Goal: Task Accomplishment & Management: Complete application form

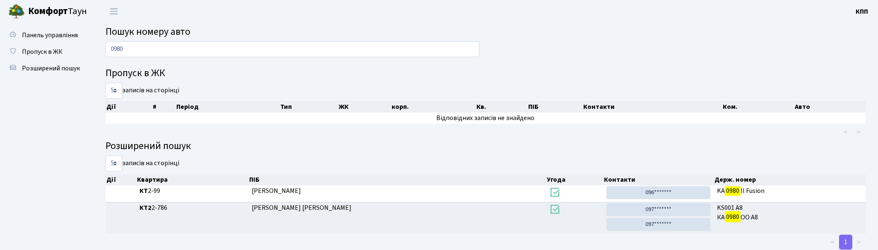
type input "0980"
click at [171, 48] on input "0980" at bounding box center [293, 49] width 374 height 16
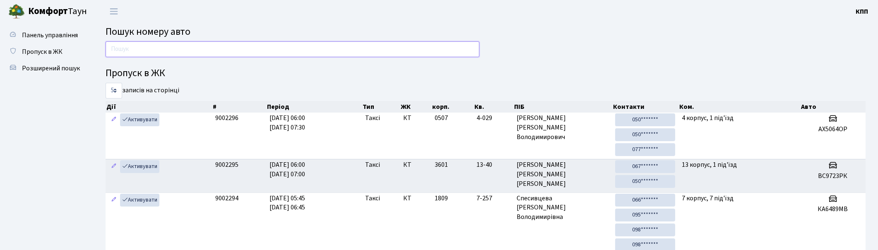
click at [276, 50] on input "text" at bounding box center [293, 49] width 374 height 16
click at [244, 48] on input "text" at bounding box center [293, 49] width 374 height 16
type input "0"
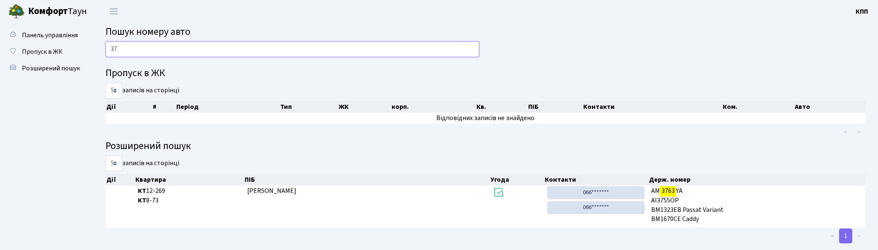
type input "3"
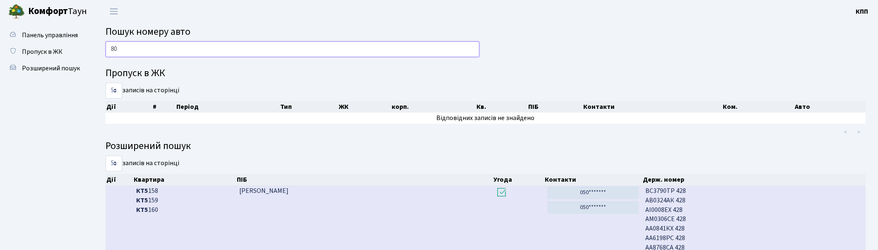
type input "8"
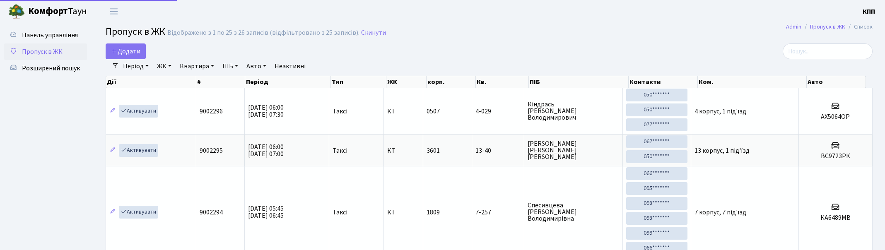
select select "25"
click at [811, 52] on input "search" at bounding box center [821, 51] width 90 height 16
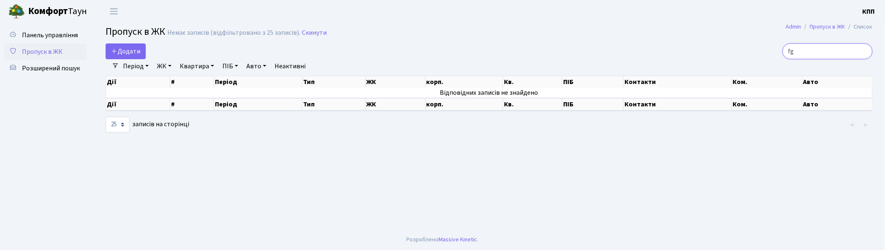
type input "f"
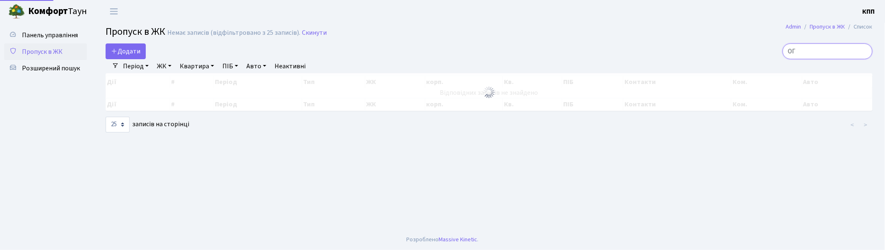
type input "О"
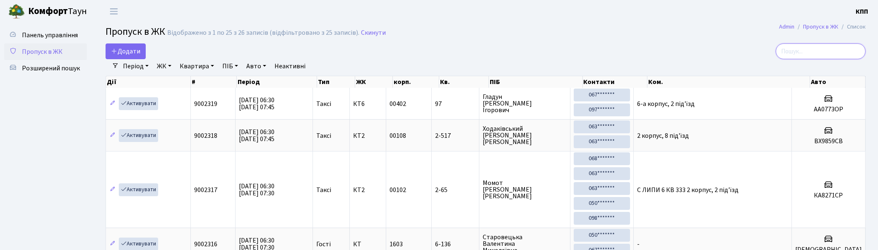
click at [830, 51] on input "search" at bounding box center [821, 51] width 90 height 16
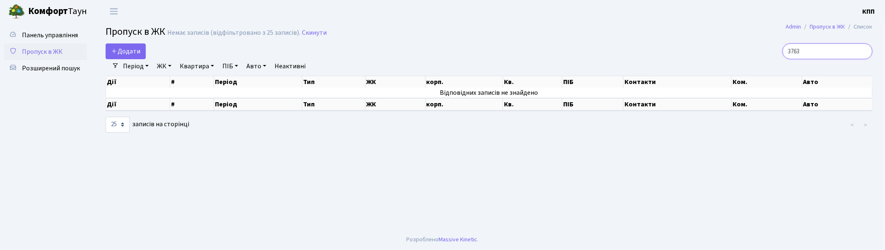
type input "3763"
click at [864, 50] on input "3763" at bounding box center [828, 51] width 90 height 16
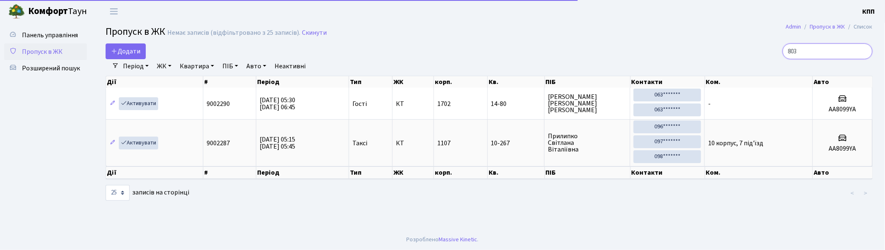
type input "8037"
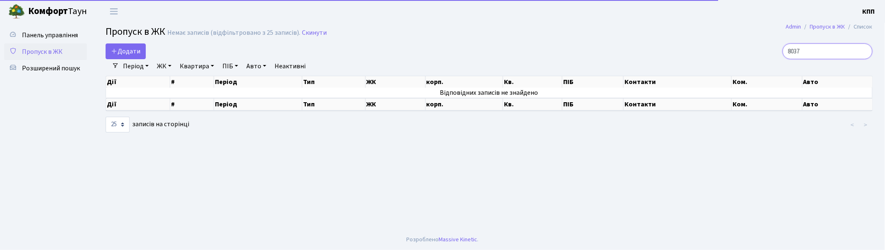
click at [864, 50] on input "8037" at bounding box center [828, 51] width 90 height 16
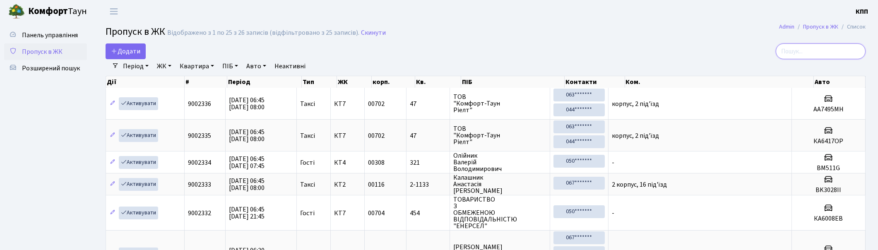
click at [857, 52] on input "search" at bounding box center [821, 51] width 90 height 16
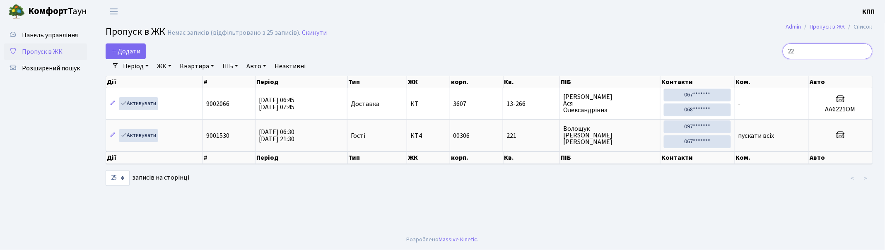
type input "2"
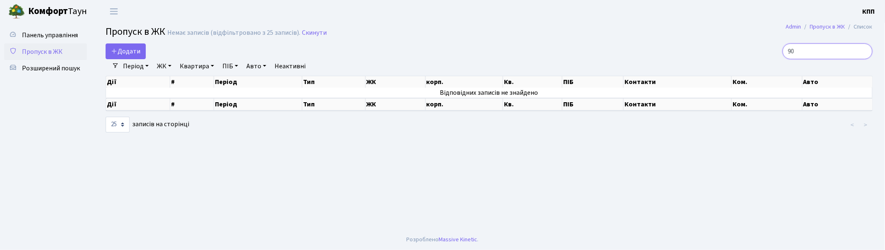
type input "9"
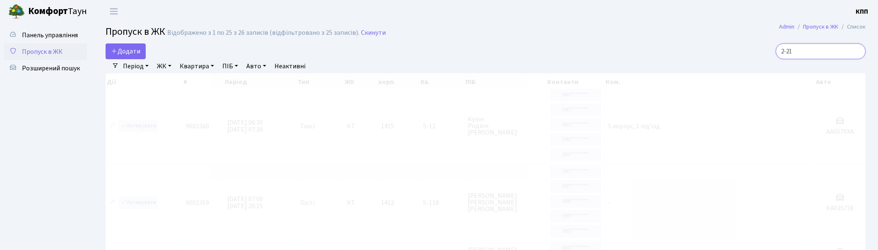
type input "2-215"
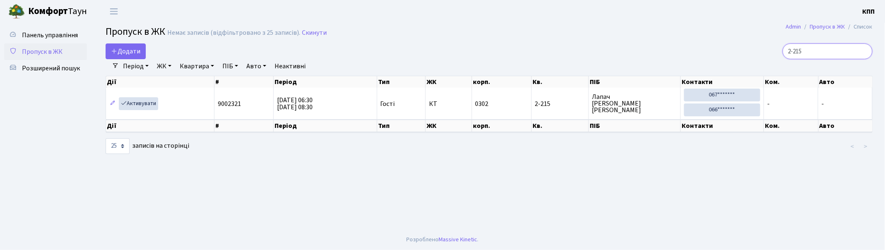
click at [864, 51] on input "2-215" at bounding box center [828, 51] width 90 height 16
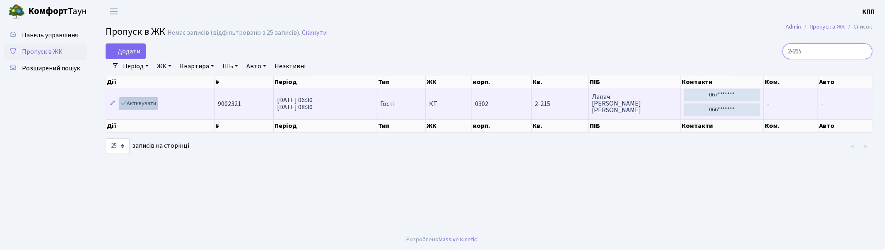
type input "2-215"
click at [140, 103] on link "Активувати" at bounding box center [138, 103] width 39 height 13
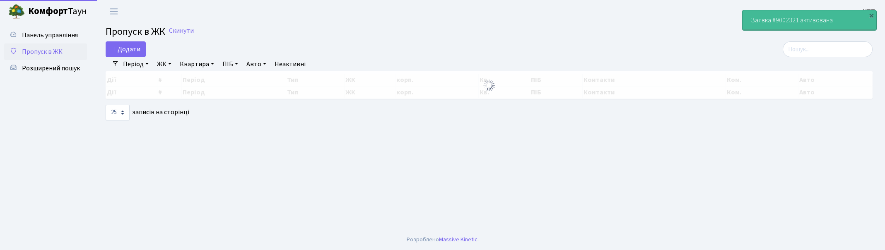
select select "25"
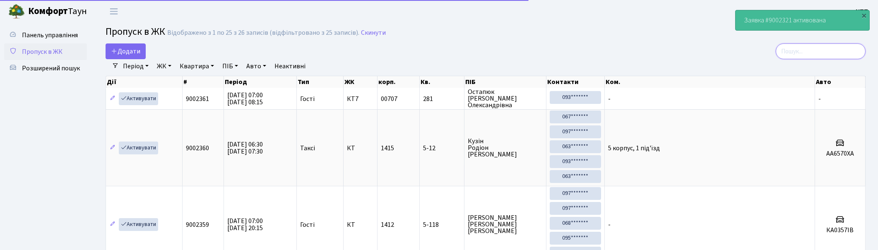
click at [845, 46] on input "search" at bounding box center [821, 51] width 90 height 16
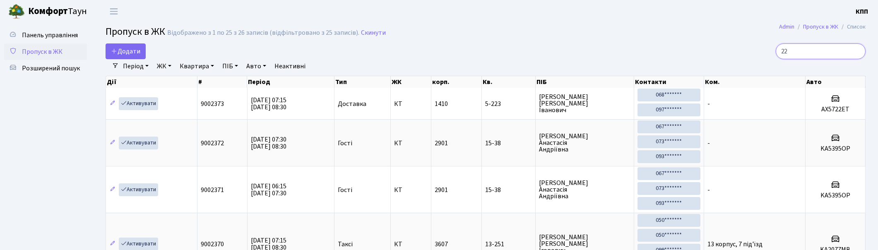
type input "221"
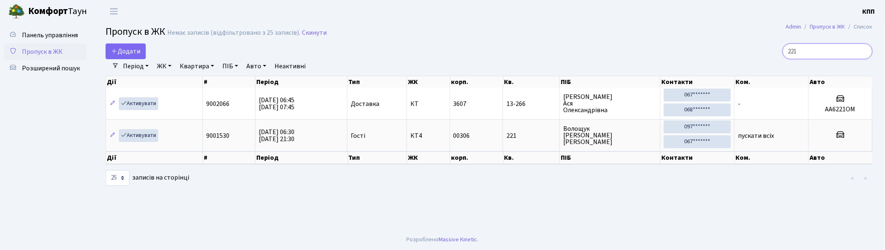
click at [865, 50] on input "221" at bounding box center [828, 51] width 90 height 16
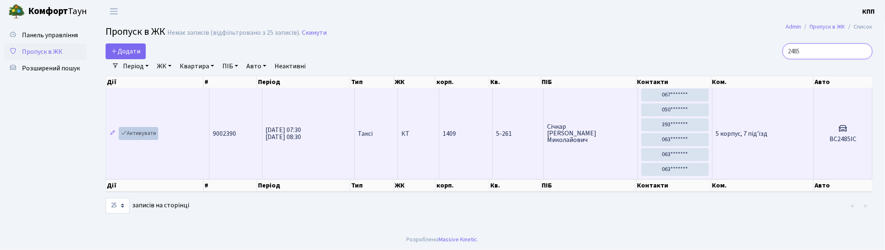
type input "2485"
click at [134, 131] on link "Активувати" at bounding box center [138, 133] width 39 height 13
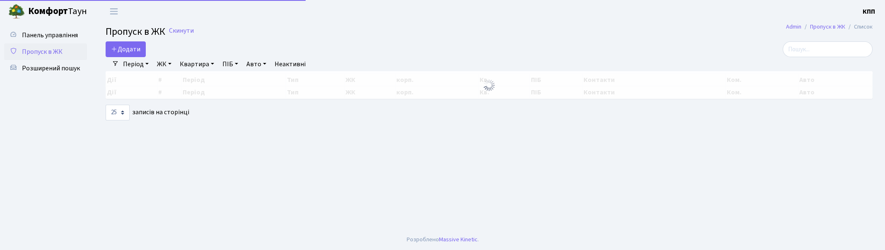
select select "25"
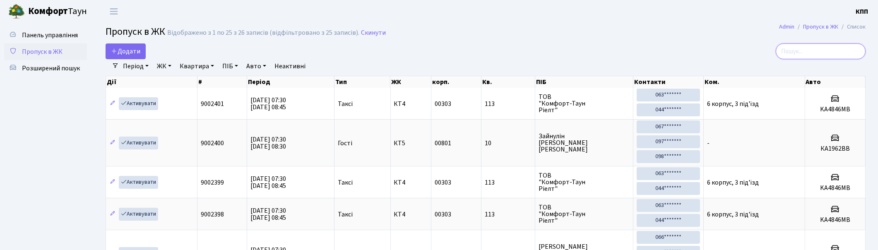
click at [829, 48] on input "search" at bounding box center [821, 51] width 90 height 16
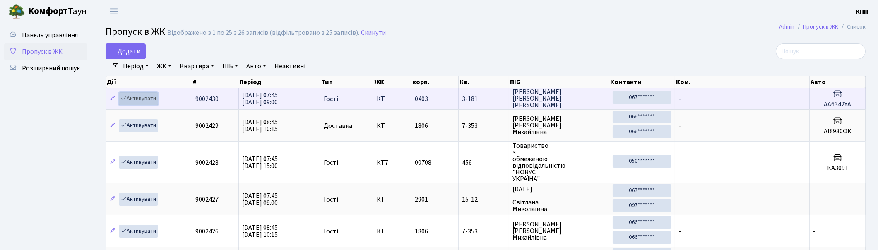
click at [143, 96] on link "Активувати" at bounding box center [138, 98] width 39 height 13
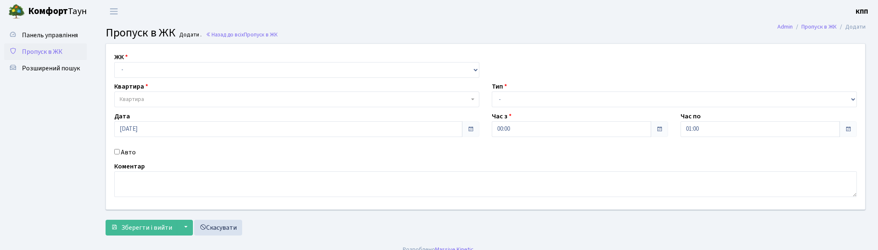
click at [117, 152] on input "Авто" at bounding box center [116, 151] width 5 height 5
checkbox input "true"
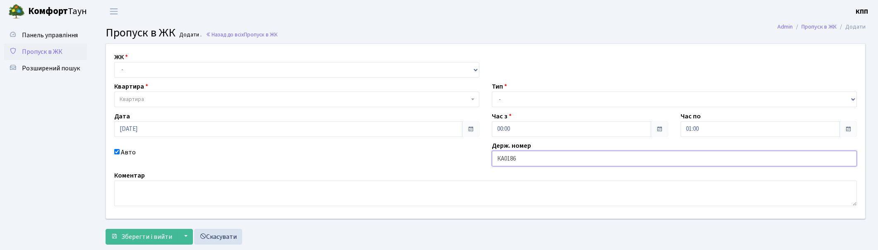
type input "КА0186МТ"
click at [508, 96] on select "- Доставка Таксі Гості Сервіс" at bounding box center [674, 100] width 365 height 16
select select "2"
click at [492, 92] on select "- Доставка Таксі Гості Сервіс" at bounding box center [674, 100] width 365 height 16
click at [148, 71] on select "- КТ, вул. Регенераторна, 4 КТ2, просп. [STREET_ADDRESS] [STREET_ADDRESS] [PERS…" at bounding box center [296, 70] width 365 height 16
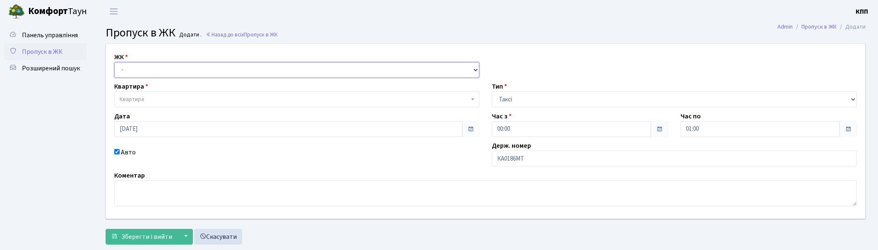
select select "271"
click at [114, 62] on select "- КТ, вул. Регенераторна, 4 КТ2, просп. [STREET_ADDRESS] [STREET_ADDRESS] [PERS…" at bounding box center [296, 70] width 365 height 16
select select
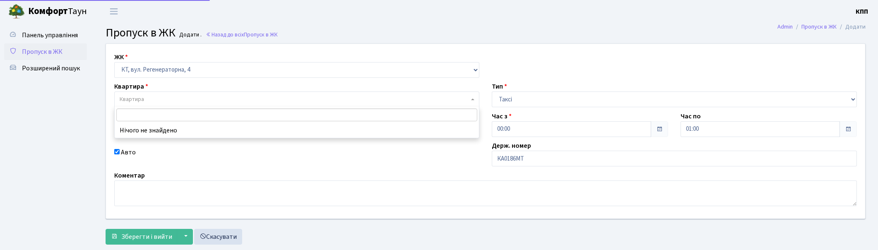
click at [150, 96] on span "Квартира" at bounding box center [295, 99] width 350 height 8
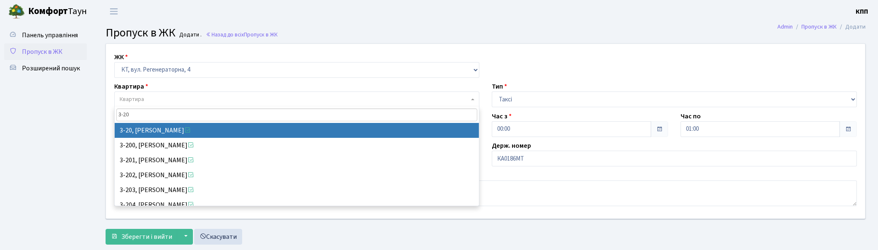
type input "3-20"
select select "991"
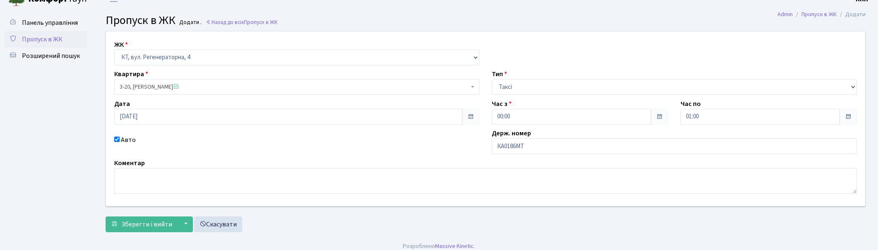
scroll to position [19, 0]
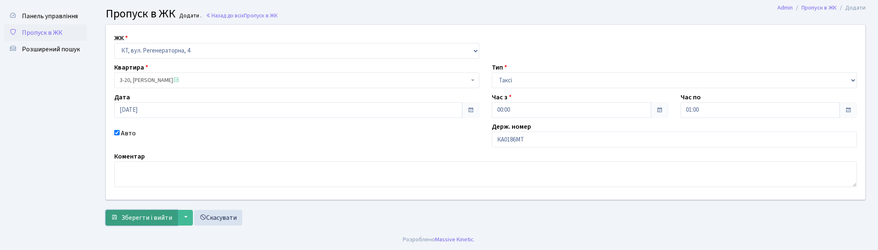
click at [148, 218] on span "Зберегти і вийти" at bounding box center [146, 217] width 51 height 9
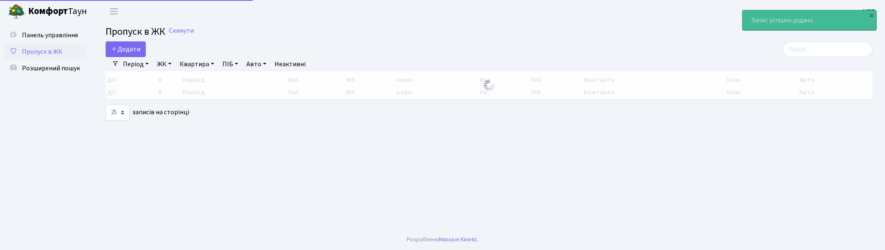
select select "25"
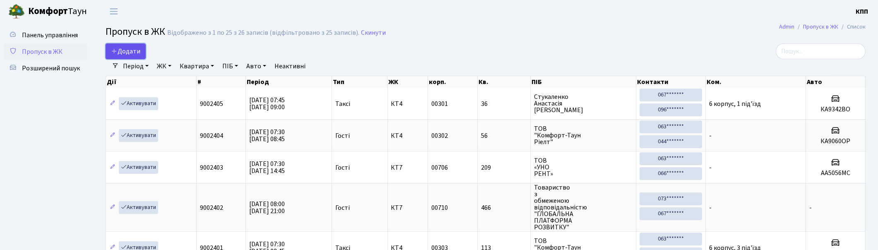
click at [126, 49] on span "Додати" at bounding box center [125, 51] width 29 height 9
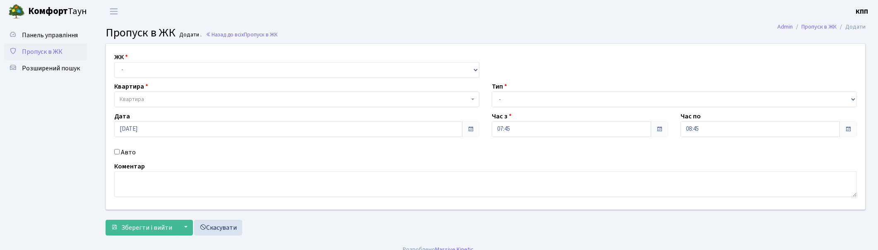
click at [116, 152] on input "Авто" at bounding box center [116, 151] width 5 height 5
checkbox input "true"
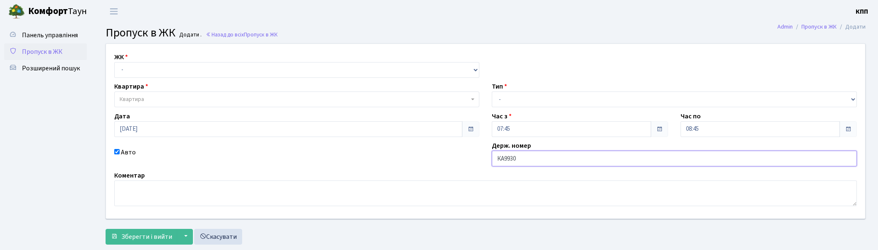
type input "КА9930РІ"
click at [520, 99] on select "- Доставка Таксі Гості Сервіс" at bounding box center [674, 100] width 365 height 16
select select "2"
click at [492, 92] on select "- Доставка Таксі Гості Сервіс" at bounding box center [674, 100] width 365 height 16
click at [130, 70] on select "- КТ, вул. Регенераторна, 4 КТ2, просп. Соборності, 17 КТ3, вул. Березнева, 16 …" at bounding box center [296, 70] width 365 height 16
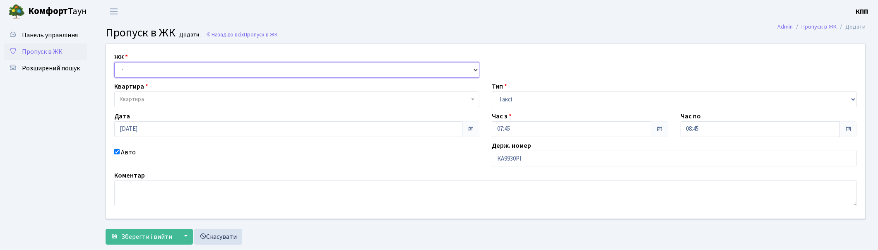
select select "271"
click at [114, 62] on select "- КТ, вул. Регенераторна, 4 КТ2, просп. Соборності, 17 КТ3, вул. Березнева, 16 …" at bounding box center [296, 70] width 365 height 16
select select
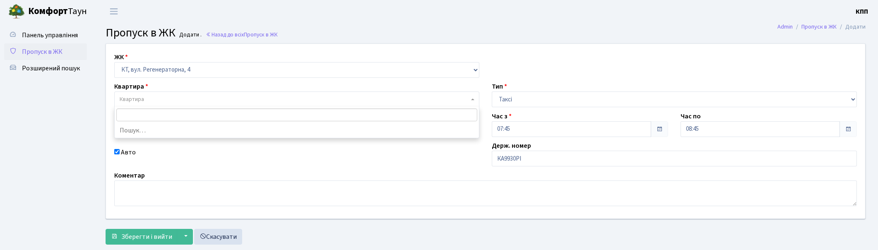
click at [158, 96] on span "Квартира" at bounding box center [295, 99] width 350 height 8
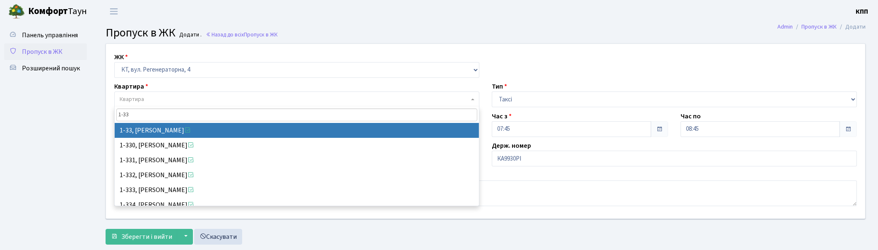
type input "1-33"
select select "33"
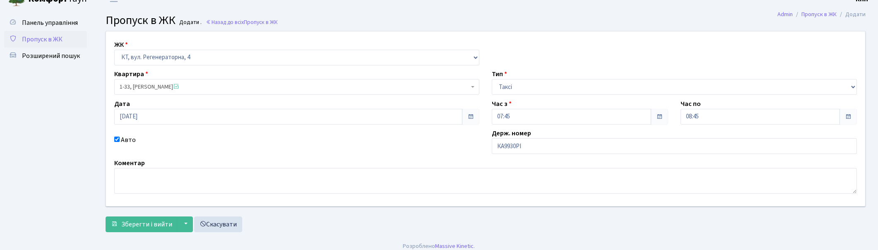
scroll to position [19, 0]
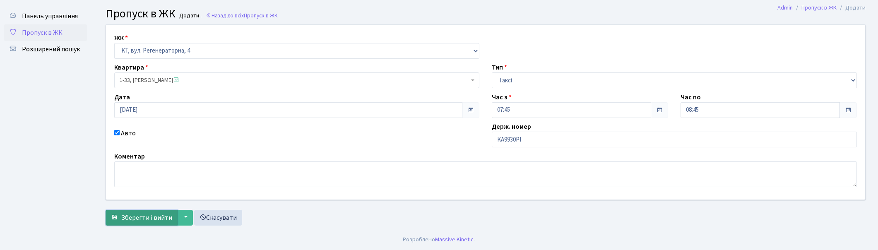
click at [142, 217] on span "Зберегти і вийти" at bounding box center [146, 217] width 51 height 9
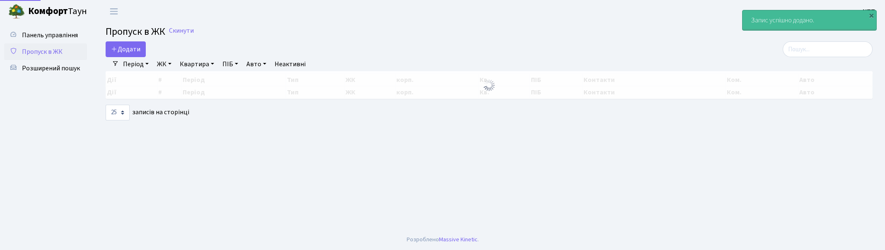
select select "25"
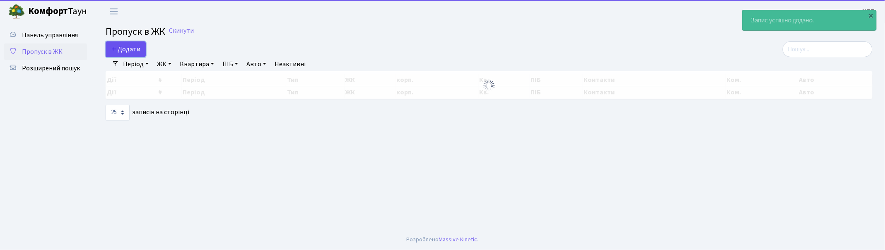
click at [122, 48] on span "Додати" at bounding box center [125, 49] width 29 height 9
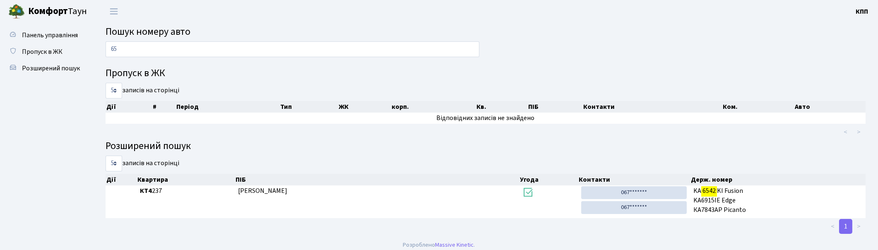
type input "6"
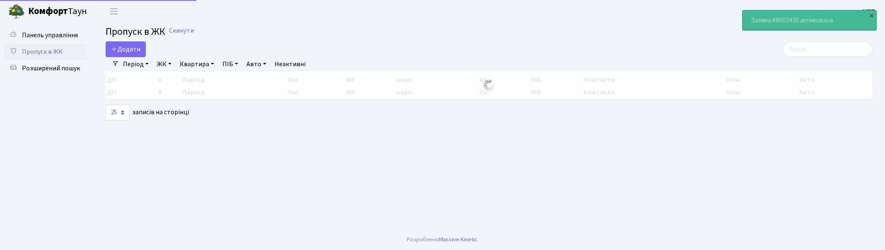
select select "25"
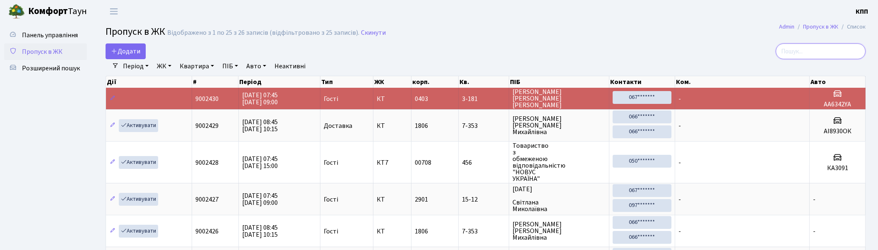
click at [832, 51] on input "search" at bounding box center [821, 51] width 90 height 16
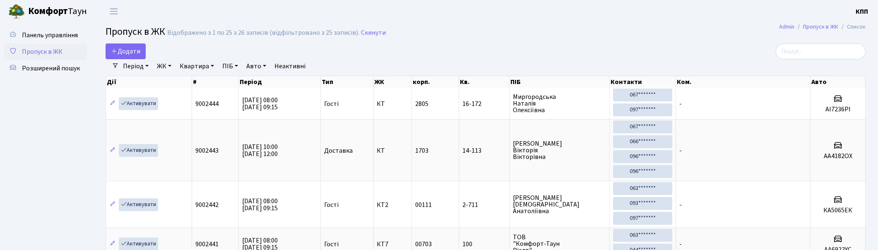
click at [824, 51] on input "search" at bounding box center [821, 51] width 90 height 16
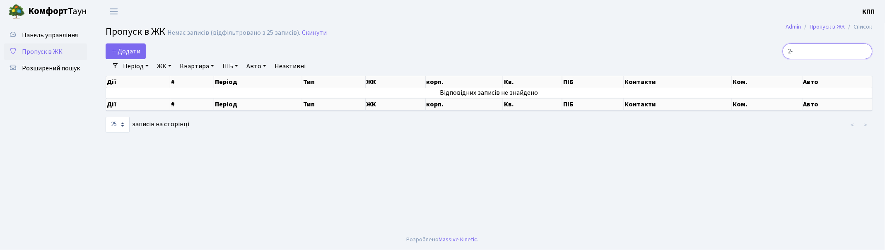
type input "2"
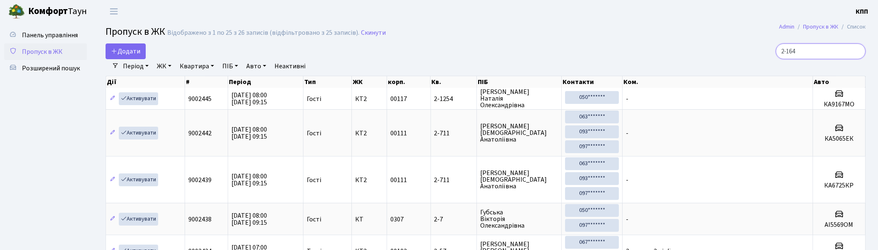
type input "2-1643"
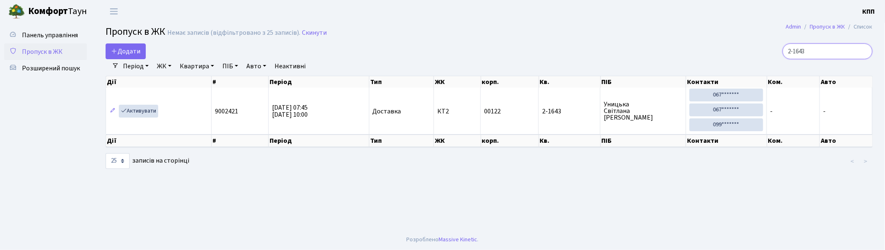
click at [866, 51] on input "2-1643" at bounding box center [828, 51] width 90 height 16
click at [864, 51] on input "2-1643" at bounding box center [828, 51] width 90 height 16
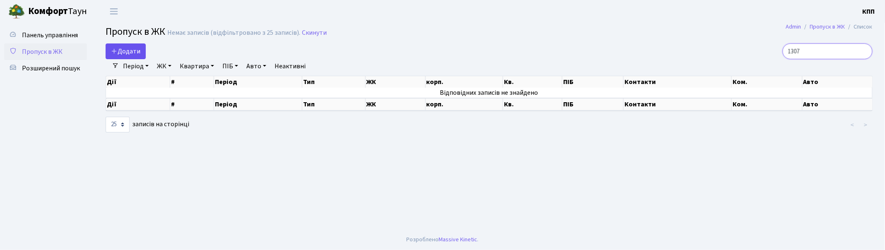
type input "1307"
click at [120, 53] on span "Додати" at bounding box center [125, 51] width 29 height 9
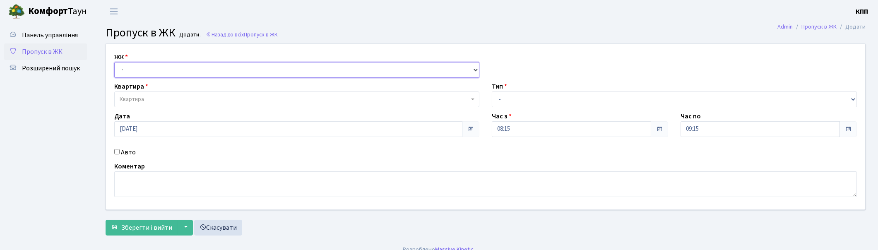
click at [127, 70] on select "- КТ, вул. Регенераторна, 4 КТ2, просп. Соборності, 17 КТ3, вул. Березнева, 16 …" at bounding box center [296, 70] width 365 height 16
select select "271"
click at [114, 62] on select "- КТ, вул. Регенераторна, 4 КТ2, просп. Соборності, 17 КТ3, вул. Березнева, 16 …" at bounding box center [296, 70] width 365 height 16
select select
click at [116, 151] on input "Авто" at bounding box center [116, 151] width 5 height 5
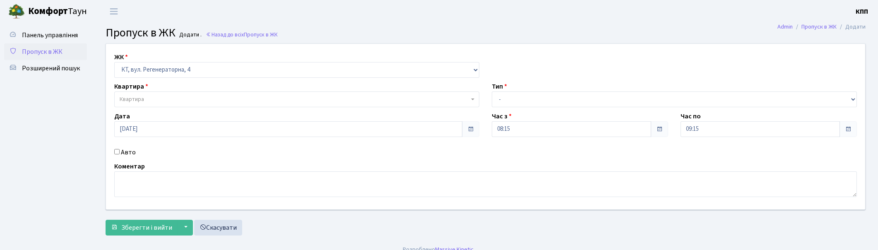
checkbox input "true"
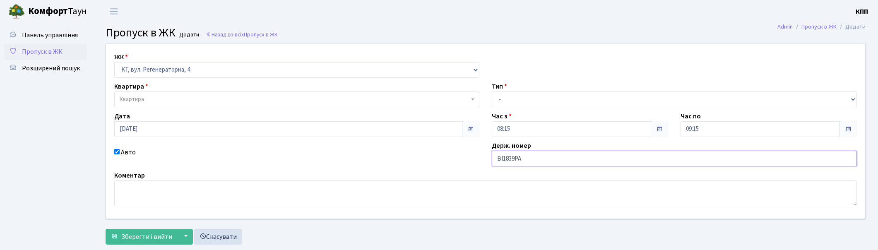
type input "ВІ1839РА"
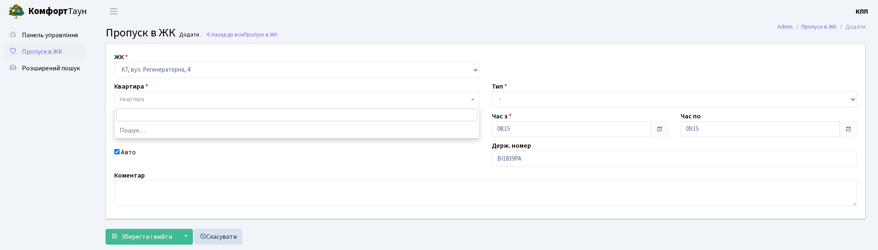
click at [381, 96] on span "Квартира" at bounding box center [295, 99] width 350 height 8
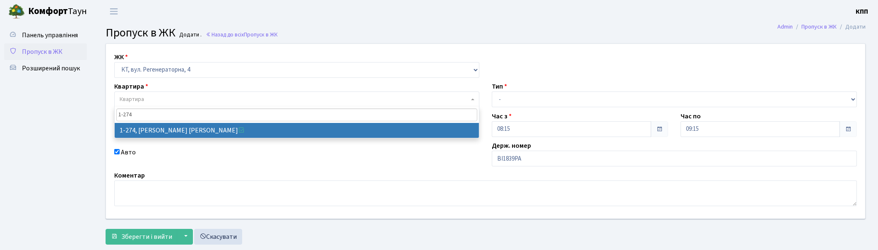
type input "1-274"
select select "274"
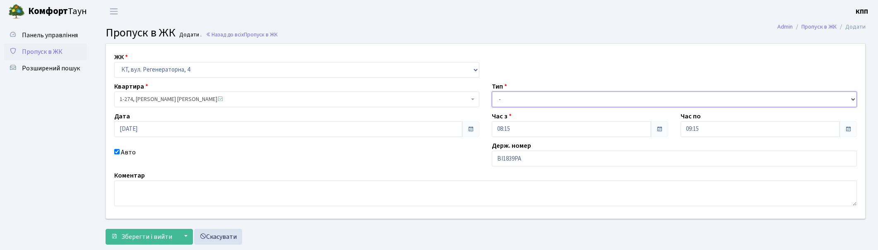
click at [550, 101] on select "- Доставка Таксі Гості Сервіс" at bounding box center [674, 100] width 365 height 16
select select "2"
click at [492, 92] on select "- Доставка Таксі Гості Сервіс" at bounding box center [674, 100] width 365 height 16
click at [133, 232] on span "Зберегти і вийти" at bounding box center [146, 236] width 51 height 9
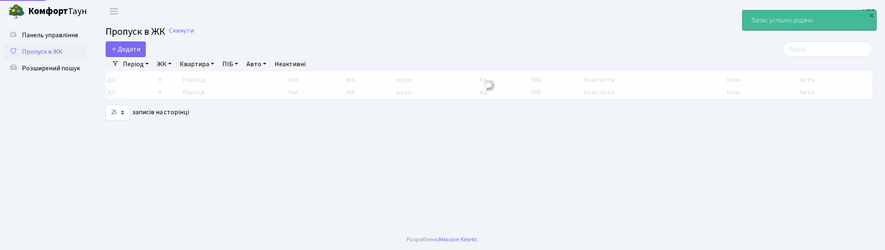
select select "25"
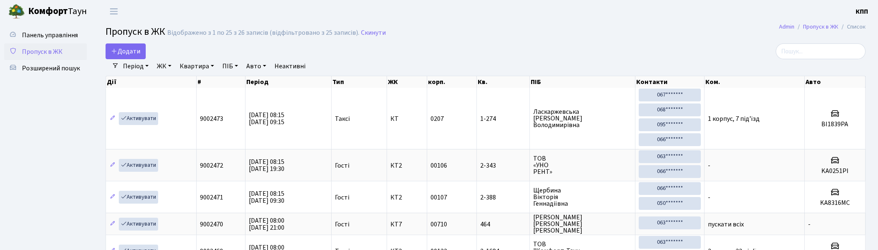
drag, startPoint x: 823, startPoint y: 46, endPoint x: 823, endPoint y: 52, distance: 6.2
click at [823, 52] on input "search" at bounding box center [821, 51] width 90 height 16
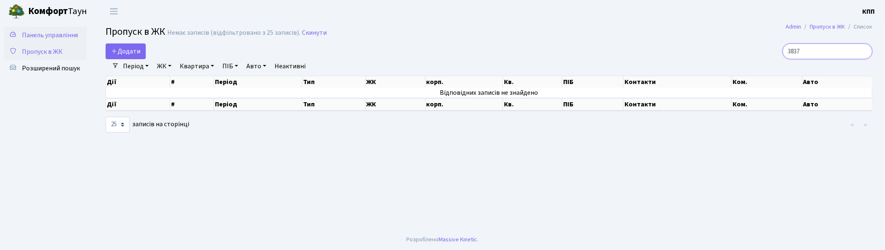
type input "3837"
click at [34, 32] on span "Панель управління" at bounding box center [50, 35] width 56 height 9
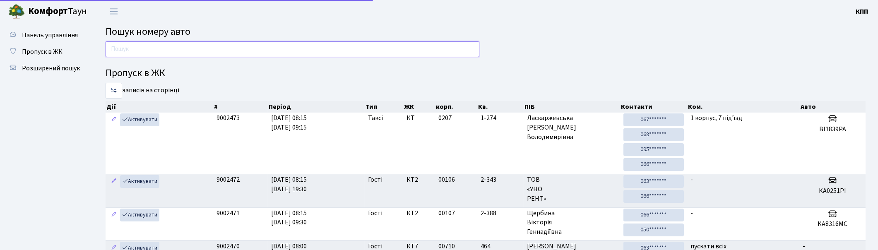
drag, startPoint x: 141, startPoint y: 53, endPoint x: 137, endPoint y: 56, distance: 4.7
click at [141, 54] on input "text" at bounding box center [293, 49] width 374 height 16
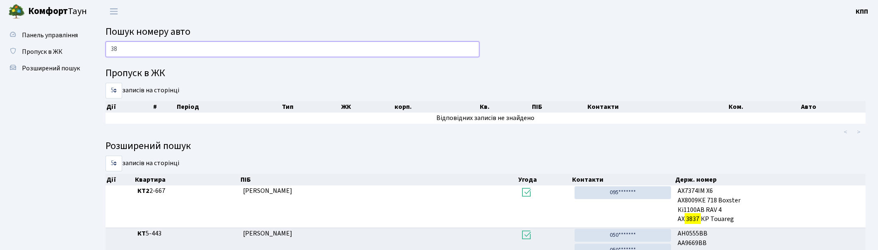
type input "3"
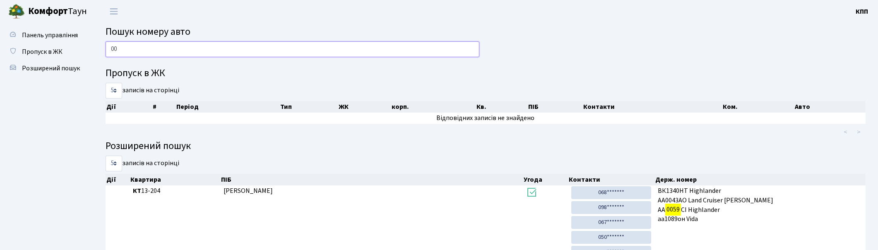
type input "0"
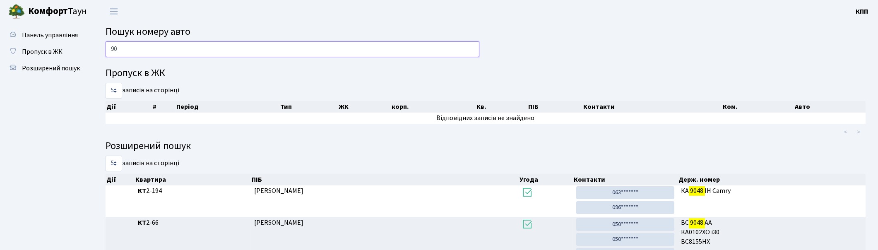
type input "9"
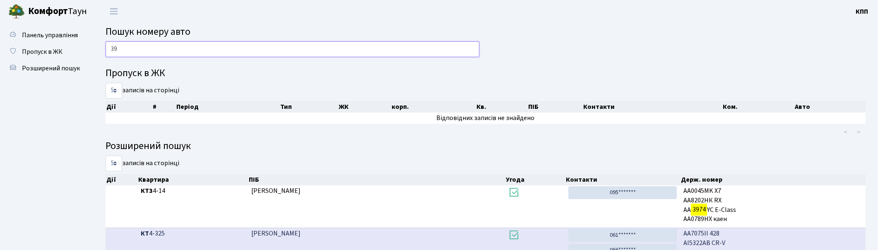
type input "3"
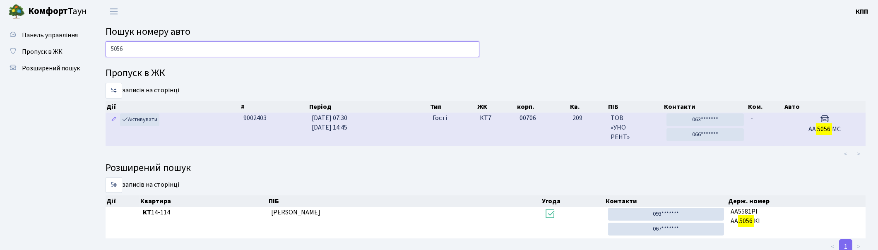
type input "5056"
click at [571, 138] on td "209" at bounding box center [588, 129] width 38 height 33
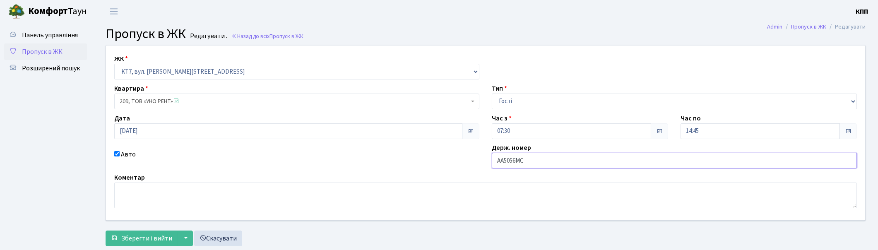
click at [499, 160] on input "АА5056МС" at bounding box center [674, 161] width 365 height 16
type input "КА5056МС"
click at [154, 236] on span "Зберегти і вийти" at bounding box center [146, 238] width 51 height 9
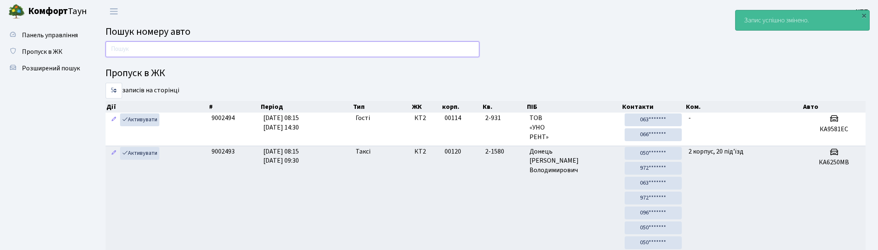
click at [239, 52] on input "text" at bounding box center [293, 49] width 374 height 16
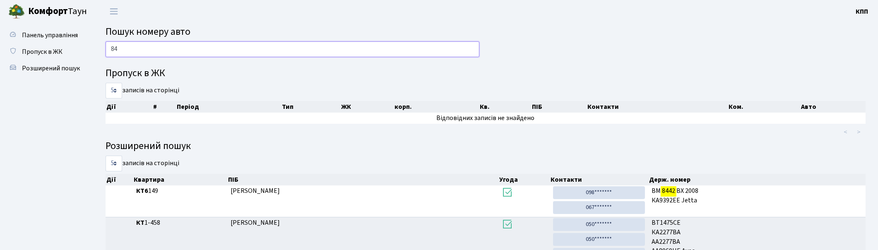
type input "8"
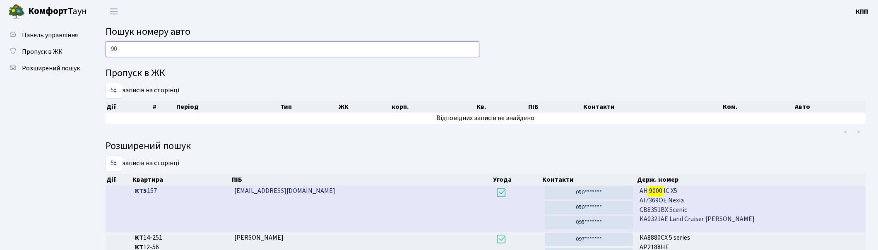
type input "9"
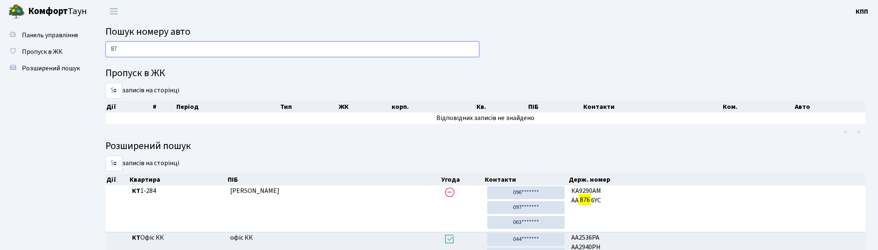
type input "8"
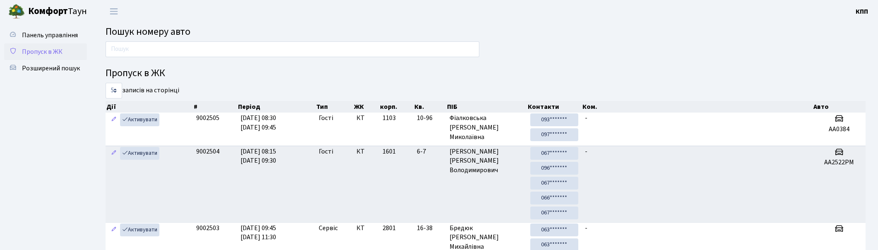
click at [65, 48] on link "Пропуск в ЖК" at bounding box center [45, 51] width 83 height 17
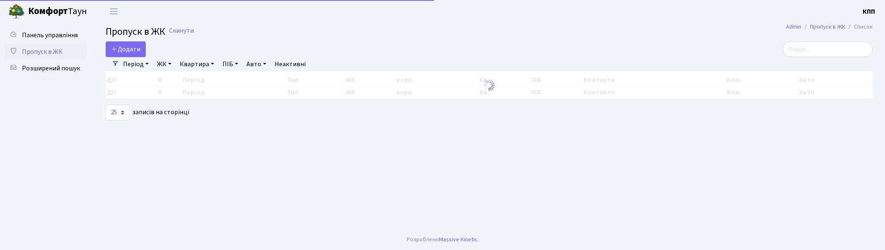
select select "25"
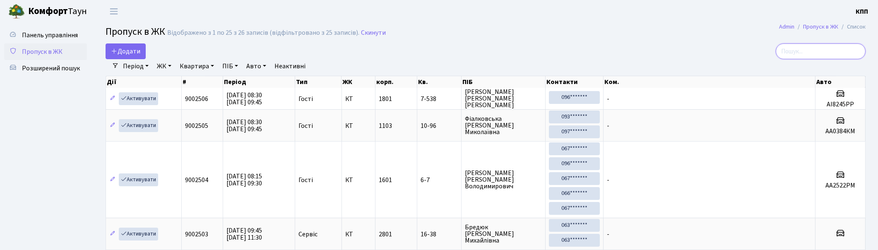
click at [817, 51] on input "search" at bounding box center [821, 51] width 90 height 16
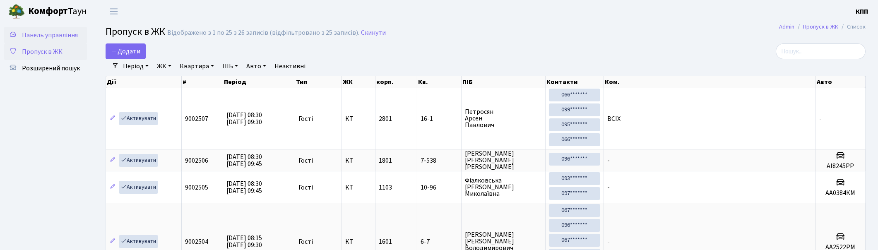
click at [52, 29] on link "Панель управління" at bounding box center [45, 35] width 83 height 17
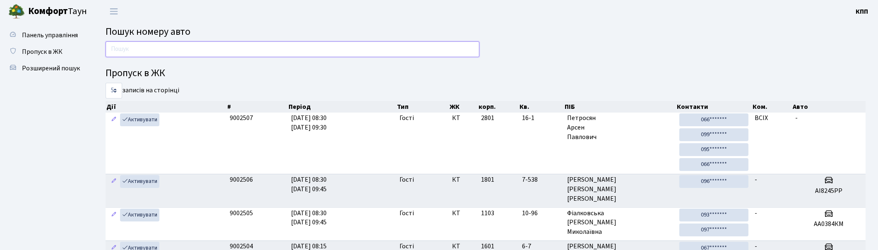
click at [151, 48] on input "text" at bounding box center [293, 49] width 374 height 16
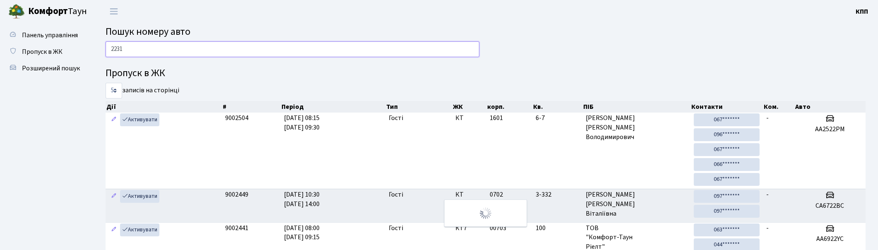
type input "2231"
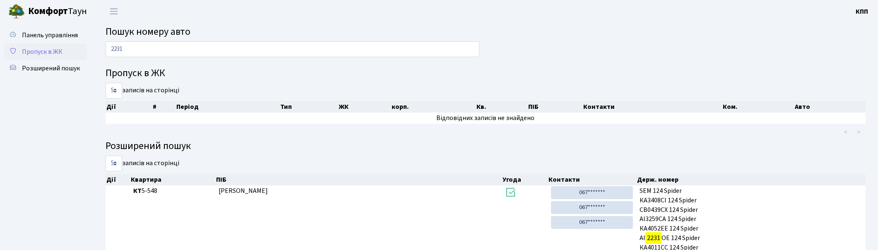
click at [44, 45] on link "Пропуск в ЖК" at bounding box center [45, 51] width 83 height 17
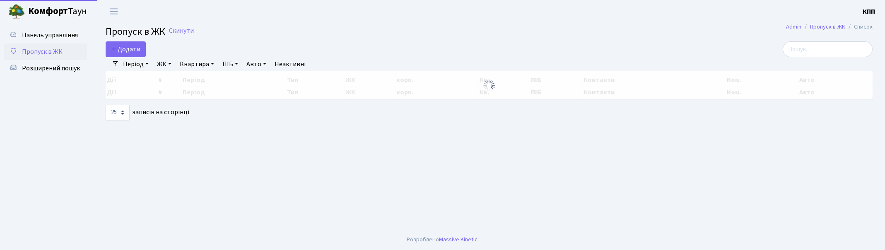
select select "25"
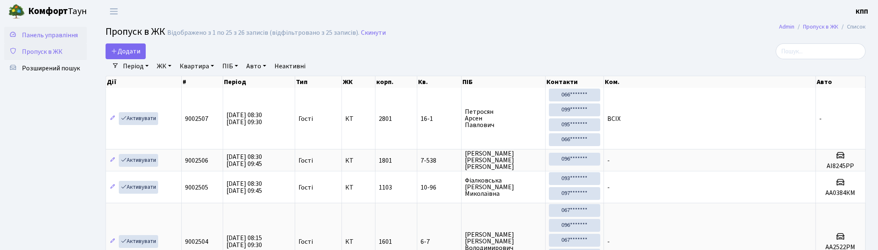
click at [47, 39] on span "Панель управління" at bounding box center [50, 35] width 56 height 9
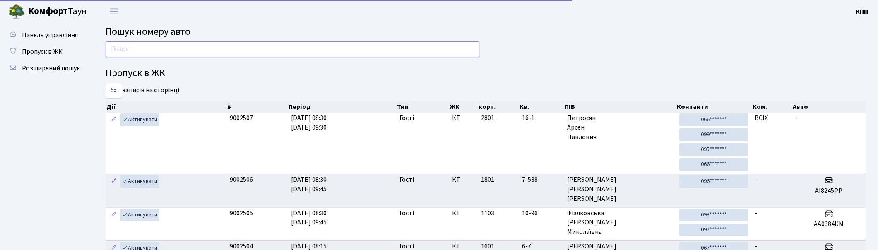
click at [154, 51] on input "text" at bounding box center [293, 49] width 374 height 16
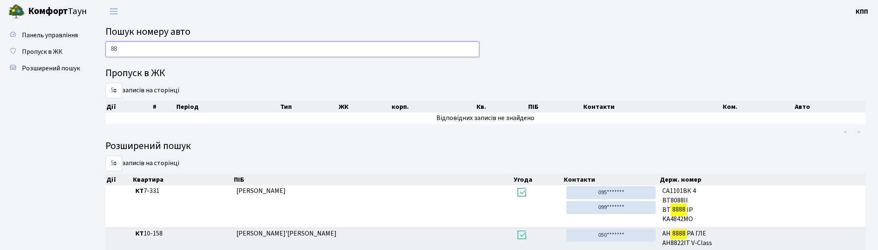
type input "8"
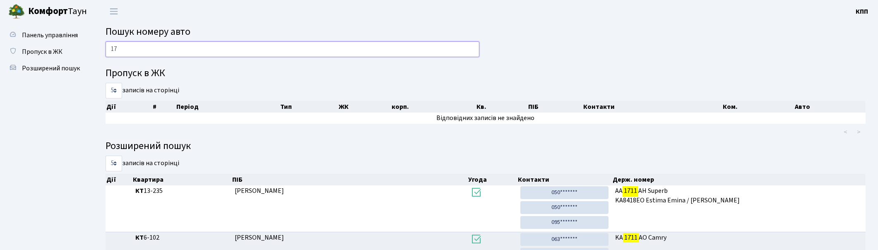
type input "1"
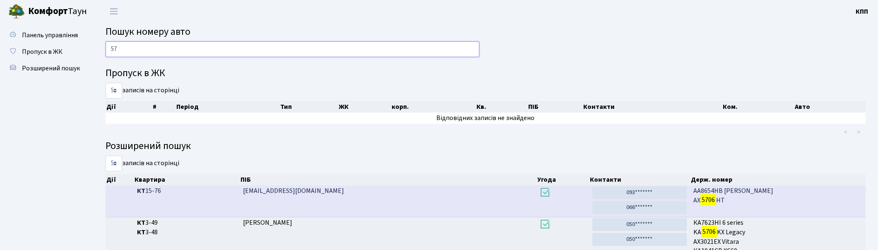
type input "5"
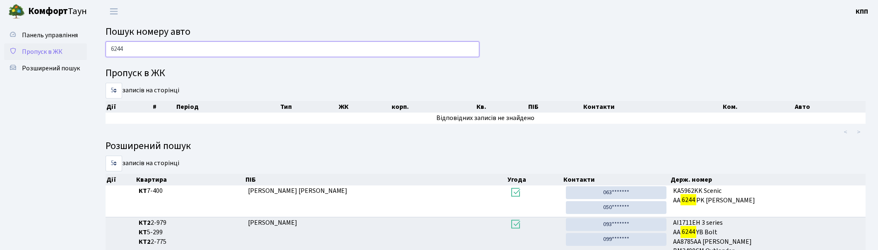
type input "6244"
click at [63, 43] on link "Пропуск в ЖК" at bounding box center [45, 51] width 83 height 17
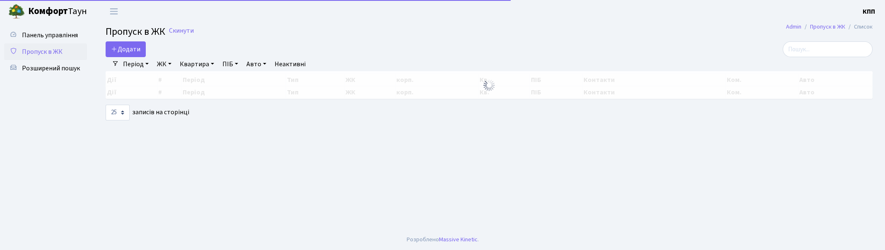
select select "25"
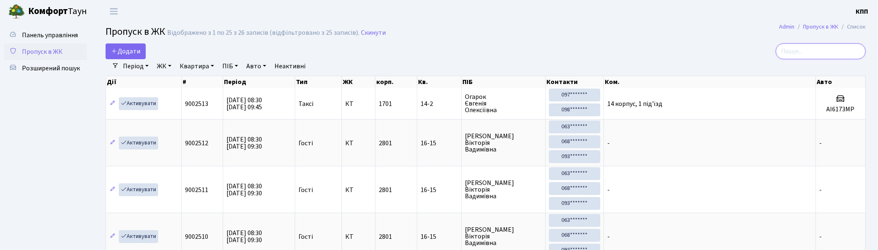
click at [808, 49] on input "search" at bounding box center [821, 51] width 90 height 16
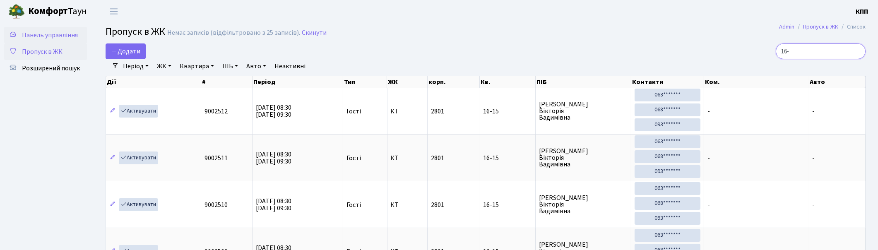
type input "16-"
click at [24, 36] on span "Панель управління" at bounding box center [50, 35] width 56 height 9
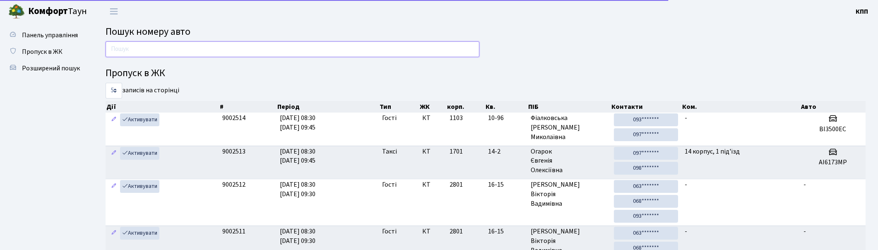
click at [137, 47] on input "text" at bounding box center [293, 49] width 374 height 16
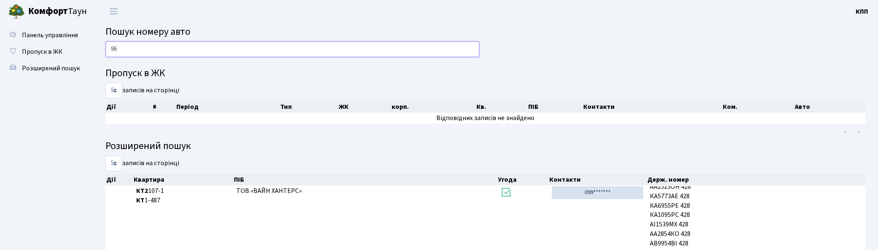
type input "9"
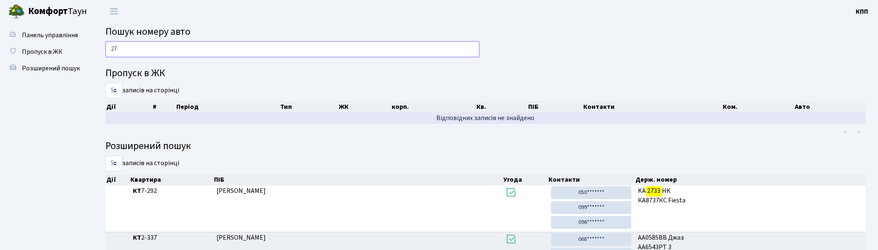
type input "2"
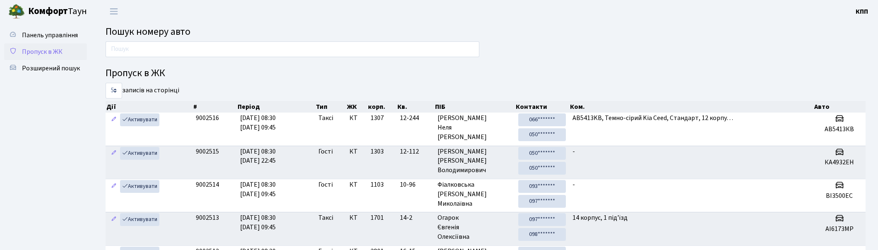
click at [60, 48] on span "Пропуск в ЖК" at bounding box center [42, 51] width 41 height 9
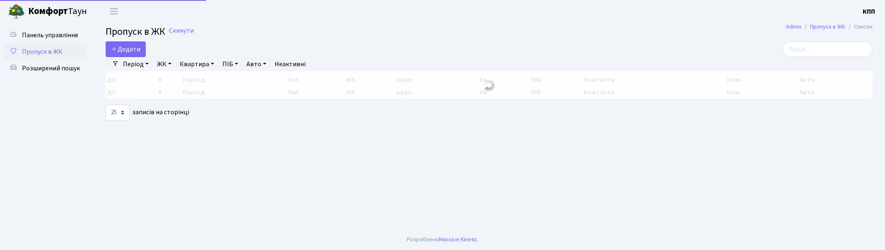
select select "25"
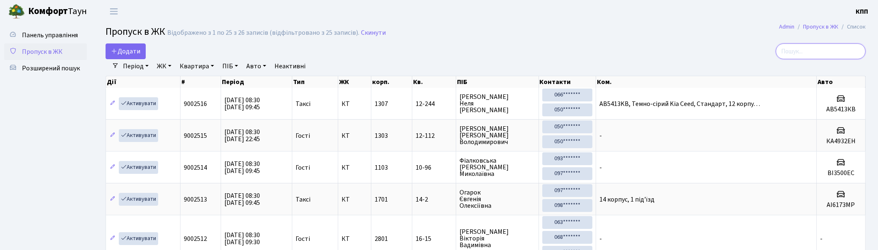
click at [796, 47] on input "search" at bounding box center [821, 51] width 90 height 16
click at [57, 36] on span "Панель управління" at bounding box center [50, 35] width 56 height 9
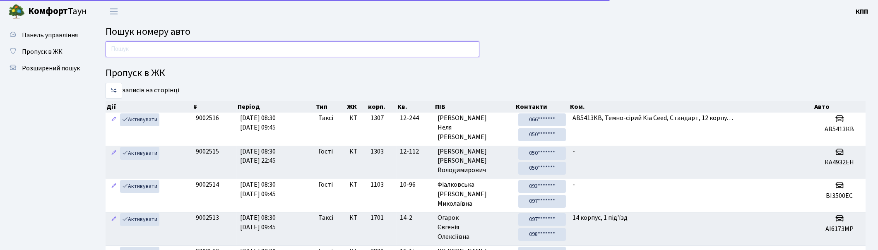
drag, startPoint x: 121, startPoint y: 50, endPoint x: 102, endPoint y: 48, distance: 18.3
click at [119, 51] on input "text" at bounding box center [293, 49] width 374 height 16
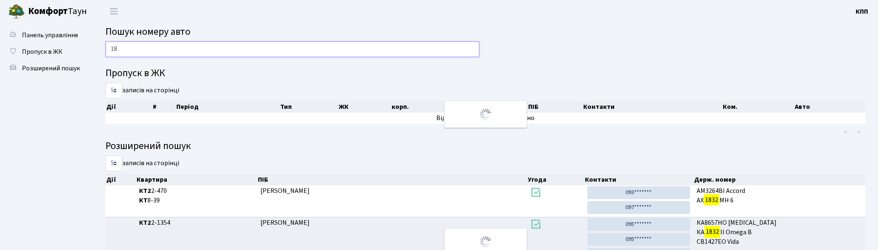
type input "1"
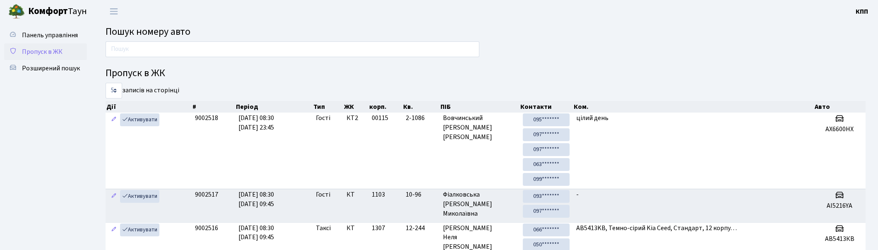
click at [39, 58] on link "Пропуск в ЖК" at bounding box center [45, 51] width 83 height 17
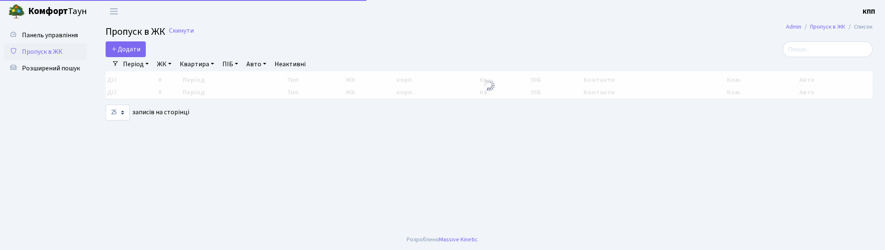
select select "25"
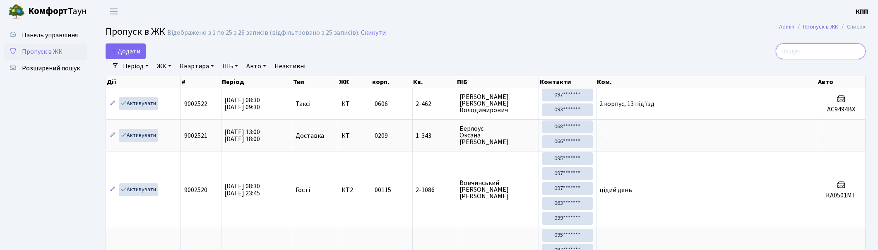
click at [829, 48] on input "search" at bounding box center [821, 51] width 90 height 16
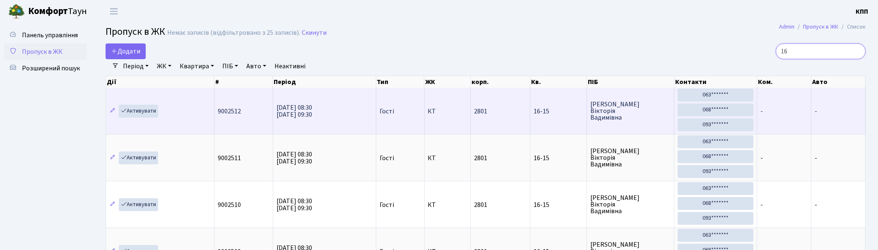
type input "1"
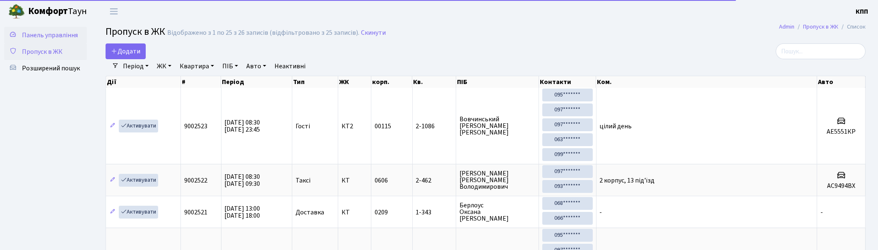
click at [25, 41] on link "Панель управління" at bounding box center [45, 35] width 83 height 17
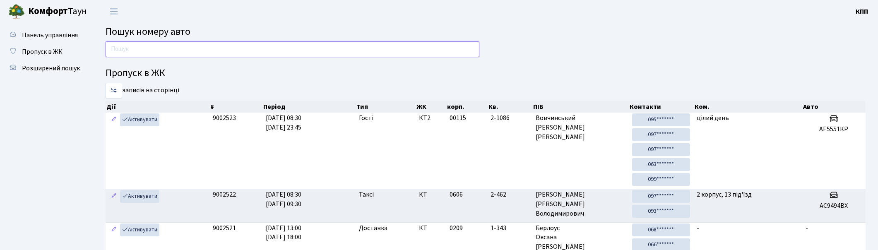
click at [200, 44] on input "text" at bounding box center [293, 49] width 374 height 16
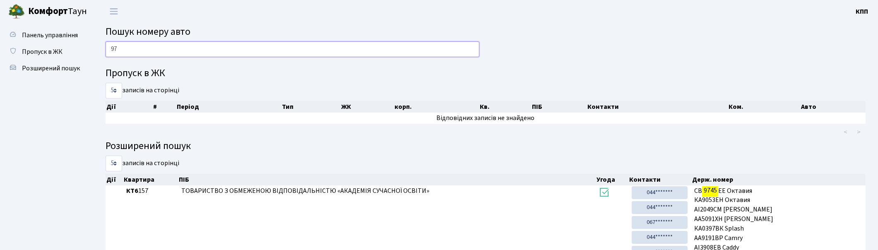
type input "9"
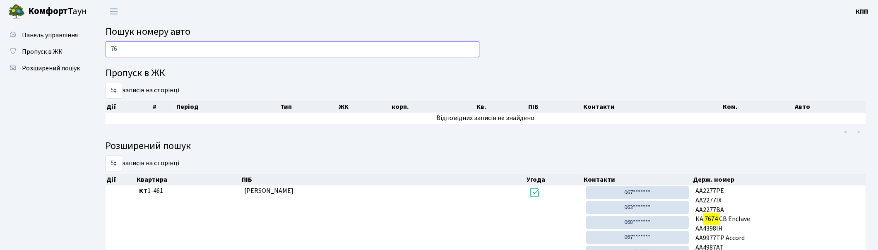
type input "7"
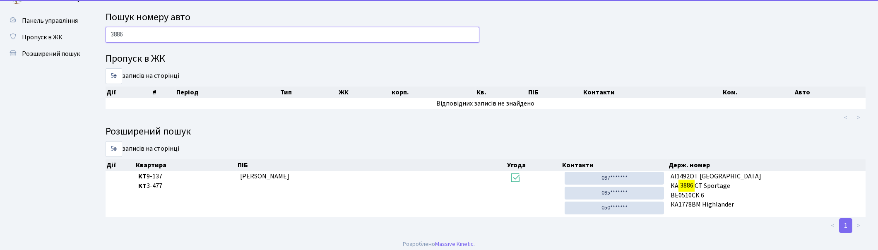
scroll to position [19, 0]
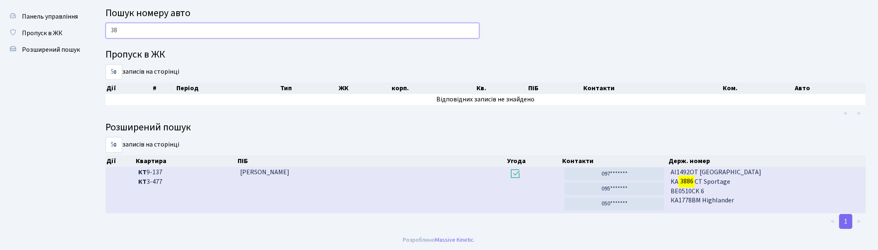
type input "3"
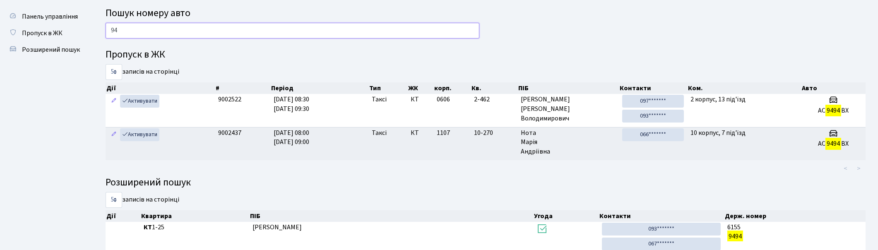
type input "9"
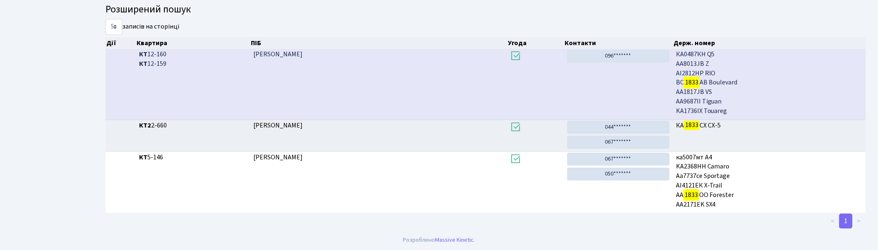
scroll to position [0, 0]
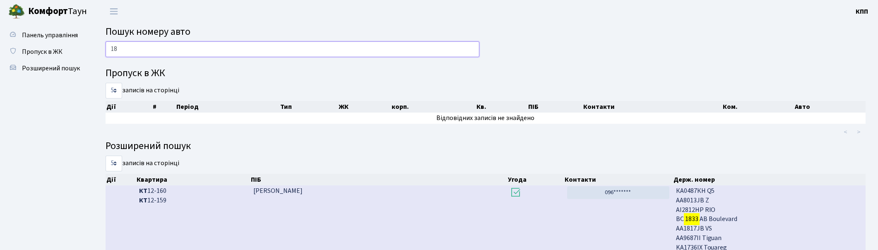
type input "1"
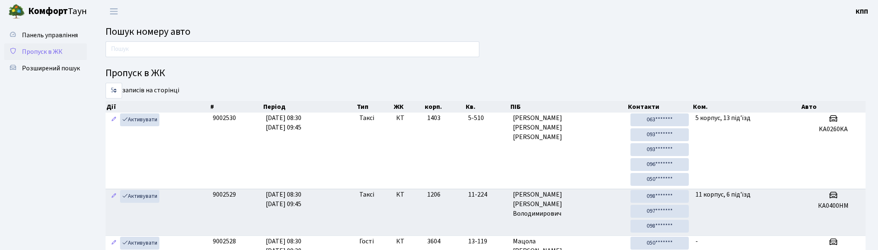
click at [35, 57] on link "Пропуск в ЖК" at bounding box center [45, 51] width 83 height 17
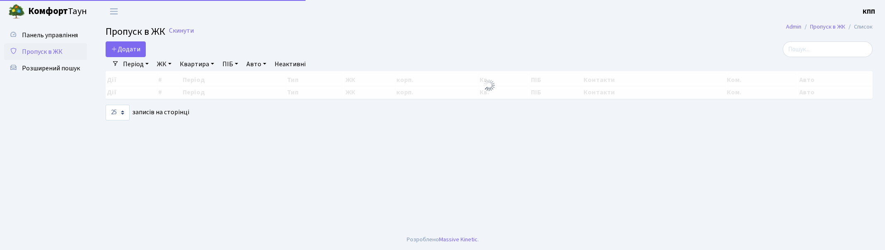
select select "25"
click at [135, 54] on link "Додати" at bounding box center [126, 49] width 40 height 16
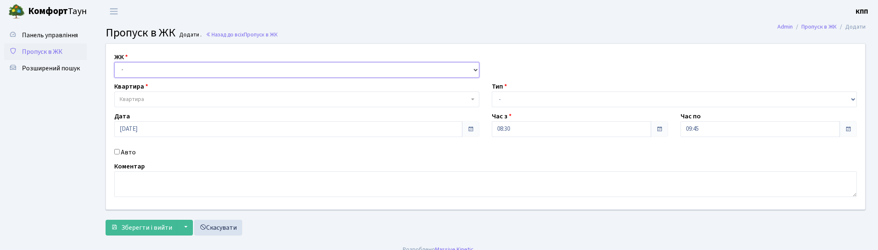
click at [139, 68] on select "- КТ, вул. Регенераторна, 4 КТ2, просп. Соборності, 17 КТ3, вул. Березнева, 16 …" at bounding box center [296, 70] width 365 height 16
select select "271"
click at [114, 62] on select "- КТ, вул. Регенераторна, 4 КТ2, просп. Соборності, 17 КТ3, вул. Березнева, 16 …" at bounding box center [296, 70] width 365 height 16
select select
click at [137, 99] on span "Квартира" at bounding box center [132, 99] width 24 height 8
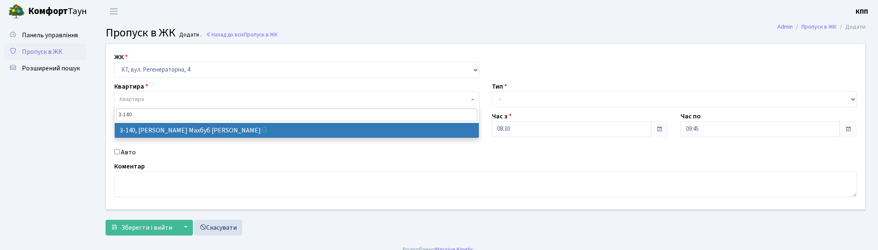
type input "3-140"
select select "807"
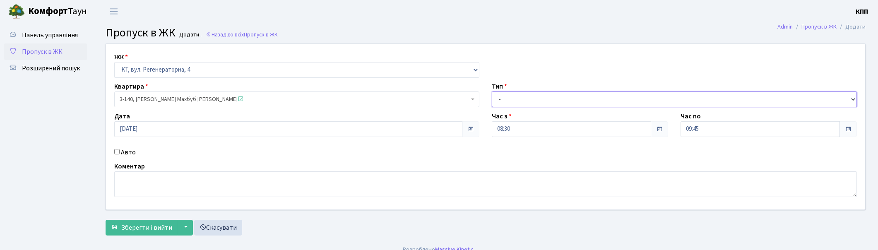
click at [531, 92] on select "- Доставка Таксі Гості Сервіс" at bounding box center [674, 100] width 365 height 16
select select "3"
click at [492, 92] on select "- Доставка Таксі Гості Сервіс" at bounding box center [674, 100] width 365 height 16
click at [178, 192] on textarea at bounding box center [485, 184] width 743 height 26
type textarea "Н ВЕСЬ ДЕНЬ"
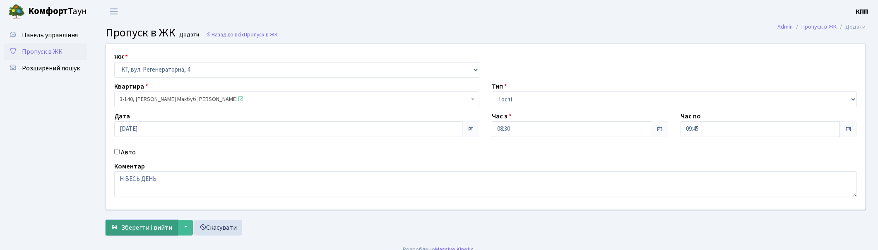
drag, startPoint x: 141, startPoint y: 232, endPoint x: 142, endPoint y: 226, distance: 6.3
click at [142, 228] on span "Зберегти і вийти" at bounding box center [146, 227] width 51 height 9
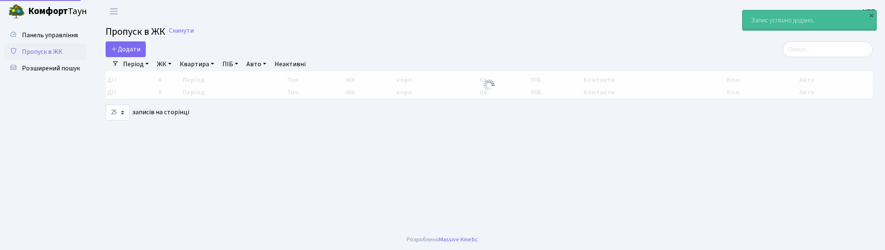
select select "25"
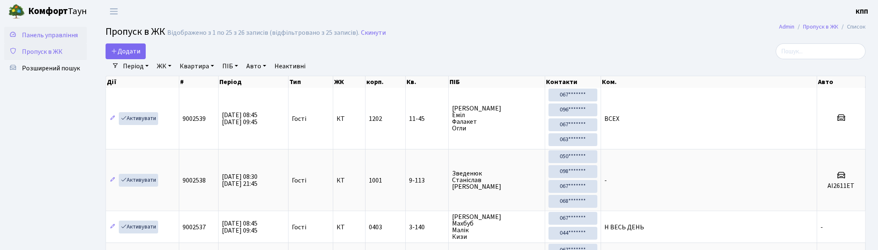
click at [76, 38] on span "Панель управління" at bounding box center [50, 35] width 56 height 9
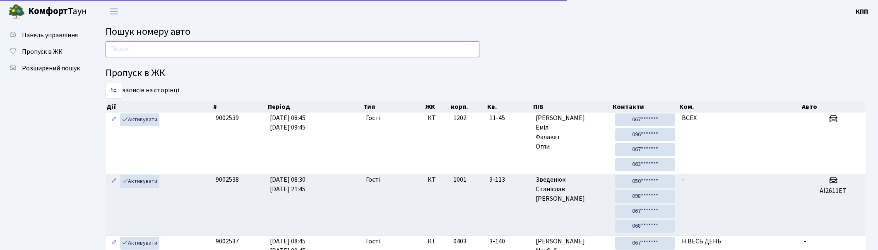
click at [165, 43] on input "text" at bounding box center [293, 49] width 374 height 16
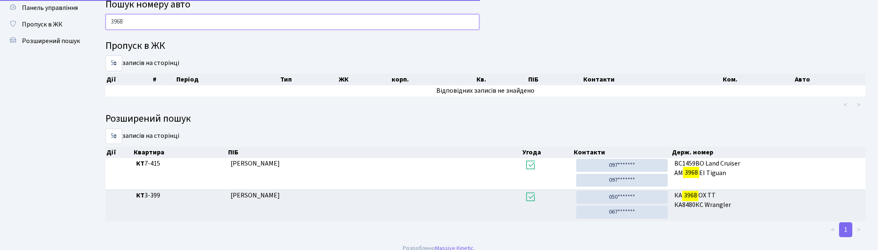
scroll to position [36, 0]
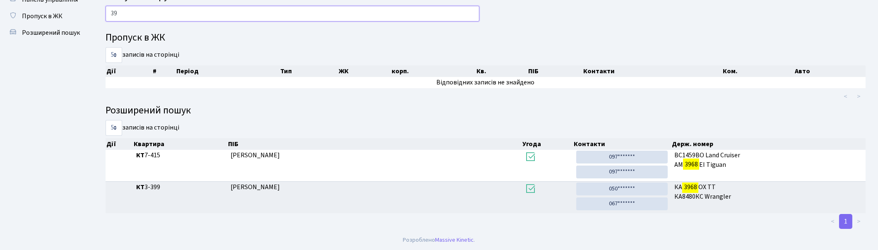
type input "3"
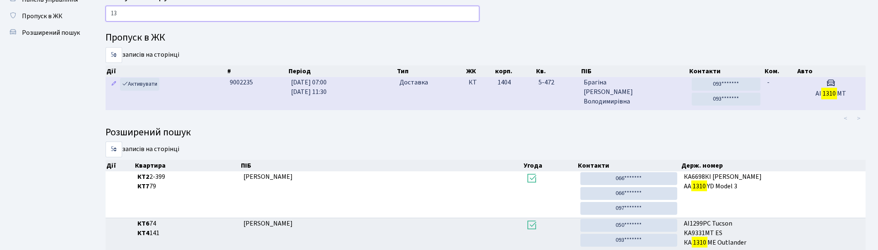
type input "1"
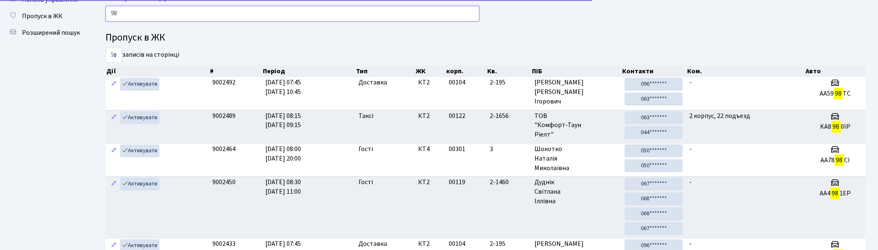
type input "9"
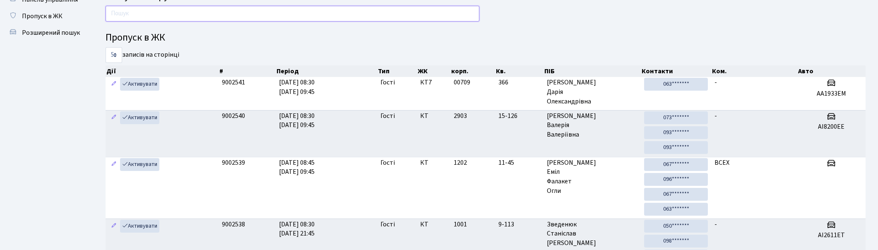
click at [177, 14] on input "text" at bounding box center [293, 14] width 374 height 16
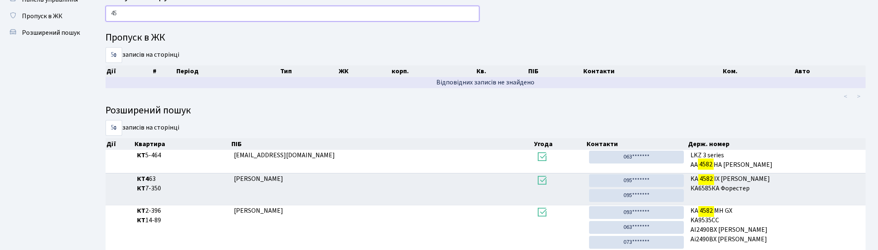
type input "4"
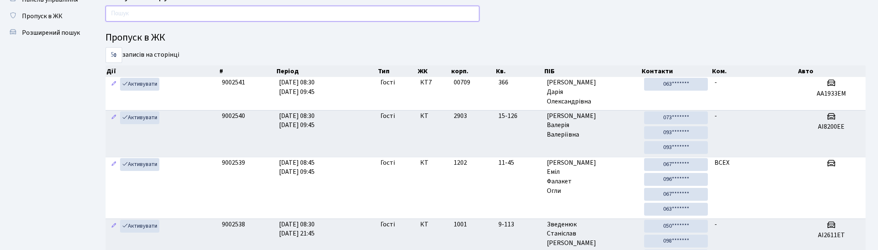
click at [145, 12] on input "text" at bounding box center [293, 14] width 374 height 16
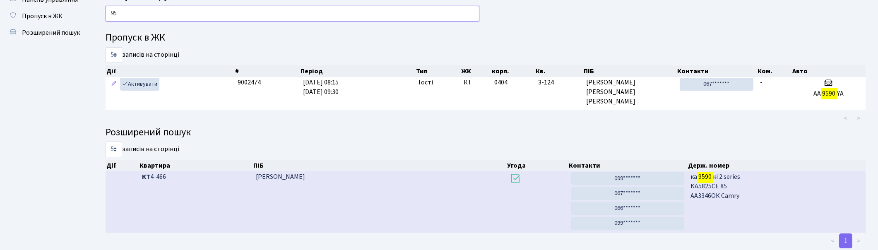
type input "9"
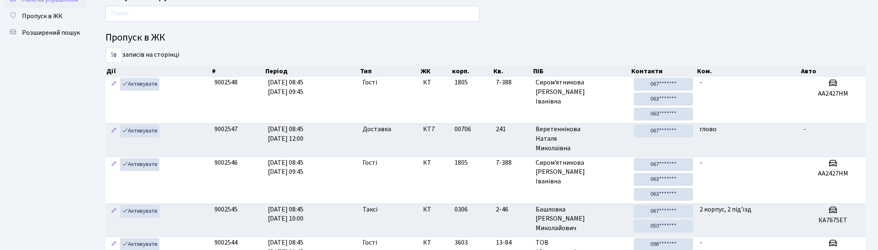
click at [44, 6] on link "Панель управління" at bounding box center [45, -1] width 83 height 17
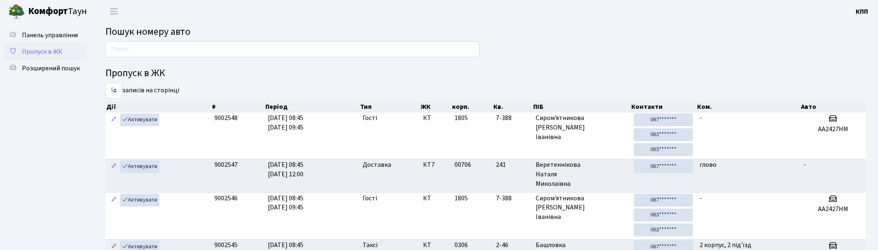
click at [44, 47] on span "Пропуск в ЖК" at bounding box center [42, 51] width 41 height 9
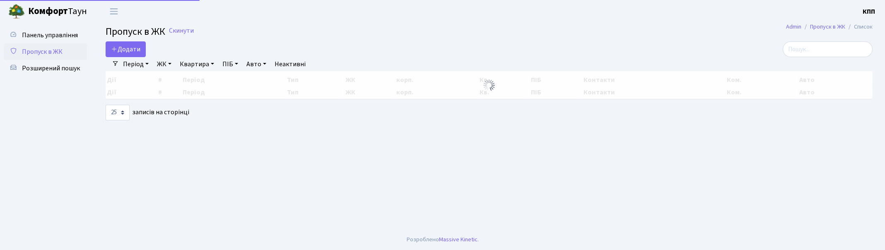
select select "25"
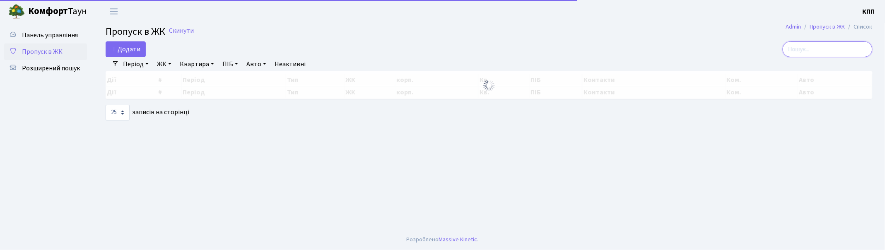
click at [843, 55] on input "search" at bounding box center [828, 49] width 90 height 16
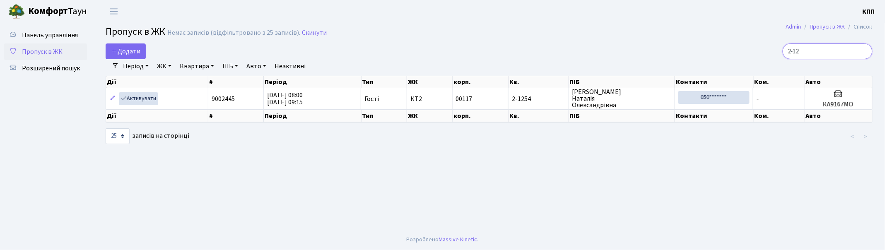
type input "2-12"
drag, startPoint x: 435, startPoint y: 151, endPoint x: 439, endPoint y: 220, distance: 69.7
click at [439, 220] on main "Admin Пропуск в ЖК Список Пропуск в ЖК Немає записів (відфільтровано з 25 запис…" at bounding box center [489, 126] width 792 height 207
click at [60, 41] on link "Панель управління" at bounding box center [45, 35] width 83 height 17
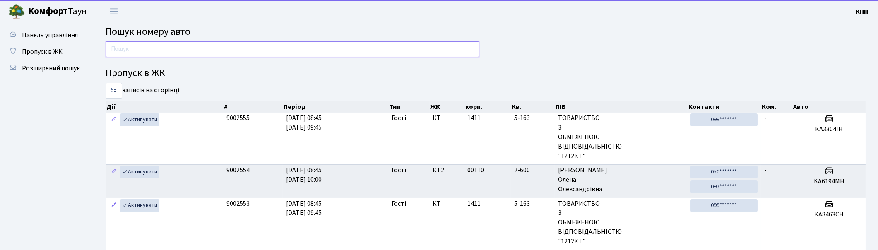
click at [158, 50] on input "text" at bounding box center [293, 49] width 374 height 16
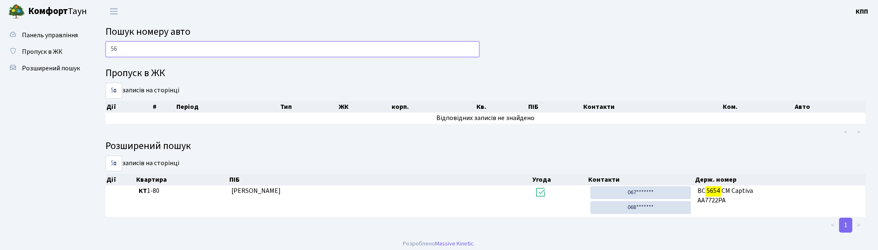
type input "5"
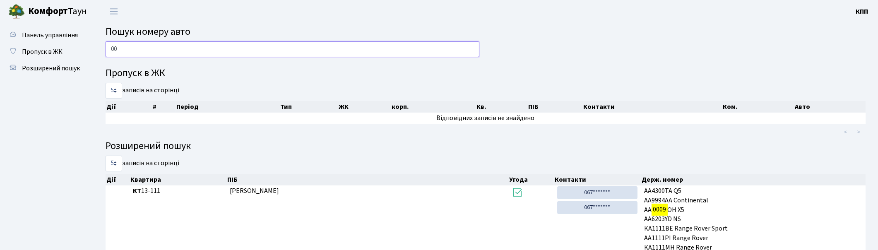
type input "0"
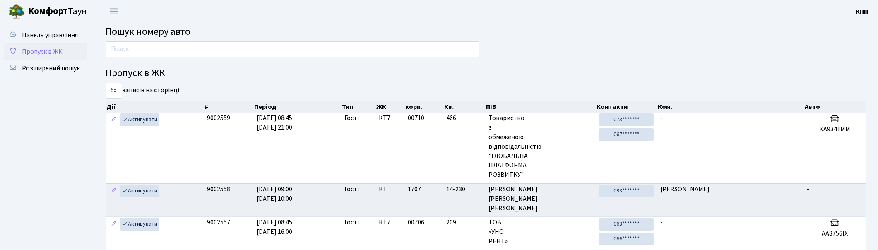
click at [60, 46] on link "Пропуск в ЖК" at bounding box center [45, 51] width 83 height 17
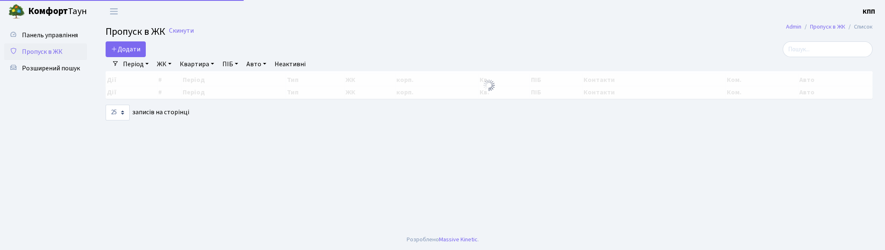
select select "25"
click at [809, 51] on input "search" at bounding box center [828, 49] width 90 height 16
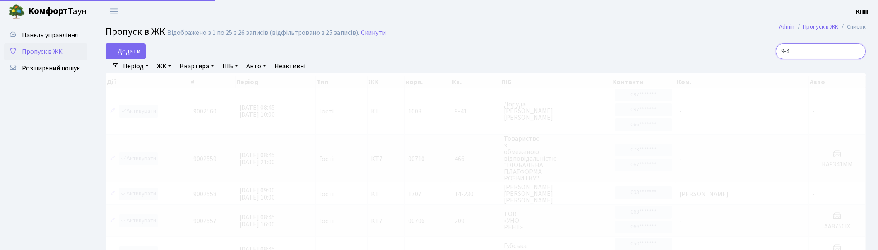
type input "9-41"
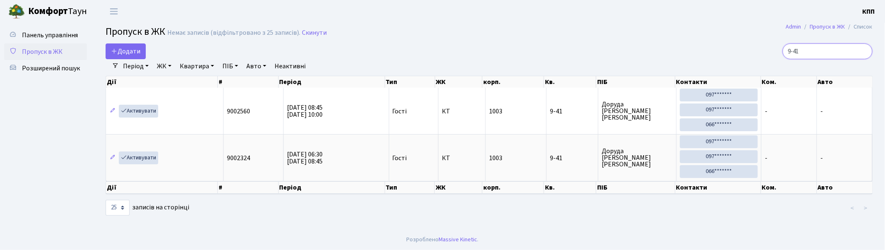
click at [864, 51] on input "9-41" at bounding box center [828, 51] width 90 height 16
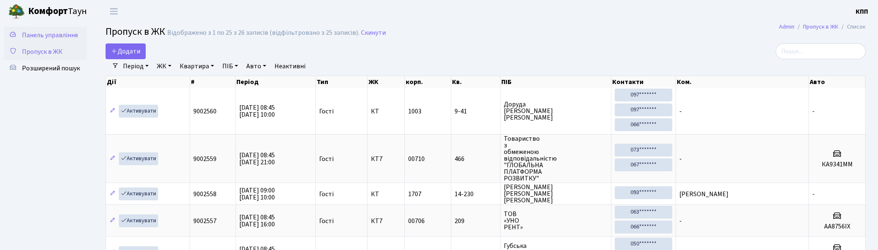
click at [61, 32] on span "Панель управління" at bounding box center [50, 35] width 56 height 9
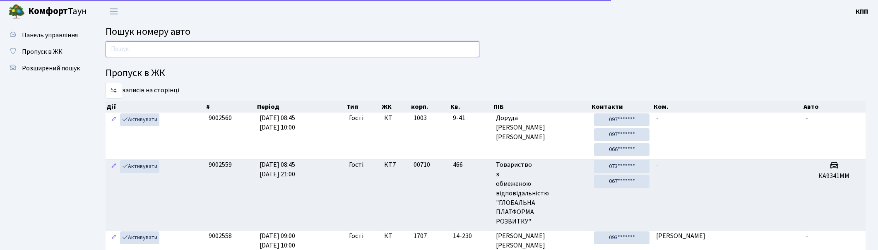
click at [223, 50] on input "text" at bounding box center [293, 49] width 374 height 16
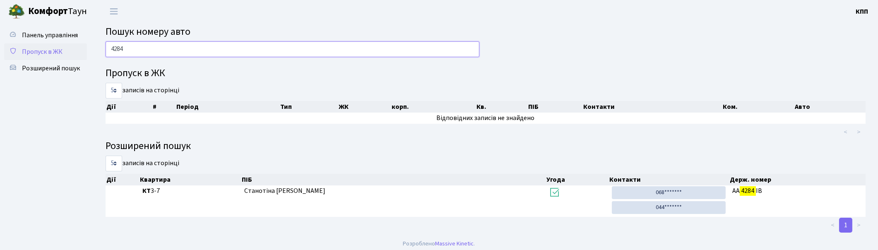
type input "4284"
click at [24, 50] on span "Пропуск в ЖК" at bounding box center [42, 51] width 41 height 9
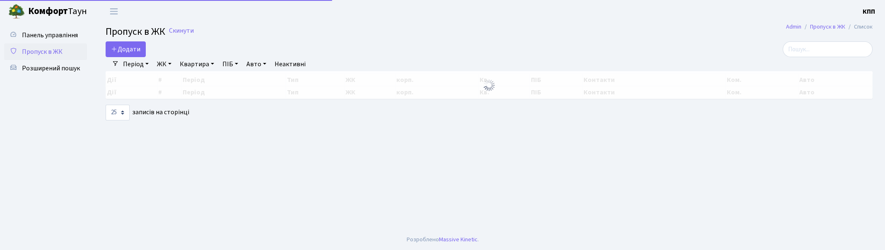
select select "25"
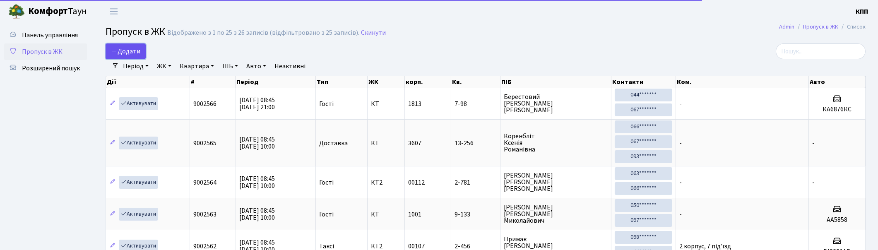
click at [129, 54] on span "Додати" at bounding box center [125, 51] width 29 height 9
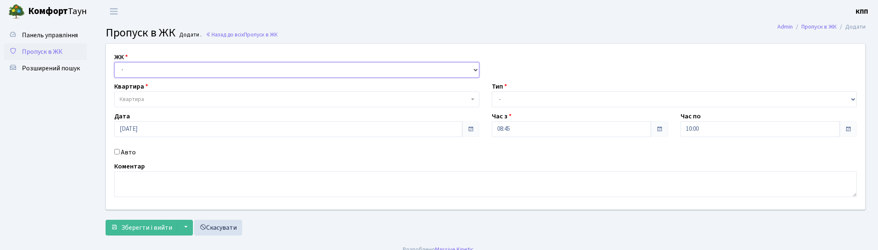
click at [132, 68] on select "- КТ, вул. Регенераторна, 4 КТ2, просп. [STREET_ADDRESS] [STREET_ADDRESS] [PERS…" at bounding box center [296, 70] width 365 height 16
select select "271"
click at [114, 62] on select "- КТ, вул. Регенераторна, 4 КТ2, просп. Соборності, 17 КТ3, вул. Березнева, 16 …" at bounding box center [296, 70] width 365 height 16
select select
click at [137, 99] on span "Квартира" at bounding box center [132, 99] width 24 height 8
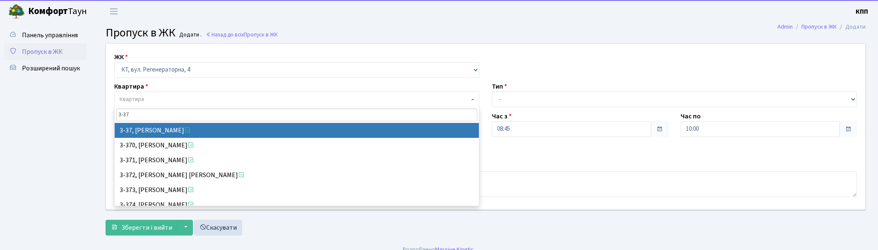
type input "3-37"
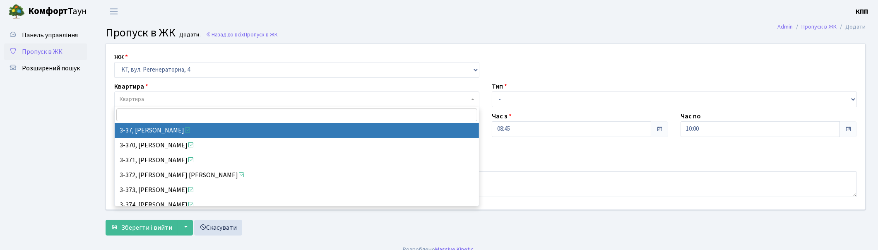
select select "1008"
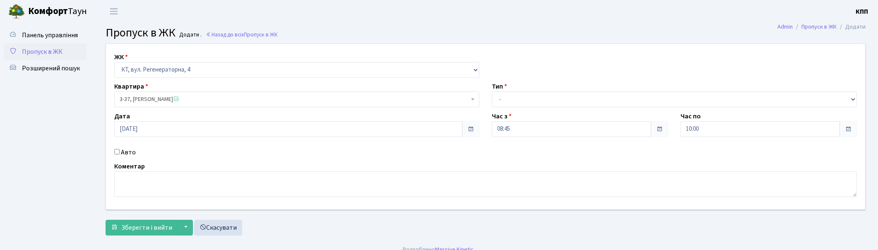
click at [118, 152] on input "Авто" at bounding box center [116, 151] width 5 height 5
checkbox input "true"
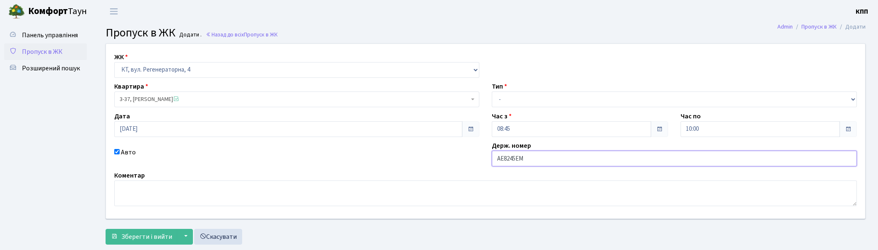
type input "АЕ8245ЕМ"
click at [523, 100] on select "- Доставка Таксі Гості Сервіс" at bounding box center [674, 100] width 365 height 16
select select "3"
click at [492, 92] on select "- Доставка Таксі Гості Сервіс" at bounding box center [674, 100] width 365 height 16
drag, startPoint x: 146, startPoint y: 233, endPoint x: 142, endPoint y: 233, distance: 4.2
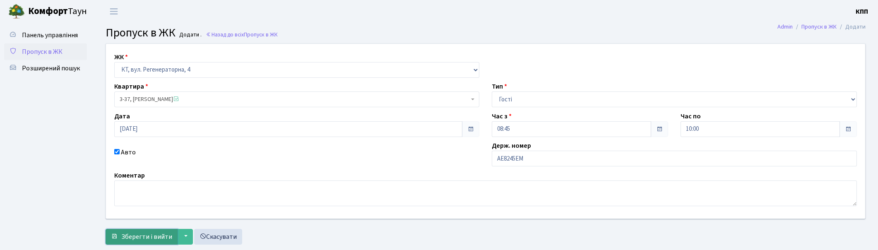
click at [142, 233] on span "Зберегти і вийти" at bounding box center [146, 236] width 51 height 9
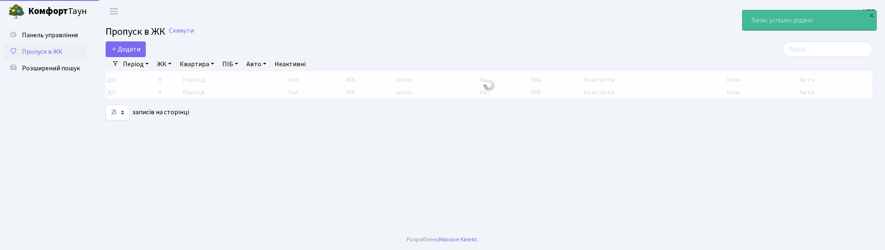
select select "25"
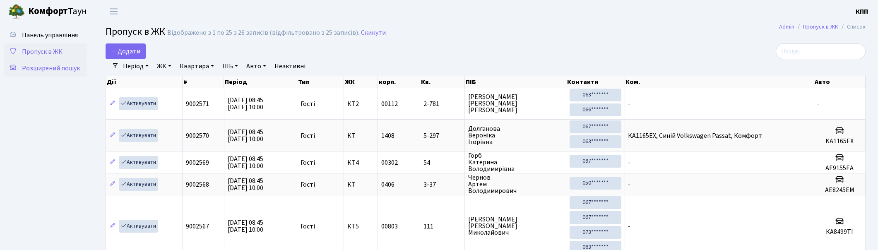
click at [34, 61] on link "Розширений пошук" at bounding box center [45, 68] width 83 height 17
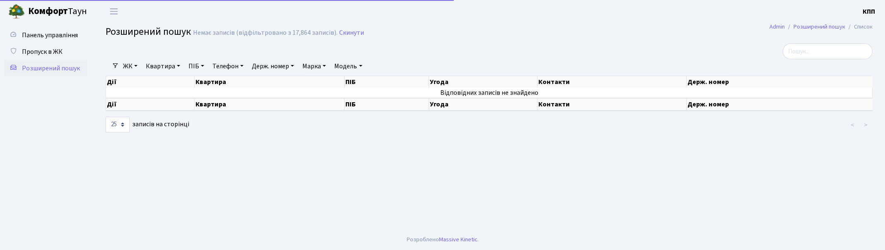
select select "25"
click at [158, 64] on link "Квартира" at bounding box center [162, 66] width 41 height 14
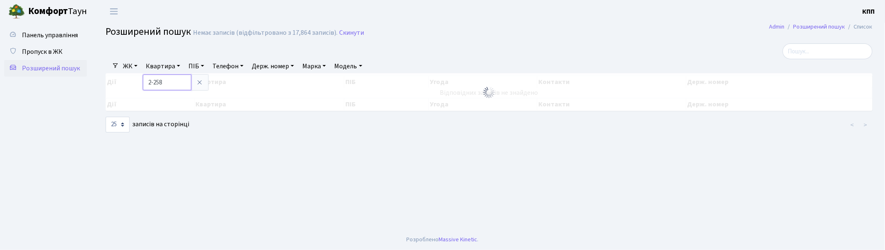
type input "2-258"
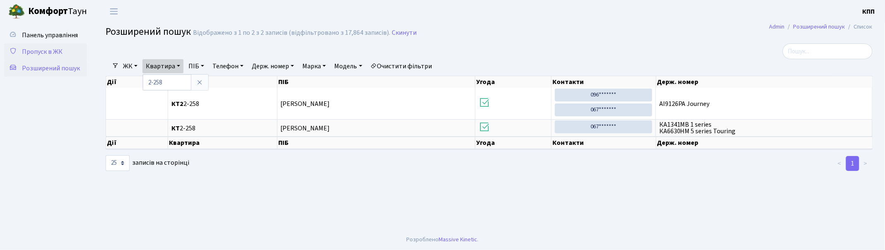
click at [29, 51] on span "Пропуск в ЖК" at bounding box center [42, 51] width 41 height 9
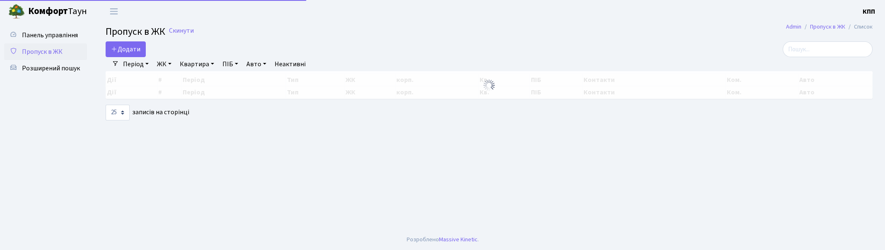
select select "25"
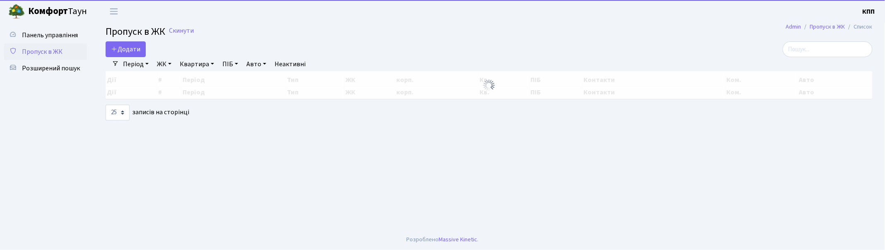
click at [838, 41] on main "Admin Пропуск в ЖК Список Пропуск в ЖК Скинути Додати Фільтри Період 22.09.2025…" at bounding box center [489, 126] width 792 height 207
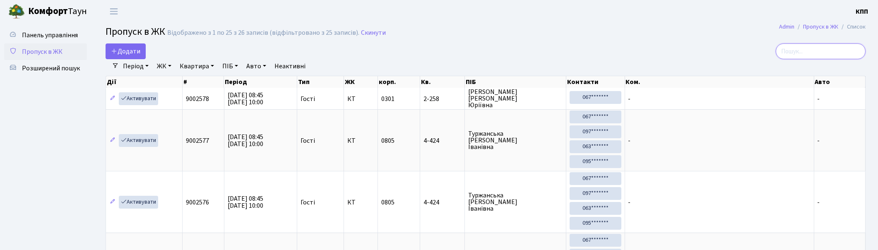
click at [839, 47] on input "search" at bounding box center [821, 51] width 90 height 16
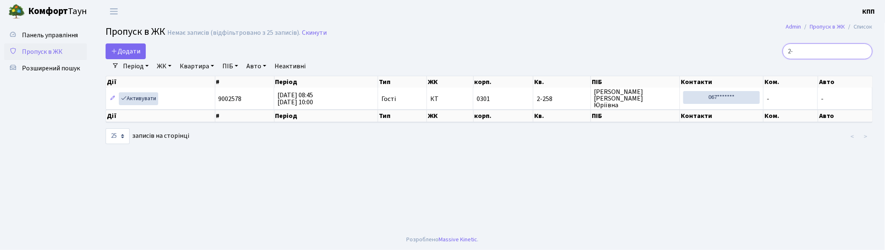
type input "2"
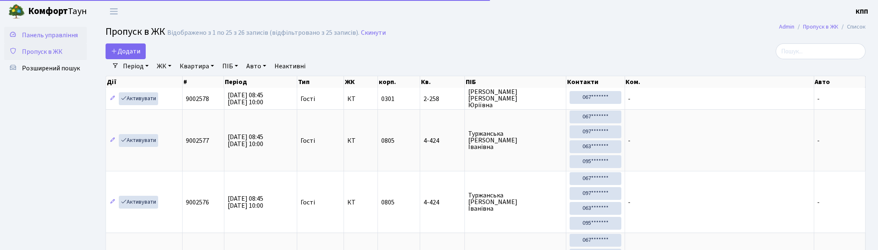
click at [66, 36] on span "Панель управління" at bounding box center [50, 35] width 56 height 9
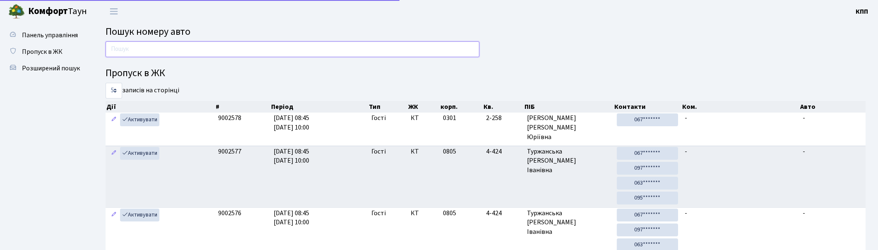
click at [172, 46] on input "text" at bounding box center [293, 49] width 374 height 16
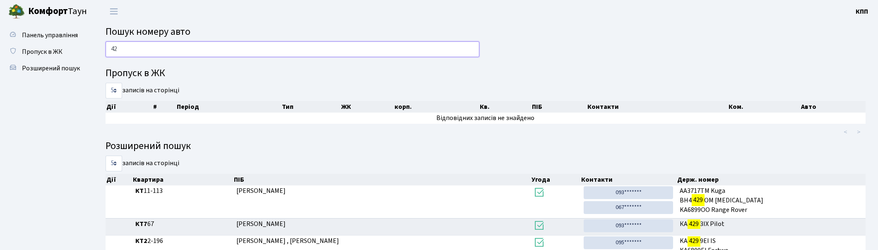
type input "4"
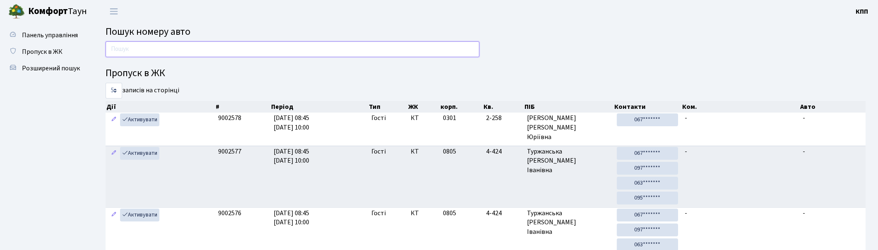
click at [160, 53] on input "text" at bounding box center [293, 49] width 374 height 16
click at [139, 49] on input "text" at bounding box center [293, 49] width 374 height 16
click at [215, 48] on input "text" at bounding box center [293, 49] width 374 height 16
type input "0605"
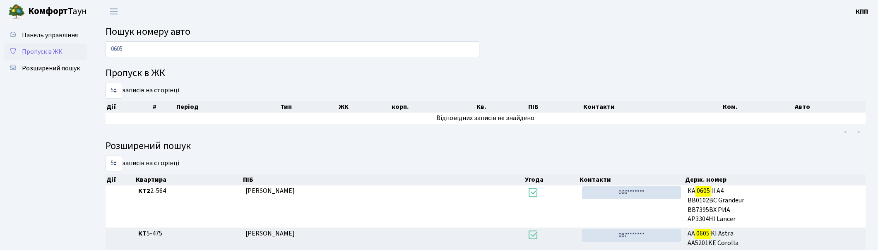
click at [35, 46] on link "Пропуск в ЖК" at bounding box center [45, 51] width 83 height 17
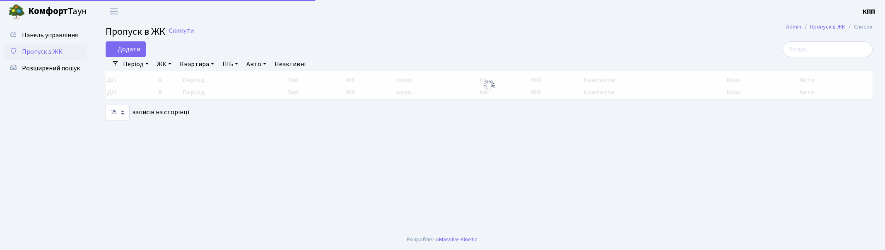
select select "25"
click at [827, 52] on input "search" at bounding box center [828, 49] width 90 height 16
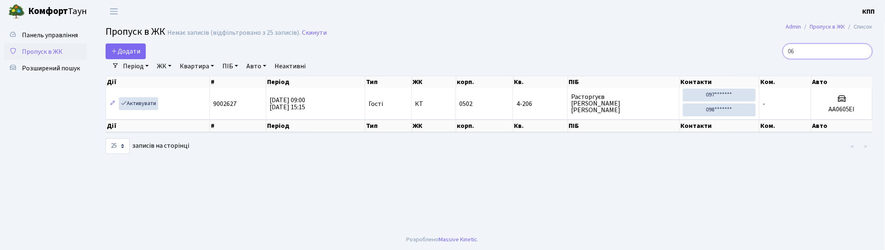
type input "0"
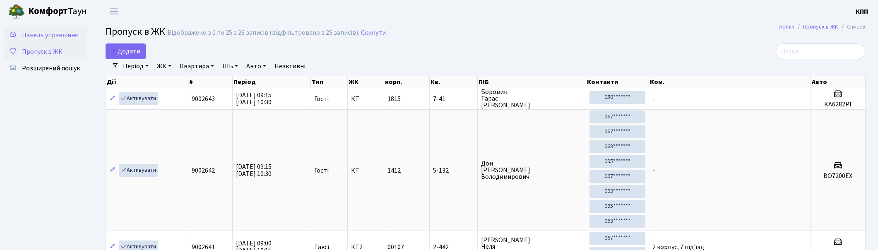
click at [50, 33] on span "Панель управління" at bounding box center [50, 35] width 56 height 9
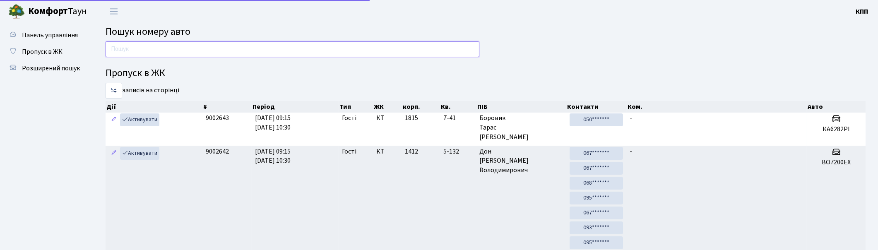
click at [240, 48] on input "text" at bounding box center [293, 49] width 374 height 16
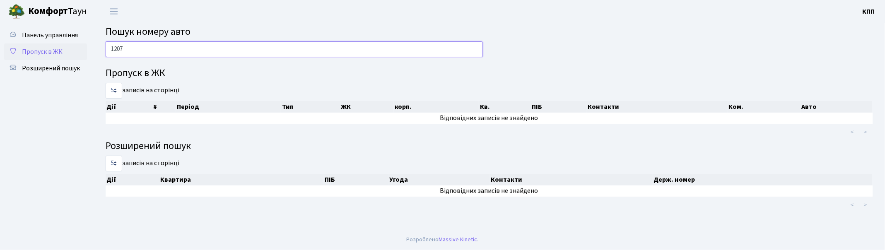
type input "1207"
click at [47, 48] on span "Пропуск в ЖК" at bounding box center [42, 51] width 41 height 9
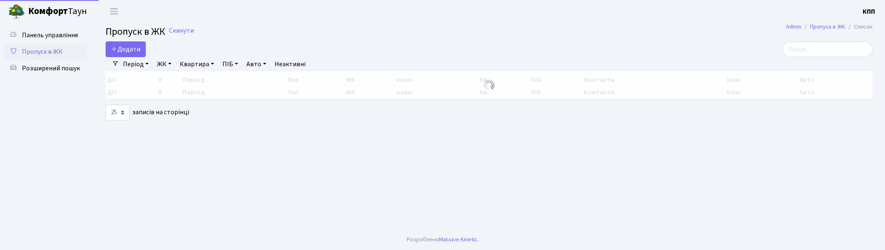
select select "25"
click at [866, 50] on div at bounding box center [749, 49] width 260 height 16
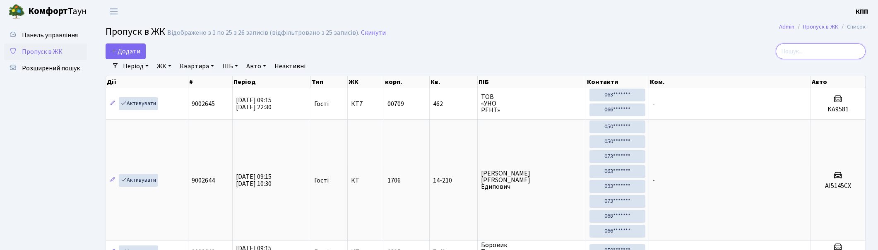
click at [837, 49] on input "search" at bounding box center [821, 51] width 90 height 16
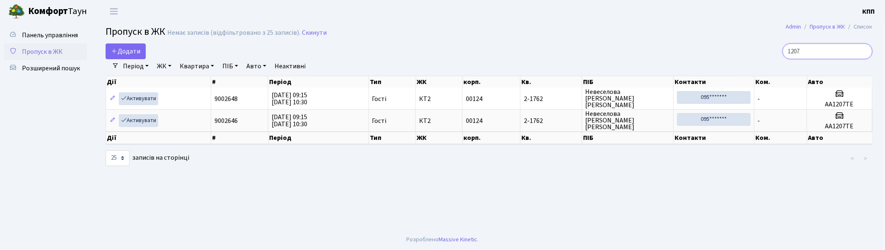
type input "1207"
click at [43, 48] on span "Пропуск в ЖК" at bounding box center [42, 51] width 41 height 9
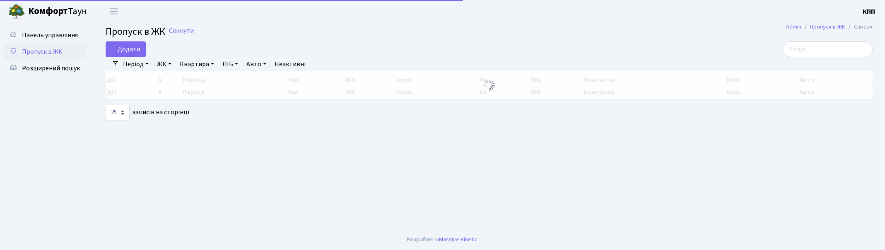
select select "25"
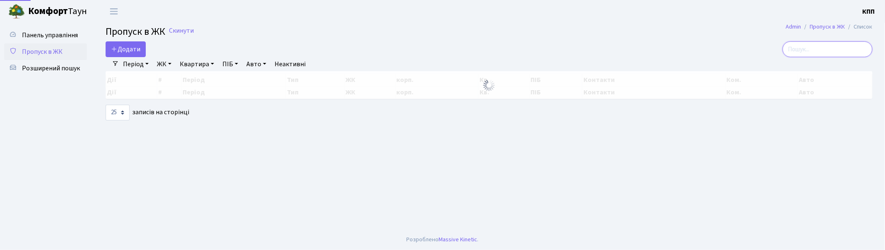
click at [822, 48] on input "search" at bounding box center [828, 49] width 90 height 16
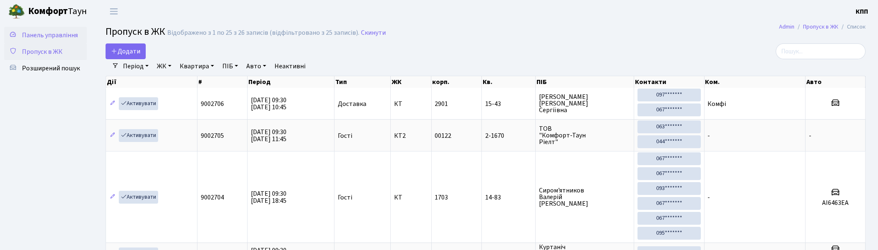
click at [62, 39] on span "Панель управління" at bounding box center [50, 35] width 56 height 9
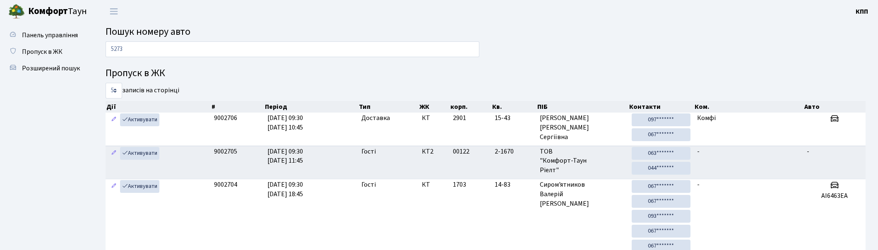
type input "5273"
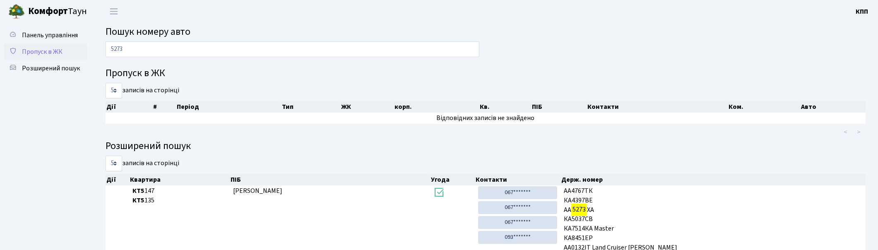
click at [43, 48] on span "Пропуск в ЖК" at bounding box center [42, 51] width 41 height 9
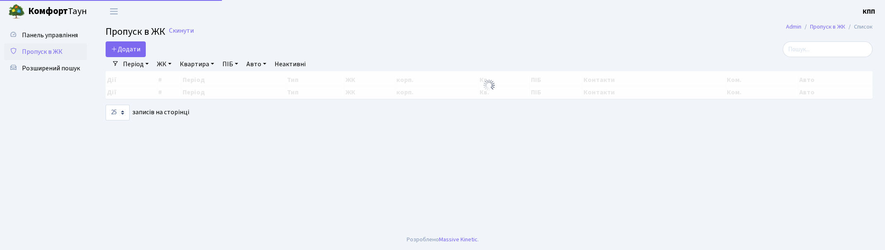
select select "25"
click at [136, 48] on span "Додати" at bounding box center [125, 49] width 29 height 9
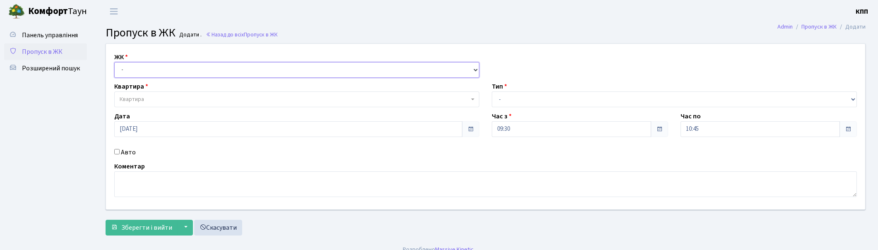
click at [154, 72] on select "- КТ, вул. Регенераторна, 4 КТ2, просп. [STREET_ADDRESS] [STREET_ADDRESS] [PERS…" at bounding box center [296, 70] width 365 height 16
select select "271"
click at [114, 62] on select "- КТ, вул. Регенераторна, 4 КТ2, просп. [STREET_ADDRESS] [STREET_ADDRESS] [PERS…" at bounding box center [296, 70] width 365 height 16
select select
click at [166, 96] on span "Квартира" at bounding box center [295, 99] width 350 height 8
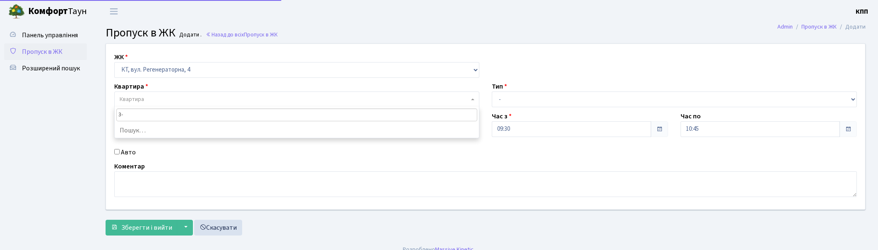
type input "3"
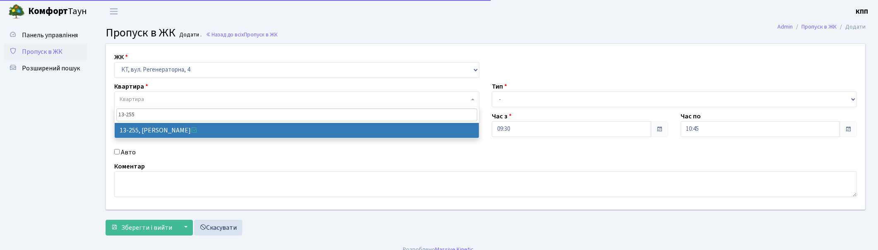
type input "13-255"
drag, startPoint x: 178, startPoint y: 129, endPoint x: 211, endPoint y: 129, distance: 33.1
select select "7901"
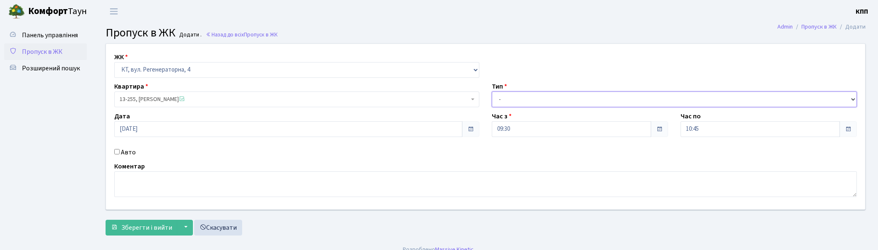
drag, startPoint x: 518, startPoint y: 95, endPoint x: 518, endPoint y: 106, distance: 10.4
click at [518, 95] on select "- Доставка Таксі Гості Сервіс" at bounding box center [674, 100] width 365 height 16
select select "3"
click at [492, 92] on select "- Доставка Таксі Гості Сервіс" at bounding box center [674, 100] width 365 height 16
click at [205, 190] on textarea at bounding box center [485, 184] width 743 height 26
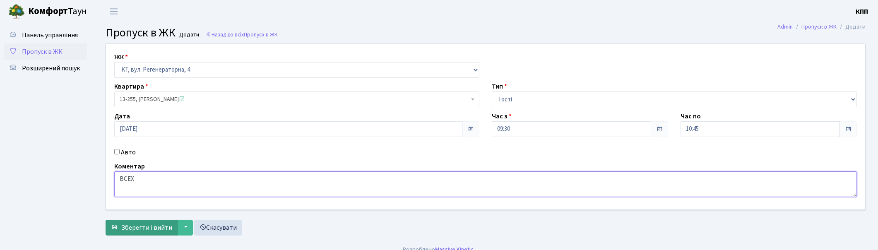
type textarea "ВСЕХ"
click at [166, 229] on span "Зберегти і вийти" at bounding box center [146, 227] width 51 height 9
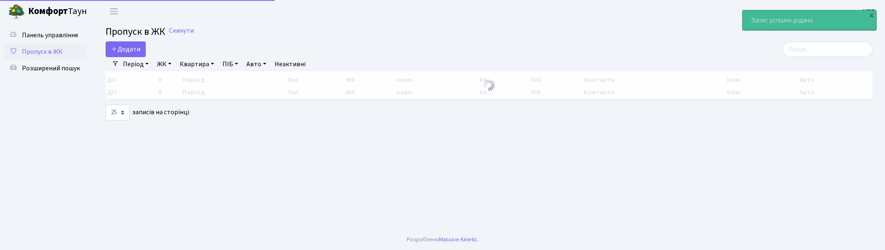
select select "25"
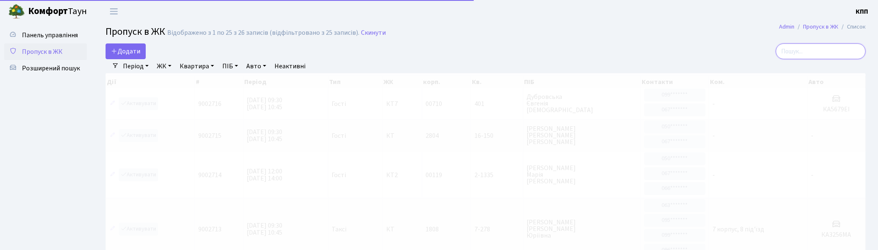
click at [824, 58] on input "search" at bounding box center [821, 51] width 90 height 16
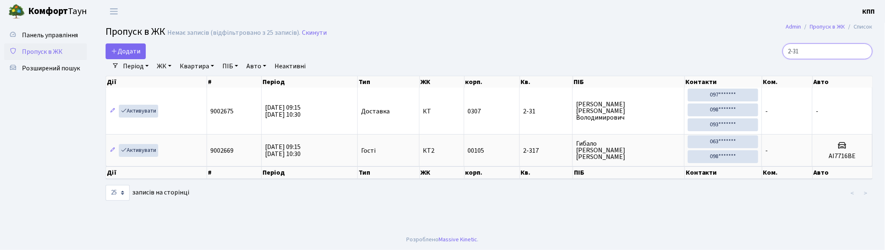
drag, startPoint x: 825, startPoint y: 46, endPoint x: 721, endPoint y: 47, distance: 103.5
click at [721, 47] on div "2-31" at bounding box center [748, 51] width 247 height 16
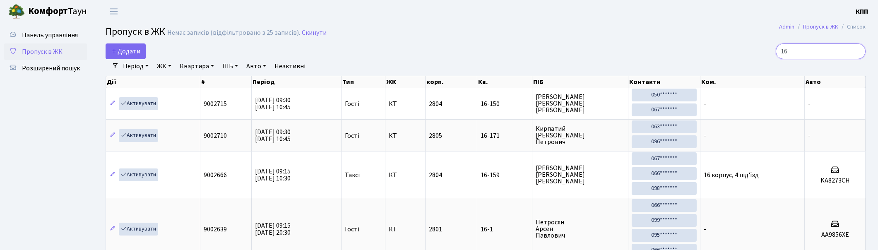
type input "1"
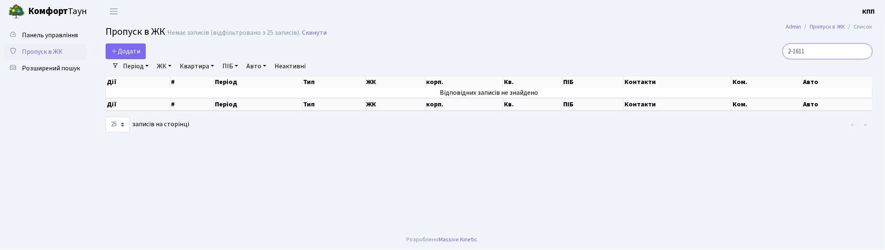
drag, startPoint x: 817, startPoint y: 47, endPoint x: 729, endPoint y: 47, distance: 88.2
click at [729, 47] on div "2-1611" at bounding box center [748, 51] width 247 height 16
drag, startPoint x: 827, startPoint y: 53, endPoint x: 725, endPoint y: 53, distance: 102.7
click at [725, 53] on div "17-11" at bounding box center [748, 51] width 247 height 16
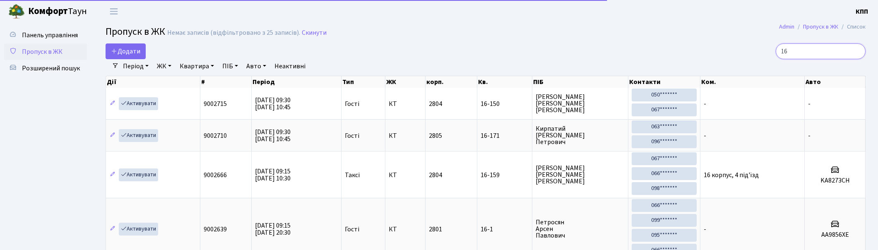
type input "1"
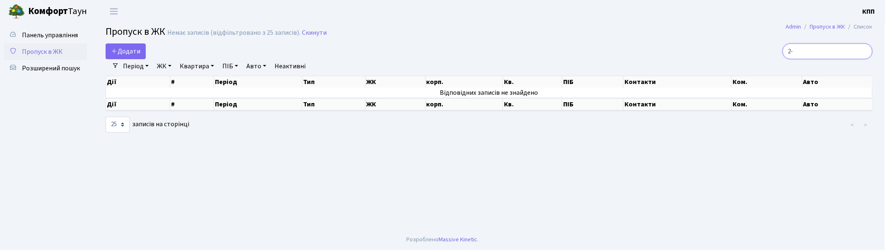
type input "2"
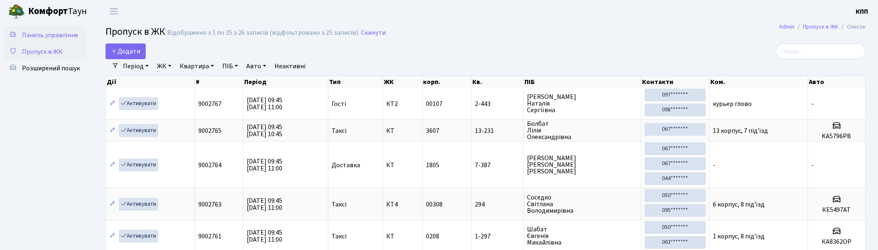
click at [50, 35] on span "Панель управління" at bounding box center [50, 35] width 56 height 9
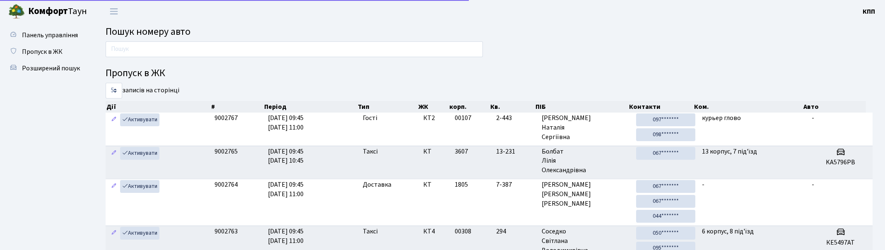
click at [149, 47] on input "text" at bounding box center [294, 49] width 377 height 16
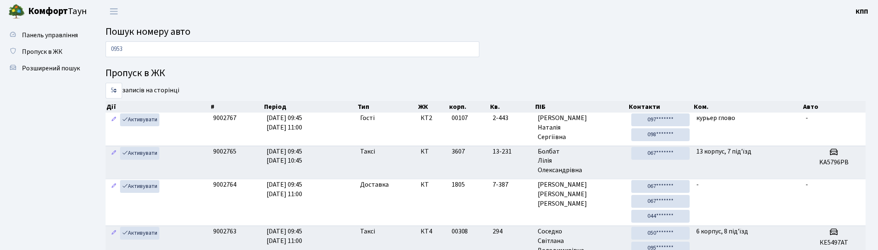
type input "0953"
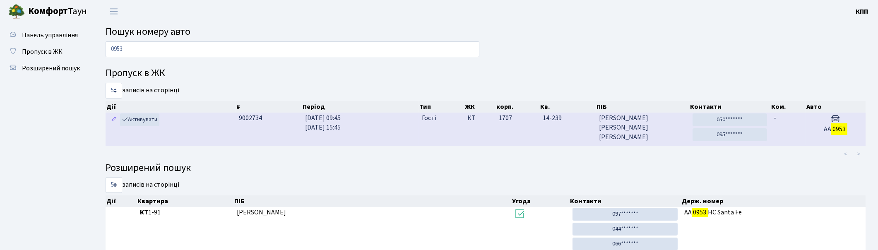
click at [366, 125] on td "[DATE] 09:45 [DATE] 15:45" at bounding box center [360, 129] width 117 height 33
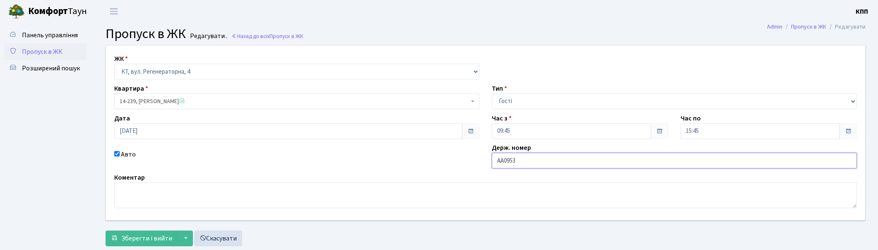
click at [525, 164] on input "АА0953" at bounding box center [674, 161] width 365 height 16
type input "АА0953СС"
click at [132, 236] on span "Зберегти і вийти" at bounding box center [146, 238] width 51 height 9
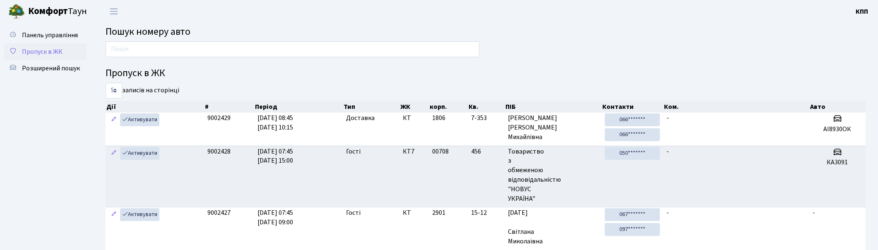
drag, startPoint x: 40, startPoint y: 48, endPoint x: 160, endPoint y: 54, distance: 120.2
click at [40, 48] on span "Пропуск в ЖК" at bounding box center [42, 51] width 41 height 9
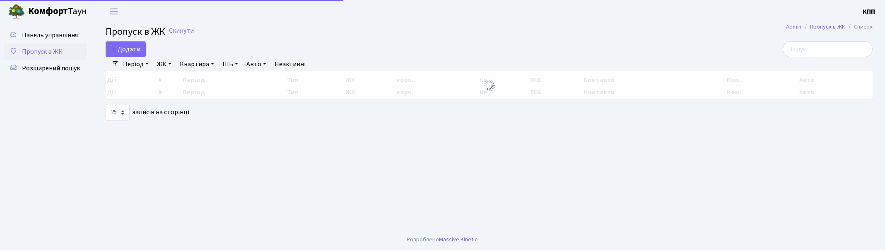
select select "25"
click at [138, 48] on span "Додати" at bounding box center [125, 49] width 29 height 9
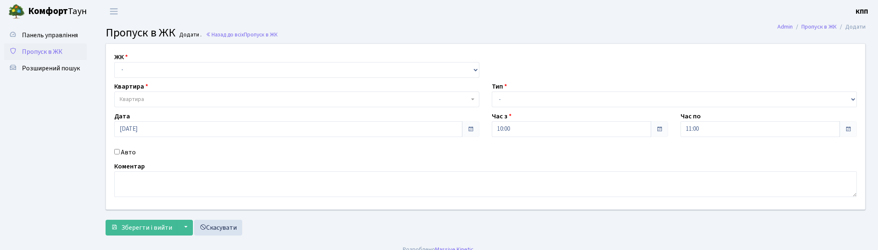
click at [168, 80] on div "ЖК - КТ, вул. Регенераторна, 4 КТ2, просп. Соборності, 17 КТ3, вул. Березнева, …" at bounding box center [486, 127] width 772 height 166
click at [157, 75] on select "- КТ, вул. Регенераторна, 4 КТ2, просп. Соборності, 17 КТ3, вул. Березнева, 16 …" at bounding box center [296, 70] width 365 height 16
select select "271"
click at [114, 62] on select "- КТ, вул. Регенераторна, 4 КТ2, просп. Соборності, 17 КТ3, вул. Березнева, 16 …" at bounding box center [296, 70] width 365 height 16
select select
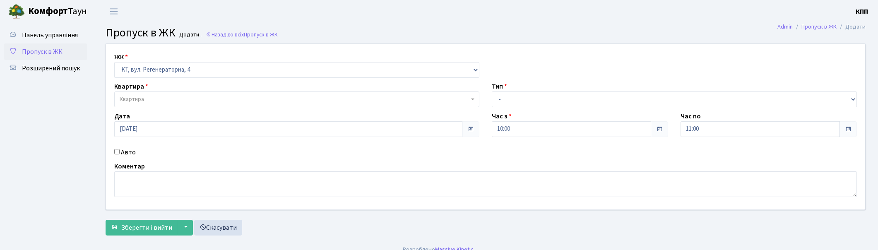
click at [156, 96] on span "Квартира" at bounding box center [295, 99] width 350 height 8
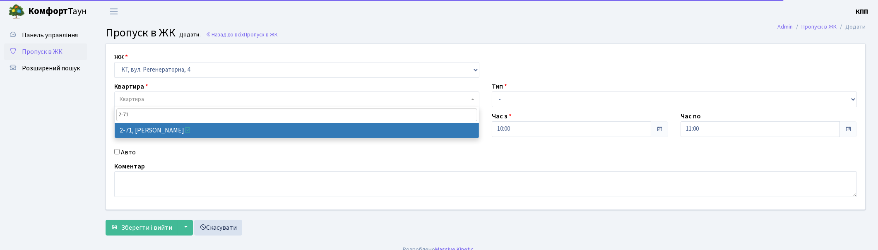
type input "2-71"
select select "640"
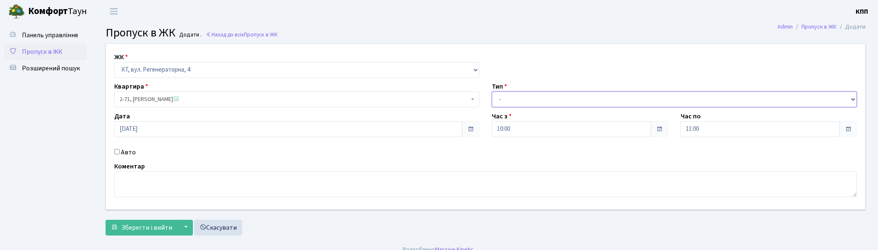
click at [528, 100] on select "- Доставка Таксі Гості Сервіс" at bounding box center [674, 100] width 365 height 16
select select "3"
click at [492, 92] on select "- Доставка Таксі Гості Сервіс" at bounding box center [674, 100] width 365 height 16
click at [215, 188] on textarea at bounding box center [485, 184] width 743 height 26
type textarea "ВСЕХ"
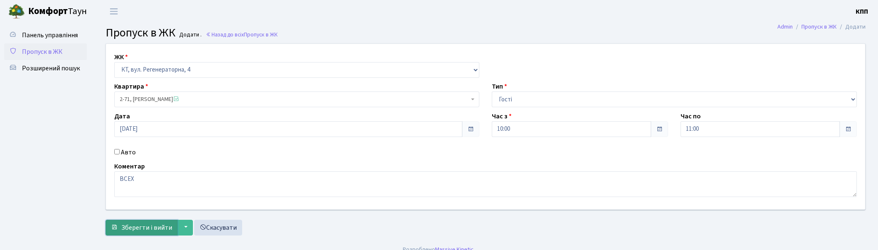
click at [147, 226] on span "Зберегти і вийти" at bounding box center [146, 227] width 51 height 9
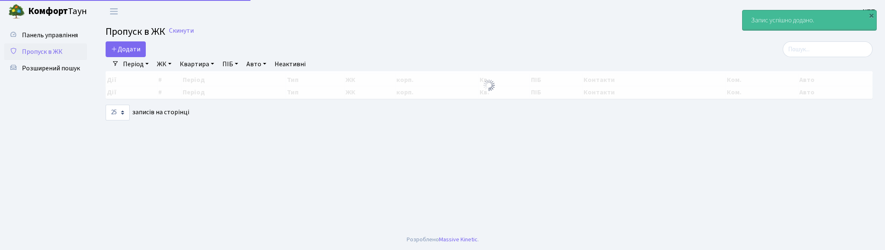
select select "25"
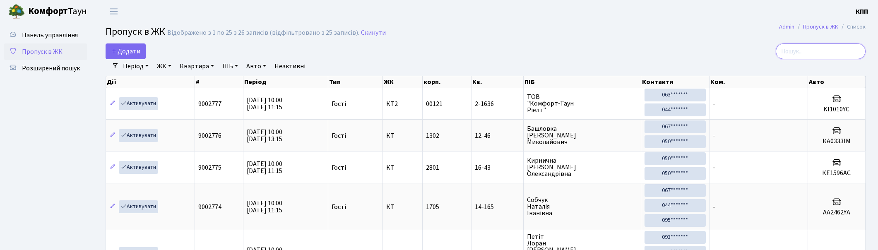
click at [831, 56] on input "search" at bounding box center [821, 51] width 90 height 16
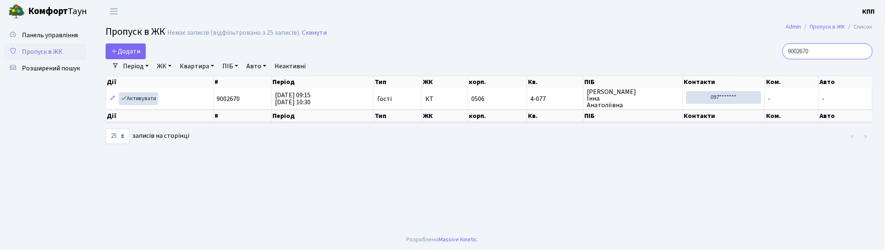
type input "9002670"
click at [55, 49] on span "Пропуск в ЖК" at bounding box center [42, 51] width 41 height 9
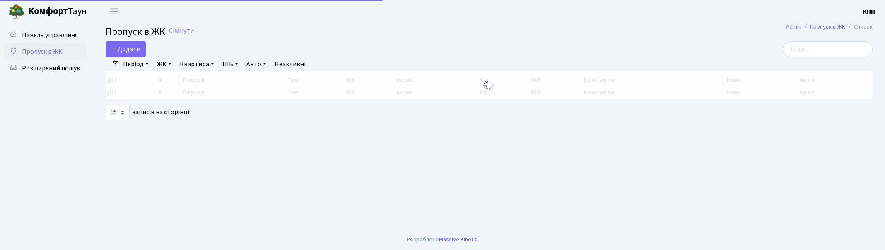
select select "25"
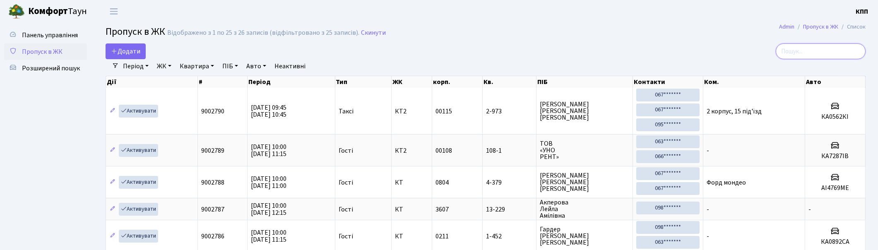
click at [836, 51] on input "search" at bounding box center [821, 51] width 90 height 16
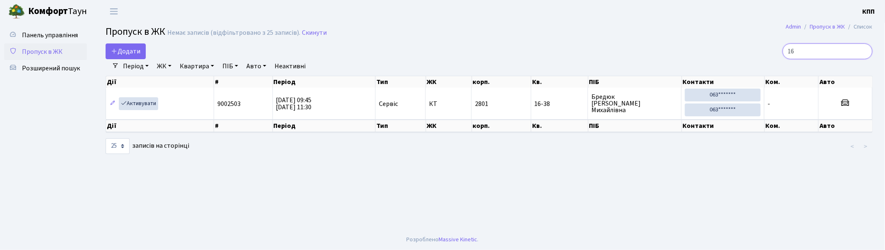
type input "1"
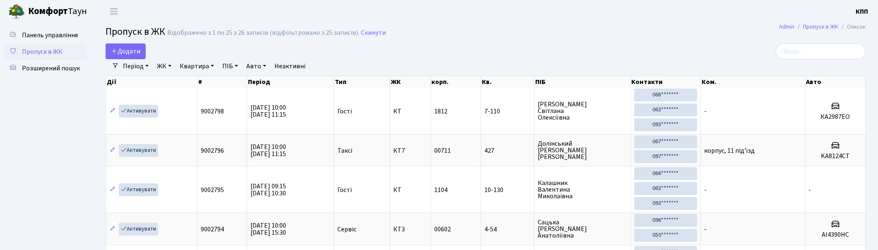
click at [745, 48] on div at bounding box center [743, 51] width 245 height 16
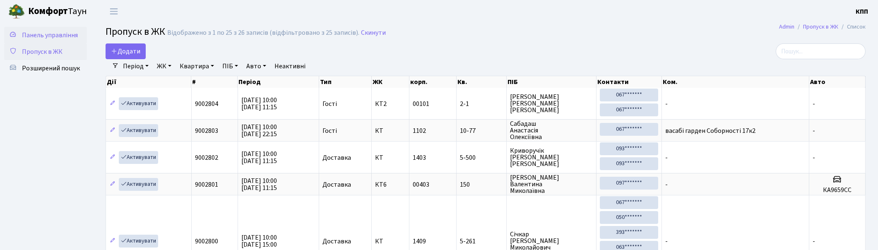
click at [72, 39] on span "Панель управління" at bounding box center [50, 35] width 56 height 9
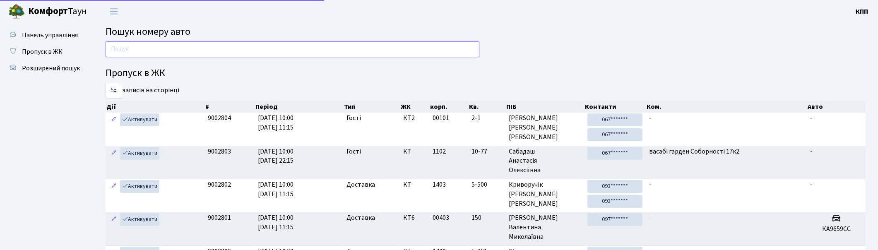
drag, startPoint x: 293, startPoint y: 49, endPoint x: 265, endPoint y: 63, distance: 31.3
click at [292, 48] on input "text" at bounding box center [293, 49] width 374 height 16
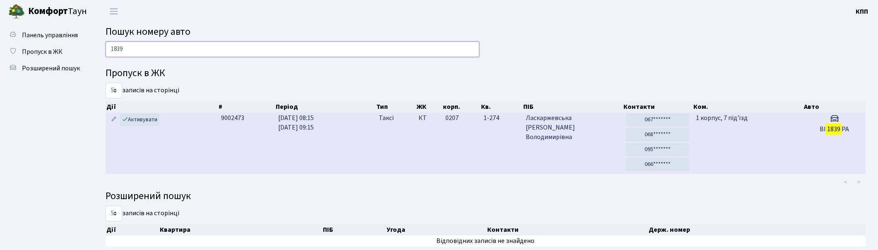
type input "1839"
click at [822, 133] on h5 "ВІ 1839 РА" at bounding box center [835, 129] width 56 height 8
click at [575, 148] on td "Ласкаржевська [PERSON_NAME]" at bounding box center [573, 143] width 100 height 61
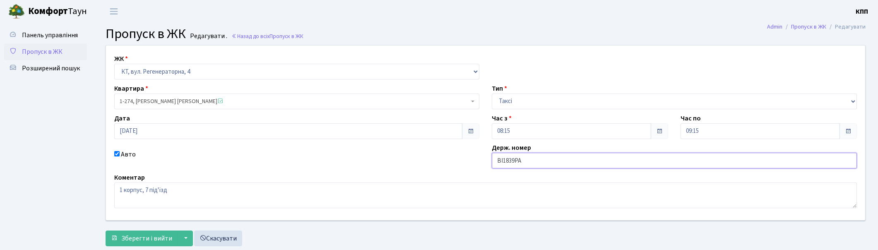
click at [501, 159] on input "ВІ1839РА" at bounding box center [674, 161] width 365 height 16
type input "АІ1839РА"
click at [138, 236] on span "Зберегти і вийти" at bounding box center [146, 238] width 51 height 9
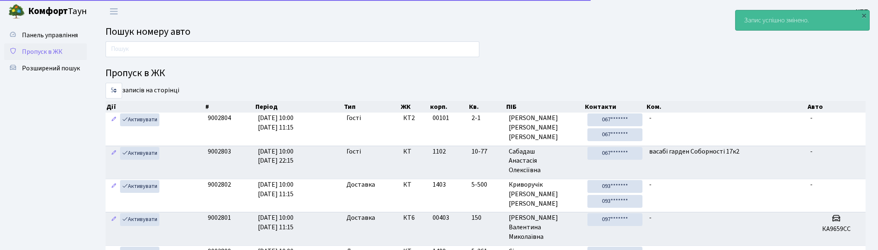
click at [27, 53] on span "Пропуск в ЖК" at bounding box center [42, 51] width 41 height 9
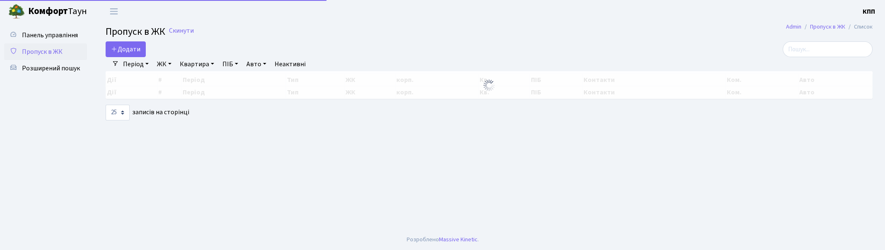
select select "25"
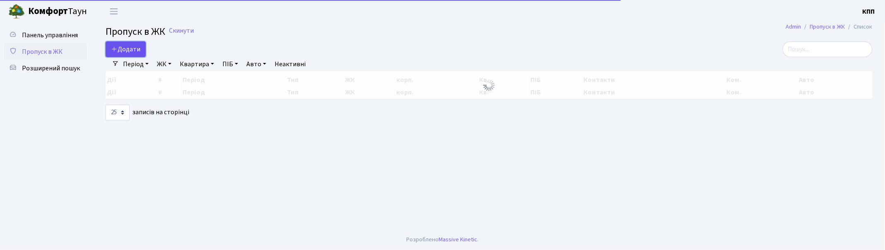
click at [129, 53] on span "Додати" at bounding box center [125, 49] width 29 height 9
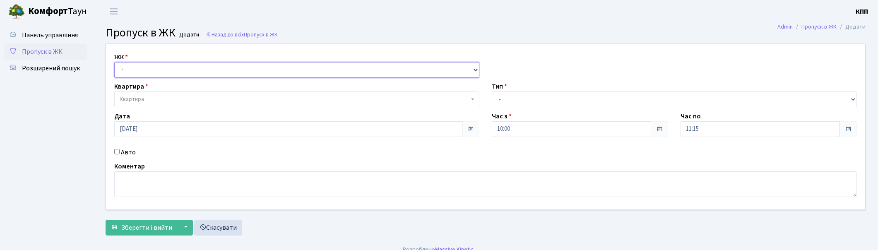
click at [142, 71] on select "- КТ, вул. Регенераторна, 4 КТ2, просп. [STREET_ADDRESS] [STREET_ADDRESS] [PERS…" at bounding box center [296, 70] width 365 height 16
select select "271"
click at [114, 62] on select "- КТ, вул. Регенераторна, 4 КТ2, просп. [STREET_ADDRESS] [STREET_ADDRESS] [PERS…" at bounding box center [296, 70] width 365 height 16
select select
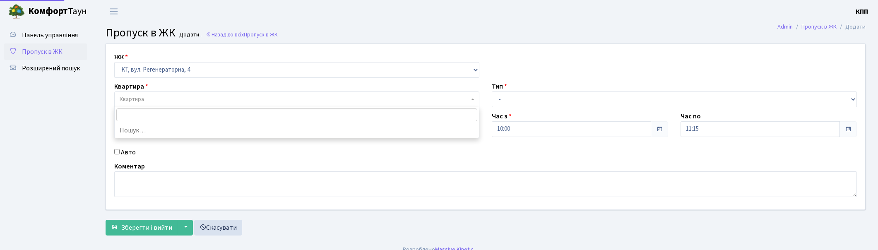
click at [157, 96] on span "Квартира" at bounding box center [295, 99] width 350 height 8
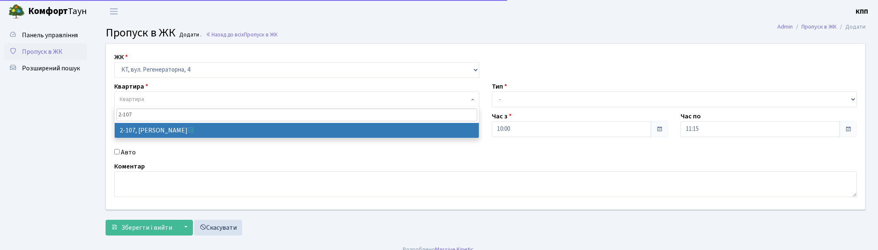
type input "2-107"
select select "597"
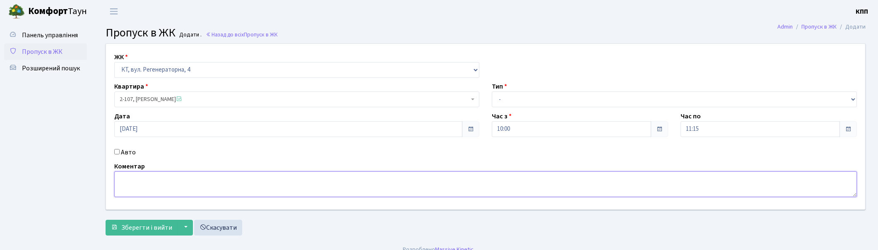
click at [169, 177] on textarea at bounding box center [485, 184] width 743 height 26
type textarea "НА ВЕСЬ ДЕНЬ"
drag, startPoint x: 612, startPoint y: 105, endPoint x: 588, endPoint y: 162, distance: 61.8
click at [588, 162] on div "ЖК - КТ, вул. Регенераторна, 4 КТ2, просп. Соборності, 17 КТ3, вул. Березнева, …" at bounding box center [486, 127] width 772 height 166
select select "3"
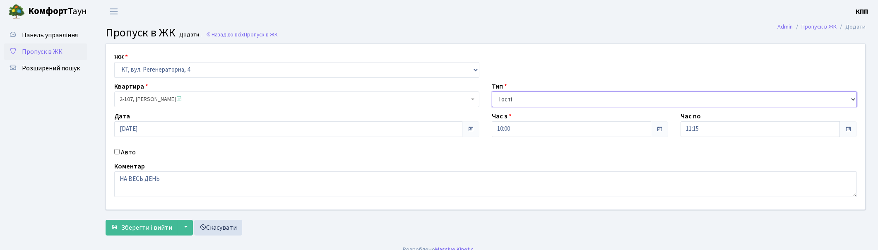
click at [492, 92] on select "- Доставка Таксі Гості Сервіс" at bounding box center [674, 100] width 365 height 16
click at [159, 231] on span "Зберегти і вийти" at bounding box center [146, 227] width 51 height 9
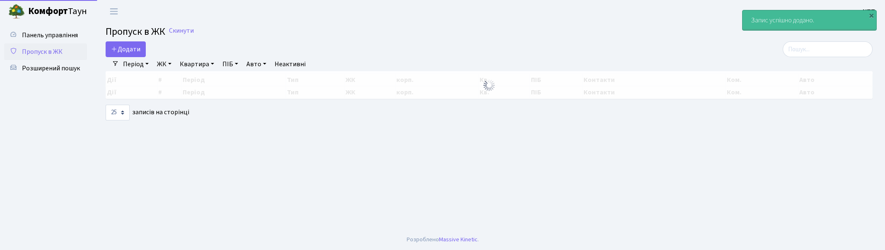
select select "25"
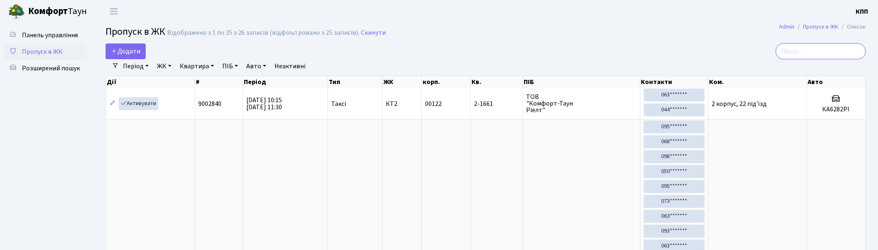
click at [837, 53] on input "search" at bounding box center [821, 51] width 90 height 16
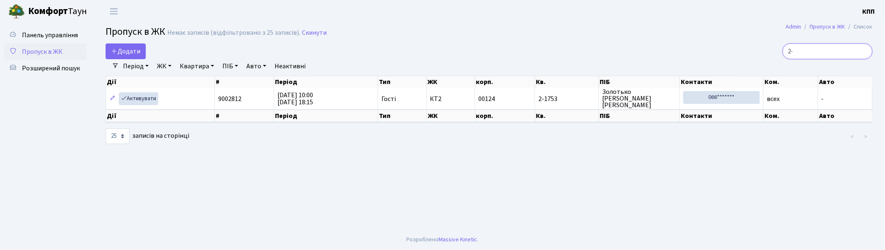
type input "2"
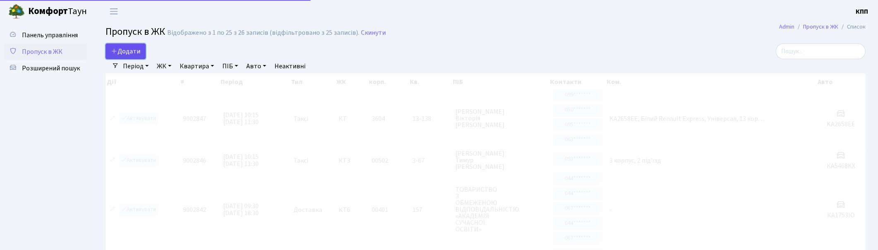
click at [122, 54] on span "Додати" at bounding box center [125, 51] width 29 height 9
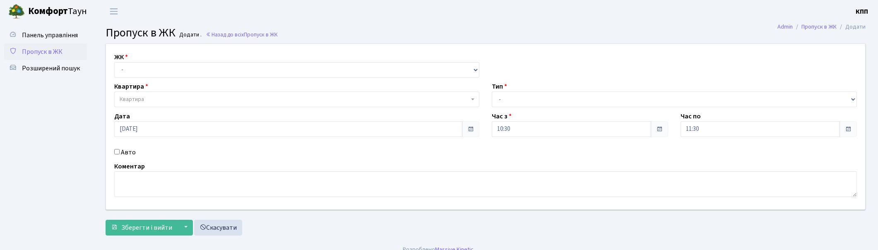
click at [130, 59] on div "ЖК - КТ, вул. Регенераторна, 4 КТ2, просп. [STREET_ADDRESS] [STREET_ADDRESS] [P…" at bounding box center [297, 65] width 378 height 26
click at [130, 70] on select "- КТ, вул. Регенераторна, 4 КТ2, просп. [STREET_ADDRESS] [STREET_ADDRESS] [PERS…" at bounding box center [296, 70] width 365 height 16
select select "271"
click at [114, 62] on select "- КТ, вул. Регенераторна, 4 КТ2, просп. Соборності, 17 КТ3, вул. Березнева, 16 …" at bounding box center [296, 70] width 365 height 16
select select
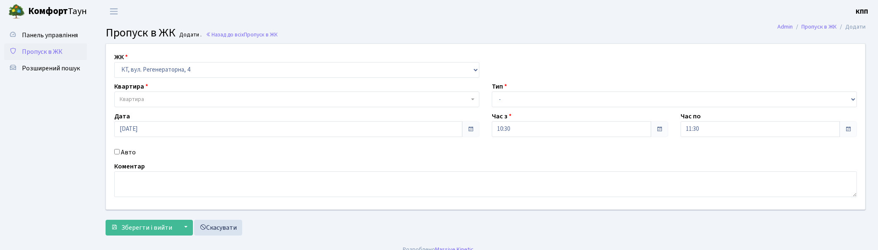
click at [138, 104] on span "Квартира" at bounding box center [296, 100] width 365 height 16
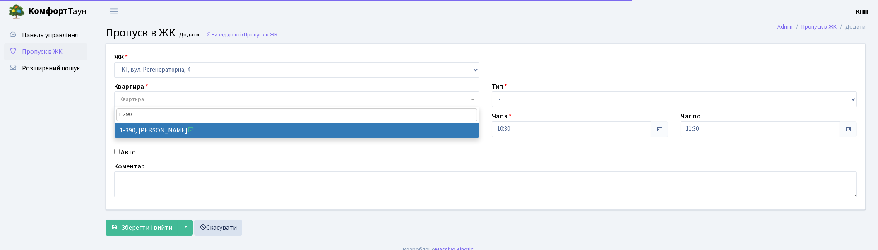
type input "1-390"
select select "442"
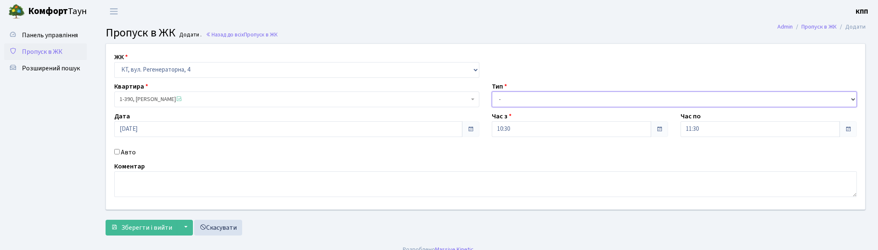
click at [528, 98] on select "- Доставка Таксі Гості Сервіс" at bounding box center [674, 100] width 365 height 16
select select "3"
click at [492, 92] on select "- Доставка Таксі Гості Сервіс" at bounding box center [674, 100] width 365 height 16
click at [117, 150] on input "Авто" at bounding box center [116, 151] width 5 height 5
checkbox input "true"
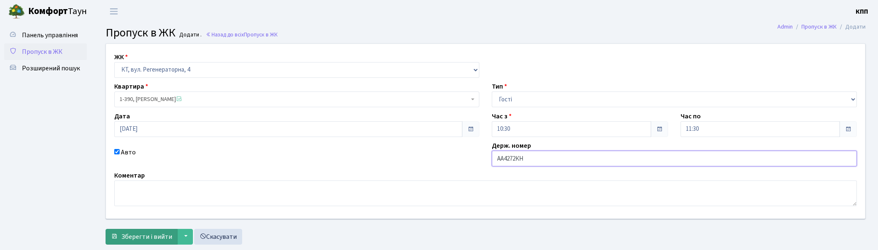
type input "АА4272КН"
click at [130, 234] on span "Зберегти і вийти" at bounding box center [146, 236] width 51 height 9
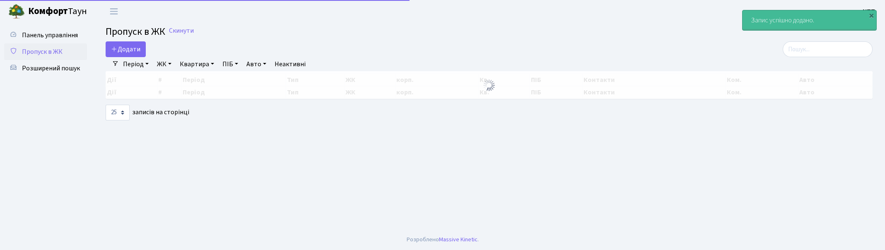
select select "25"
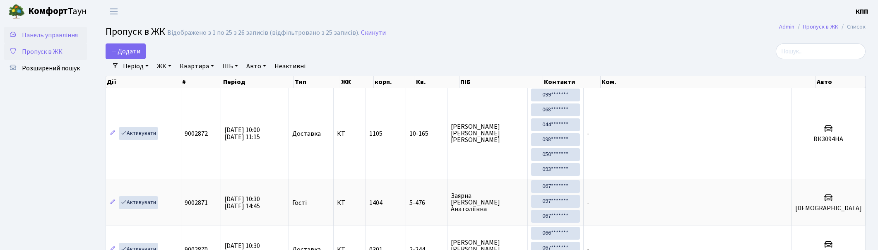
click at [60, 31] on span "Панель управління" at bounding box center [50, 35] width 56 height 9
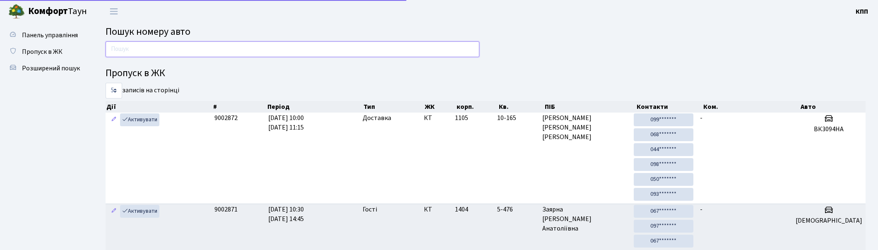
click at [158, 55] on input "text" at bounding box center [293, 49] width 374 height 16
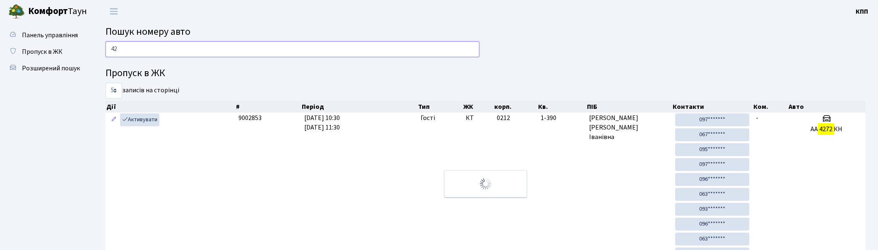
type input "4"
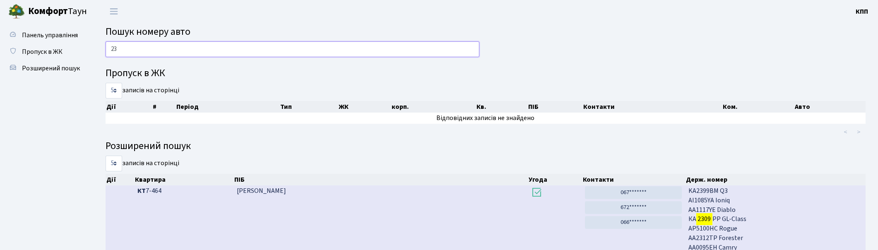
type input "2"
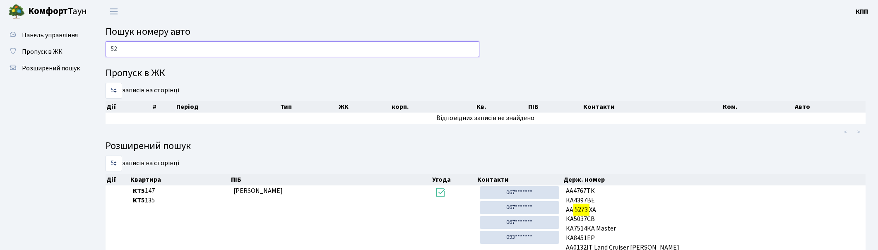
type input "5"
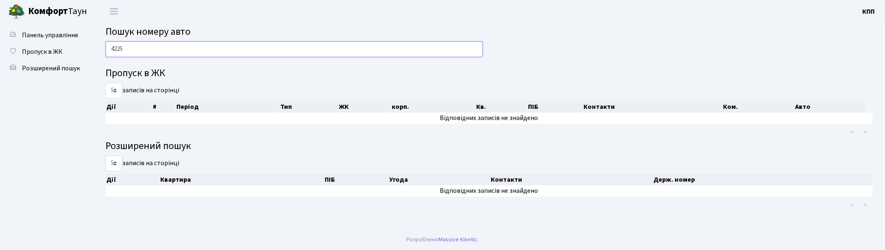
type input "4225"
click at [50, 50] on span "Пропуск в ЖК" at bounding box center [42, 51] width 41 height 9
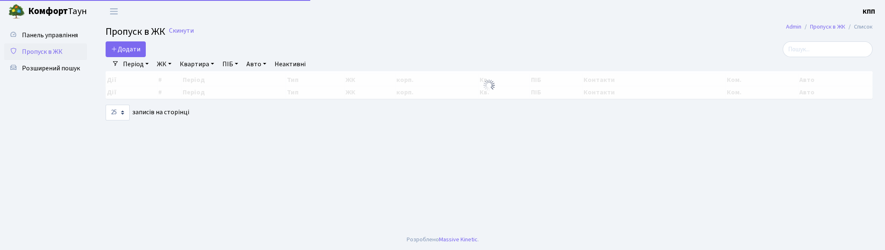
select select "25"
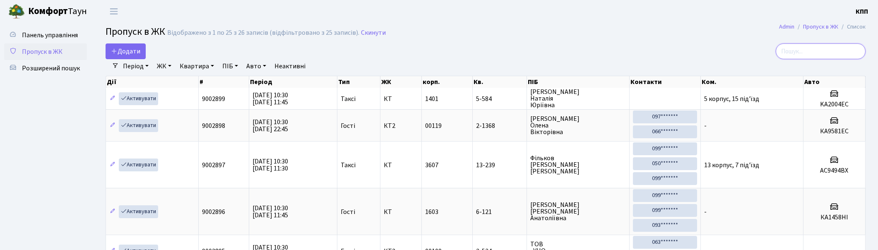
click at [829, 54] on input "search" at bounding box center [821, 51] width 90 height 16
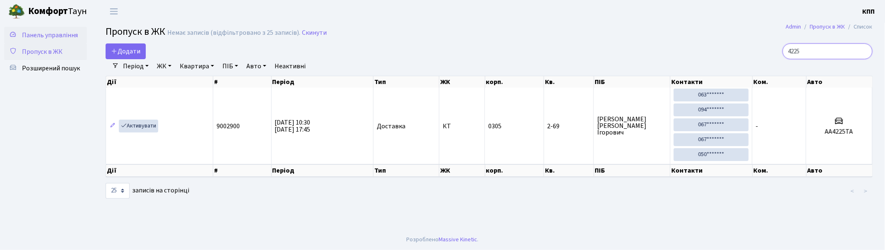
type input "4225"
click at [31, 44] on link "Пропуск в ЖК" at bounding box center [45, 51] width 83 height 17
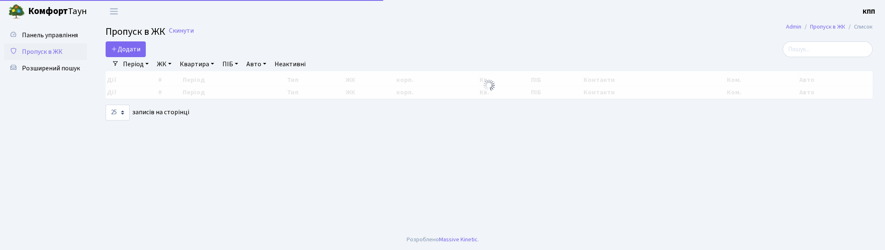
select select "25"
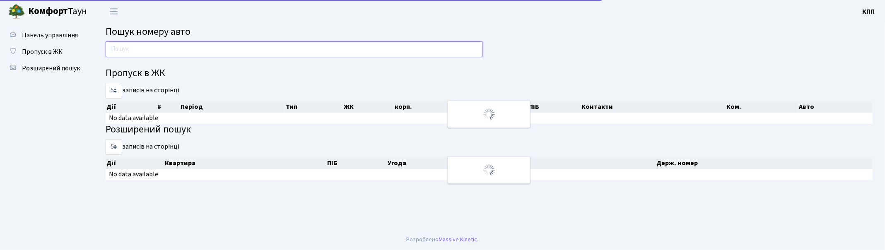
click at [155, 46] on input "text" at bounding box center [294, 49] width 377 height 16
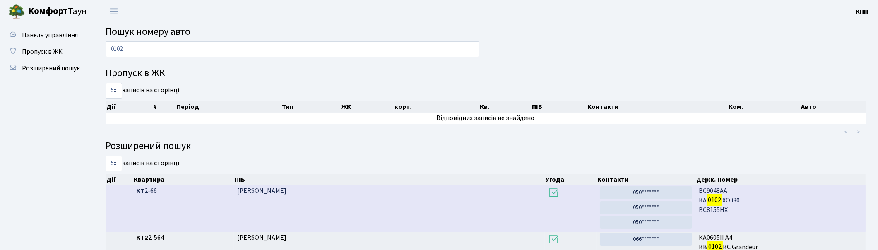
drag, startPoint x: 417, startPoint y: 192, endPoint x: 410, endPoint y: 184, distance: 10.6
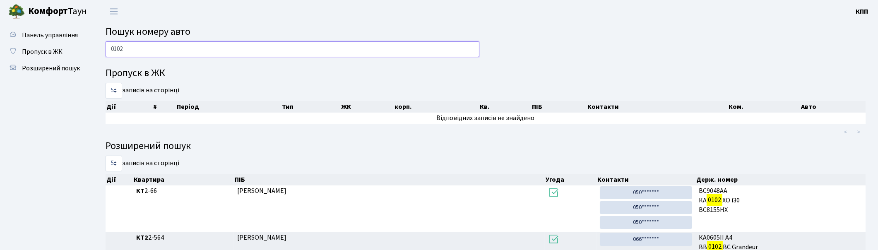
click at [148, 50] on input "0102" at bounding box center [293, 49] width 374 height 16
type input "0"
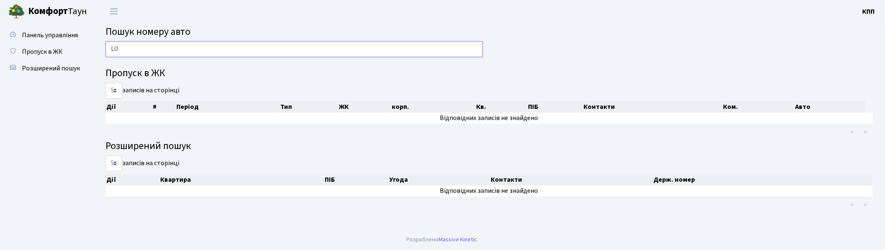
type input "L"
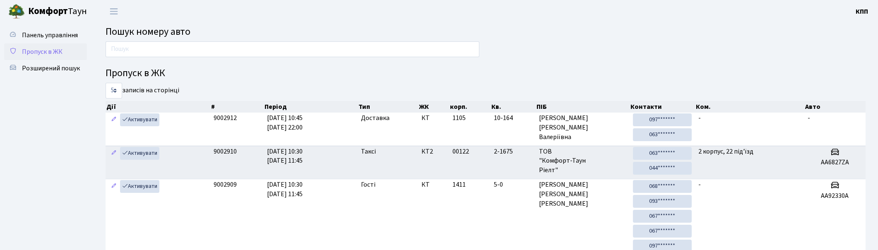
click at [39, 51] on span "Пропуск в ЖК" at bounding box center [42, 51] width 41 height 9
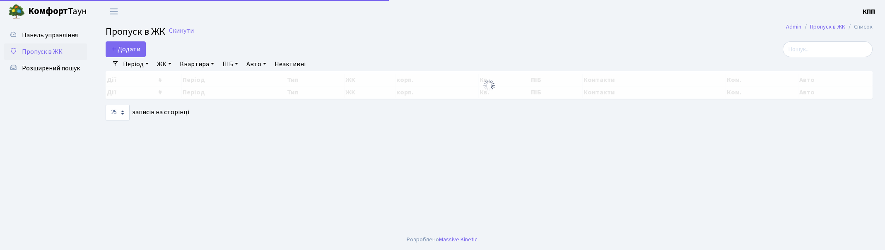
select select "25"
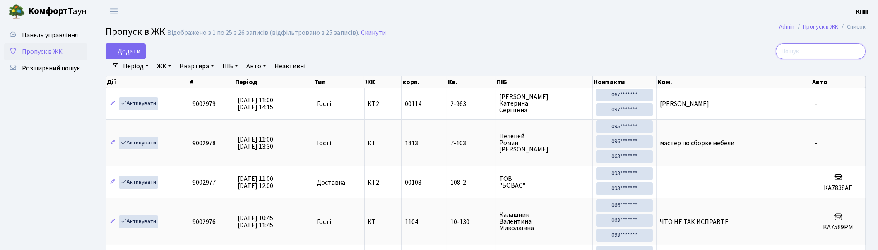
click at [798, 46] on input "search" at bounding box center [821, 51] width 90 height 16
type input "5-84"
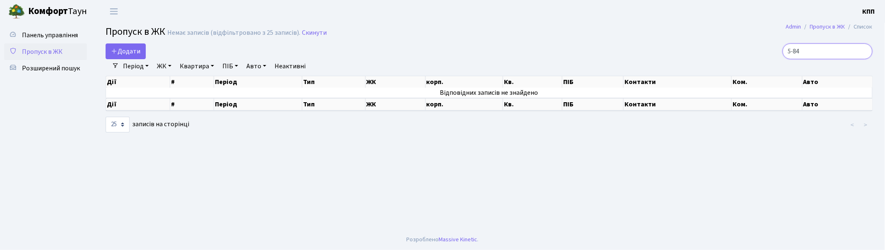
drag, startPoint x: 813, startPoint y: 46, endPoint x: 743, endPoint y: 35, distance: 70.5
click at [751, 36] on main "Admin Пропуск в ЖК Список Пропуск в ЖК Немає записів (відфільтровано з 25 запис…" at bounding box center [489, 126] width 792 height 207
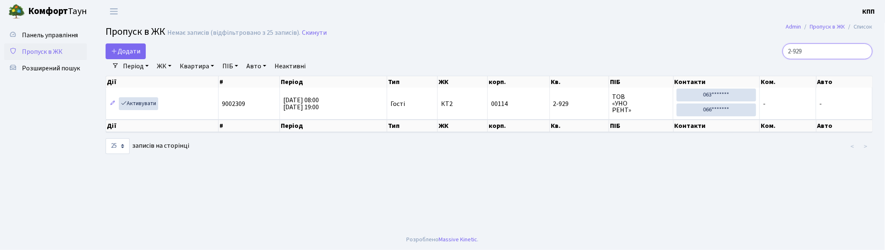
type input "2-929"
click at [56, 54] on span "Пропуск в ЖК" at bounding box center [42, 51] width 41 height 9
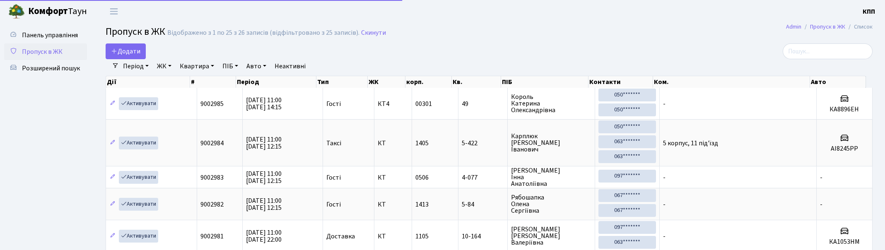
select select "25"
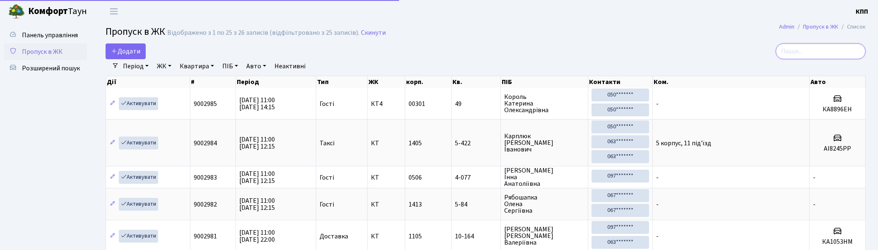
click at [827, 46] on input "search" at bounding box center [821, 51] width 90 height 16
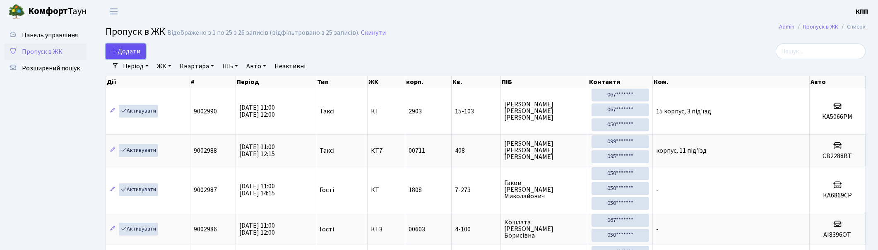
click at [118, 54] on span "Додати" at bounding box center [125, 51] width 29 height 9
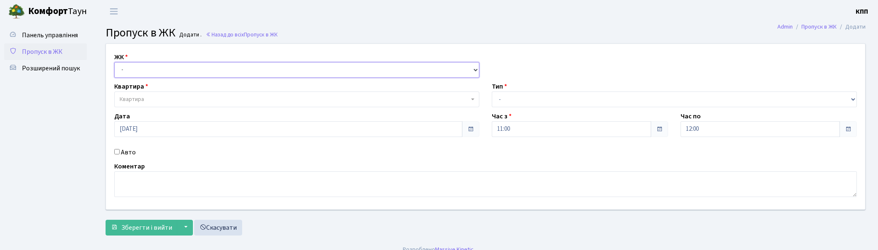
drag, startPoint x: 0, startPoint y: 0, endPoint x: 183, endPoint y: 71, distance: 196.0
click at [183, 70] on select "- КТ, вул. Регенераторна, 4 КТ2, просп. [STREET_ADDRESS] [STREET_ADDRESS] [PERS…" at bounding box center [296, 70] width 365 height 16
select select "271"
click at [114, 62] on select "- КТ, вул. Регенераторна, 4 КТ2, просп. Соборності, 17 КТ3, вул. Березнева, 16 …" at bounding box center [296, 70] width 365 height 16
select select
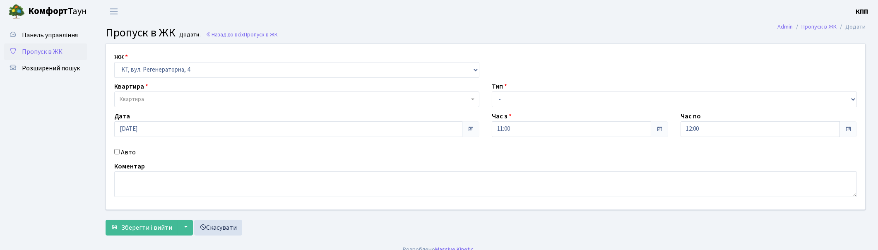
click at [185, 94] on span "Квартира" at bounding box center [296, 100] width 365 height 16
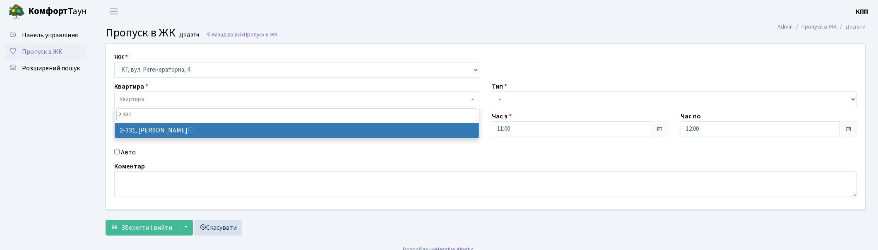
type input "2-331"
select select "1345"
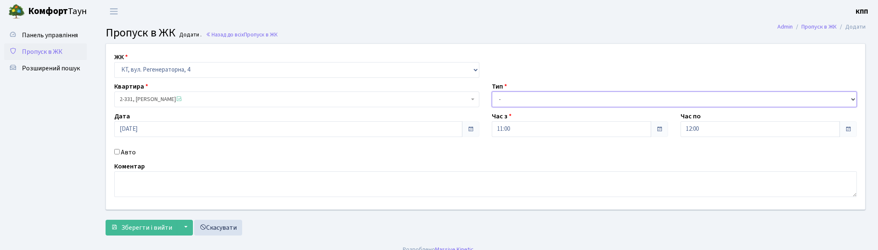
click at [532, 97] on select "- Доставка Таксі Гості Сервіс" at bounding box center [674, 100] width 365 height 16
select select "1"
click at [492, 92] on select "- Доставка Таксі Гості Сервіс" at bounding box center [674, 100] width 365 height 16
click at [146, 224] on span "Зберегти і вийти" at bounding box center [146, 227] width 51 height 9
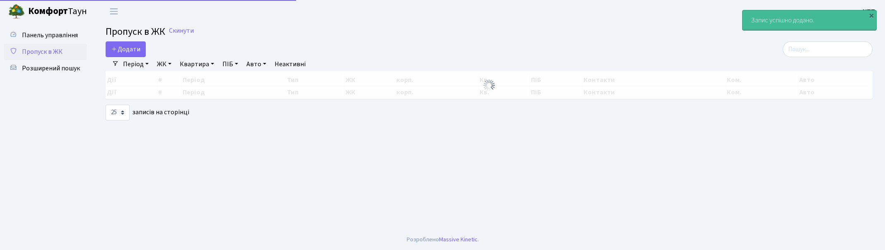
select select "25"
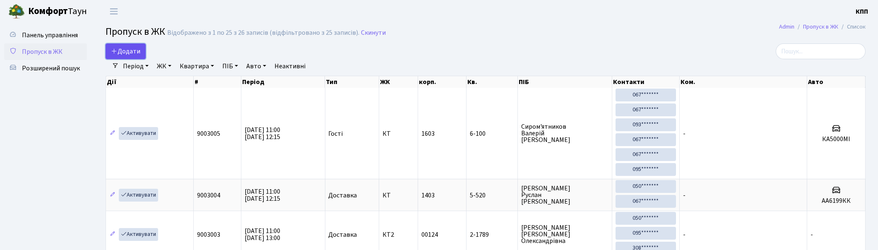
click at [135, 56] on link "Додати" at bounding box center [126, 51] width 40 height 16
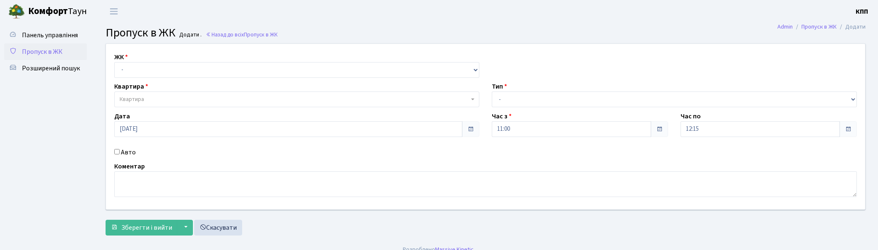
select select "271"
click at [114, 62] on select "- КТ, вул. Регенераторна, 4 КТ2, просп. [STREET_ADDRESS] [STREET_ADDRESS] [PERS…" at bounding box center [296, 70] width 365 height 16
select select
click at [168, 96] on span "Квартира" at bounding box center [295, 99] width 350 height 8
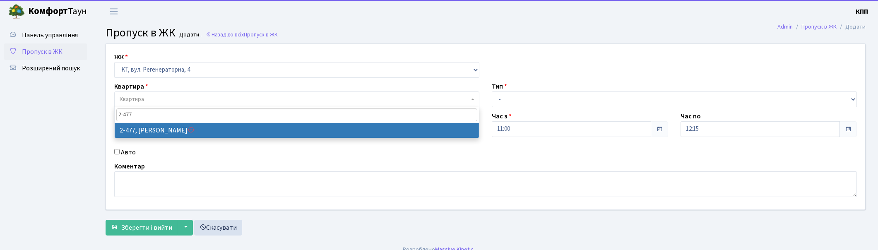
drag, startPoint x: 153, startPoint y: 112, endPoint x: 82, endPoint y: 112, distance: 71.6
click at [82, 112] on body "Комфорт Таун КПП Мій обліковий запис Вийти Панель управління Пропуск в ЖК Розши…" at bounding box center [439, 130] width 878 height 260
type input "11-162"
select select "7094"
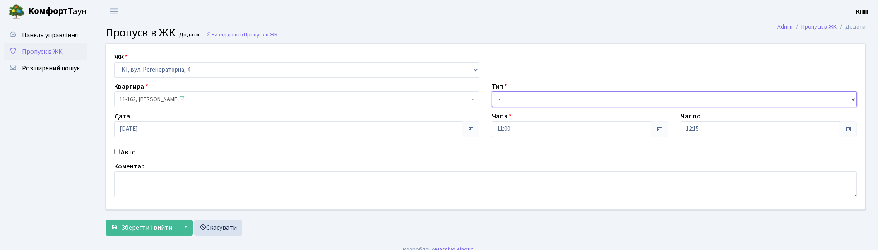
drag, startPoint x: 600, startPoint y: 95, endPoint x: 586, endPoint y: 106, distance: 18.1
click at [600, 95] on select "- Доставка Таксі Гості Сервіс" at bounding box center [674, 100] width 365 height 16
select select "1"
click at [492, 92] on select "- Доставка Таксі Гості Сервіс" at bounding box center [674, 100] width 365 height 16
click at [122, 152] on label "Авто" at bounding box center [128, 152] width 15 height 10
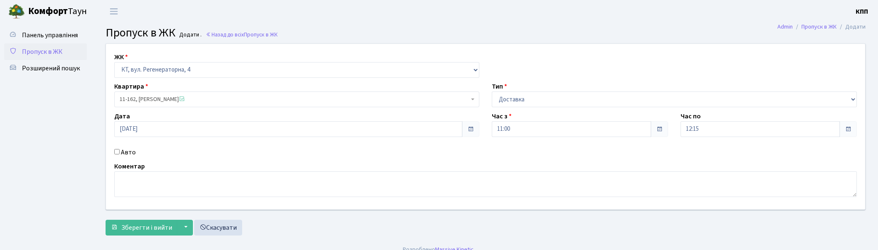
click at [120, 152] on input "Авто" at bounding box center [116, 151] width 5 height 5
checkbox input "true"
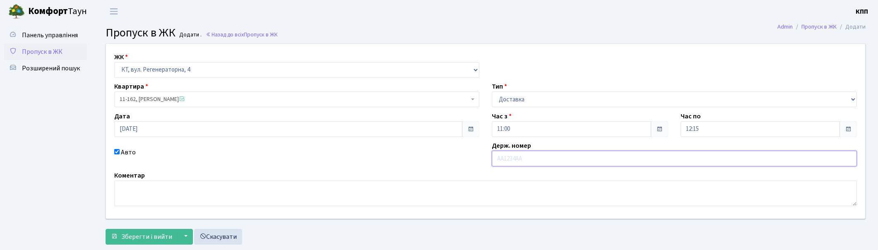
click at [544, 154] on input "text" at bounding box center [674, 159] width 365 height 16
type input "APG013"
click at [140, 241] on span "Зберегти і вийти" at bounding box center [146, 236] width 51 height 9
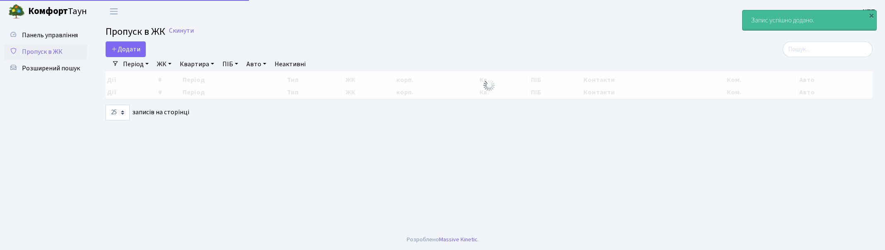
select select "25"
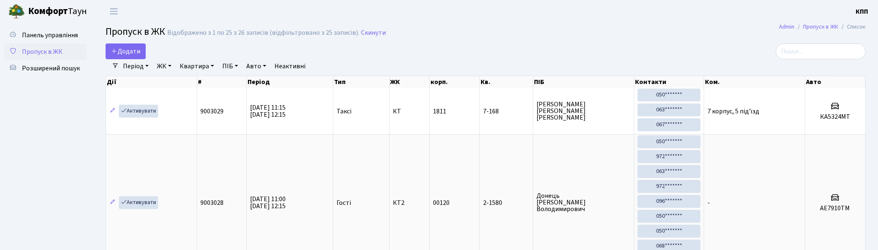
click at [142, 57] on link "Додати" at bounding box center [126, 51] width 40 height 16
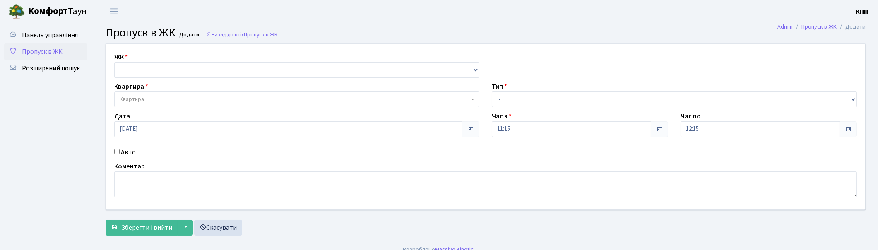
select select "271"
click at [114, 62] on select "- КТ, вул. Регенераторна, 4 КТ2, просп. [STREET_ADDRESS] [STREET_ADDRESS] [PERS…" at bounding box center [296, 70] width 365 height 16
select select
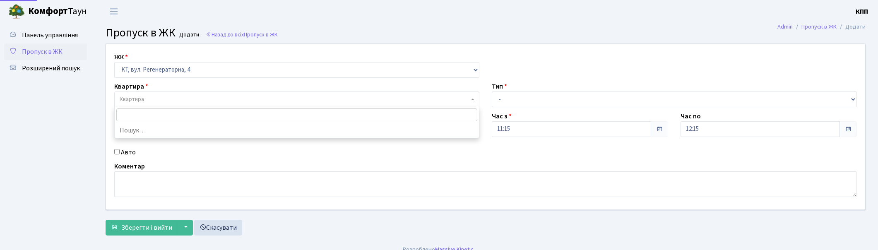
click at [165, 102] on span "Квартира" at bounding box center [295, 99] width 350 height 8
type input "2-7"
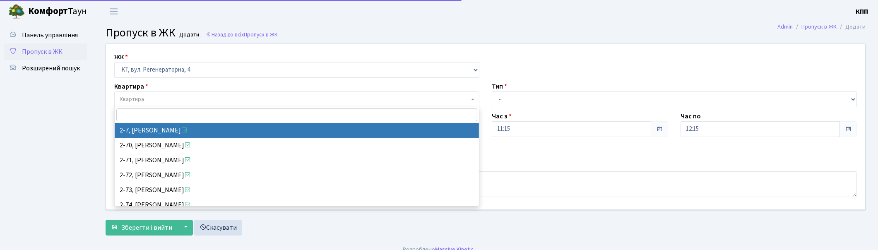
select select "702"
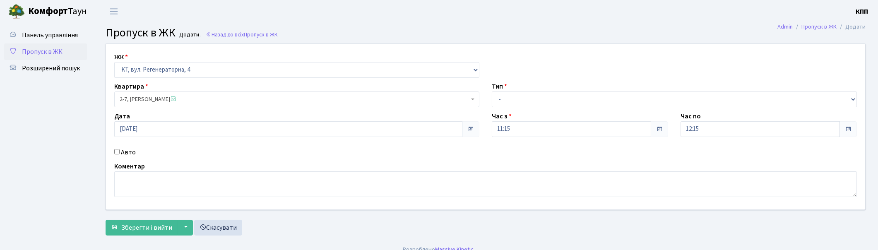
click at [128, 150] on label "Авто" at bounding box center [128, 152] width 15 height 10
click at [120, 150] on input "Авто" at bounding box center [116, 151] width 5 height 5
checkbox input "true"
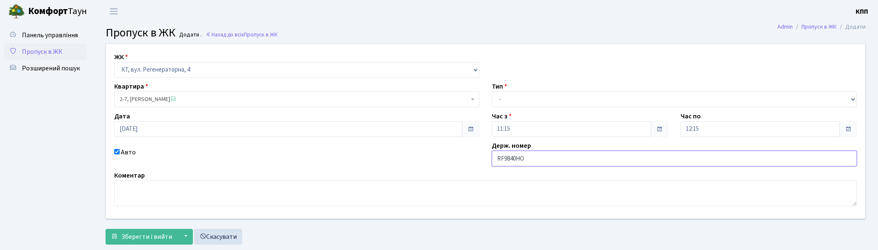
click at [521, 158] on input "RF9840НО" at bounding box center [674, 159] width 365 height 16
click at [504, 163] on input "RF9840МО" at bounding box center [674, 159] width 365 height 16
type input "КА9840МО"
click at [517, 98] on select "- Доставка Таксі Гості Сервіс" at bounding box center [674, 100] width 365 height 16
select select "2"
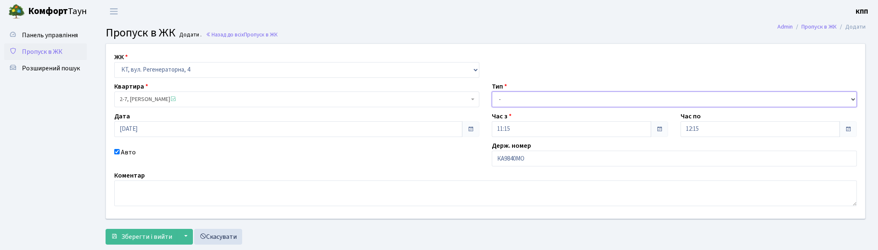
click at [492, 92] on select "- Доставка Таксі Гості Сервіс" at bounding box center [674, 100] width 365 height 16
click at [162, 234] on span "Зберегти і вийти" at bounding box center [146, 236] width 51 height 9
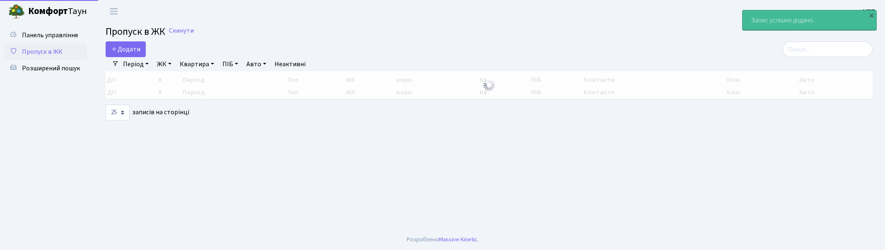
select select "25"
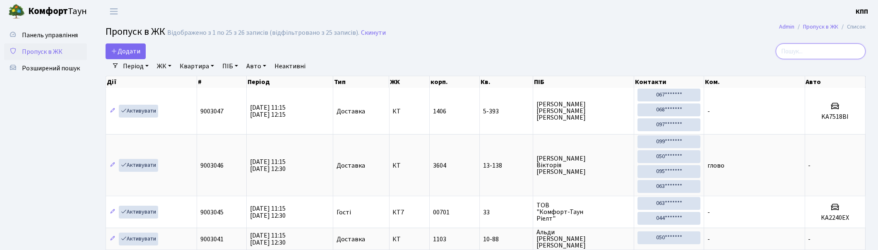
click at [812, 46] on input "search" at bounding box center [821, 51] width 90 height 16
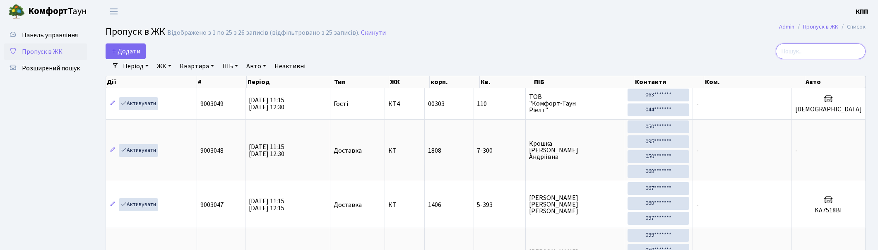
click at [809, 51] on input "search" at bounding box center [821, 51] width 90 height 16
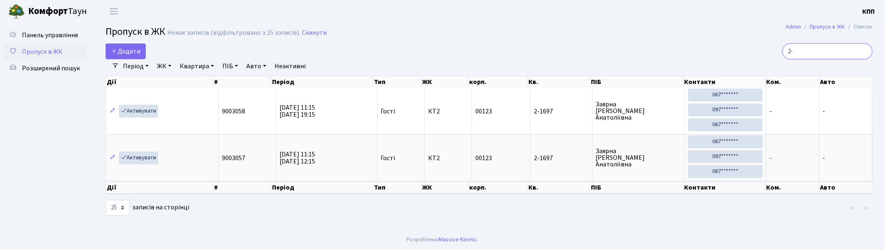
type input "2"
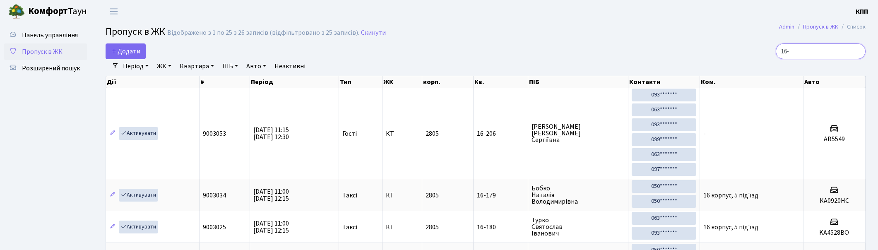
type input "16-"
click at [41, 50] on span "Пропуск в ЖК" at bounding box center [42, 51] width 41 height 9
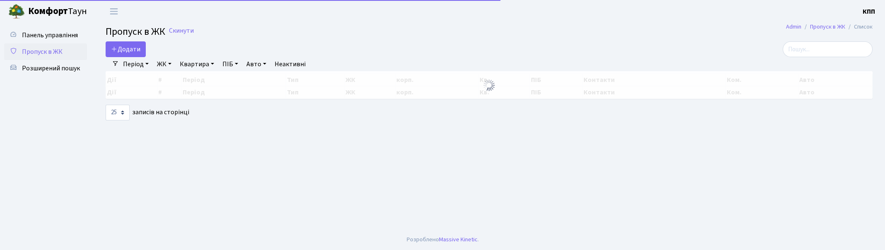
select select "25"
click at [825, 47] on input "search" at bounding box center [828, 49] width 90 height 16
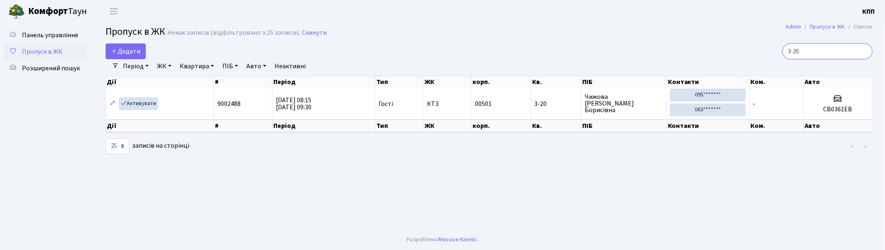
type input "3-20"
click at [42, 46] on link "Пропуск в ЖК" at bounding box center [45, 51] width 83 height 17
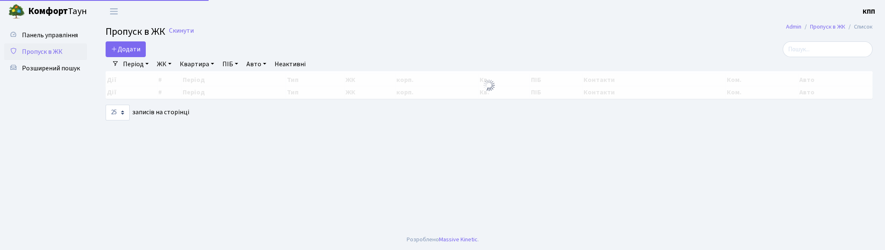
select select "25"
click at [854, 51] on input "search" at bounding box center [828, 49] width 90 height 16
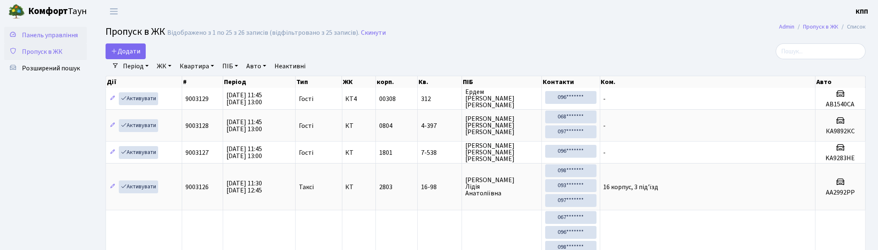
click at [46, 29] on link "Панель управління" at bounding box center [45, 35] width 83 height 17
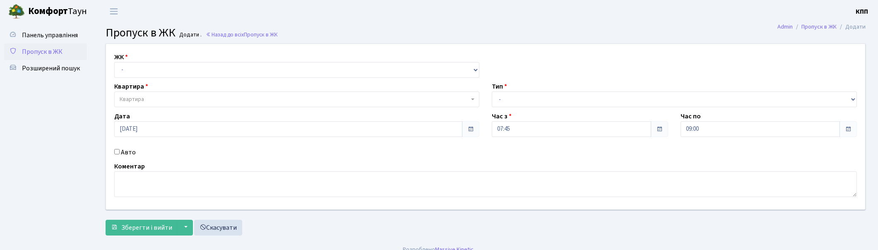
click at [32, 51] on span "Пропуск в ЖК" at bounding box center [42, 51] width 41 height 9
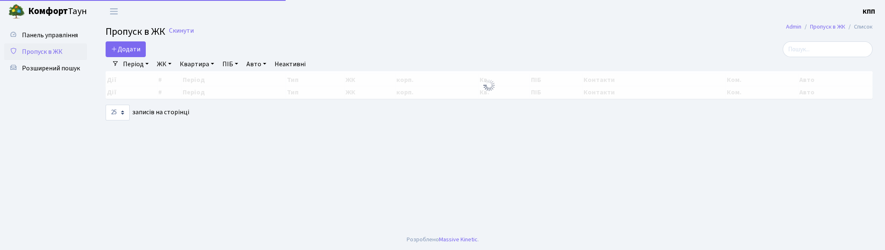
select select "25"
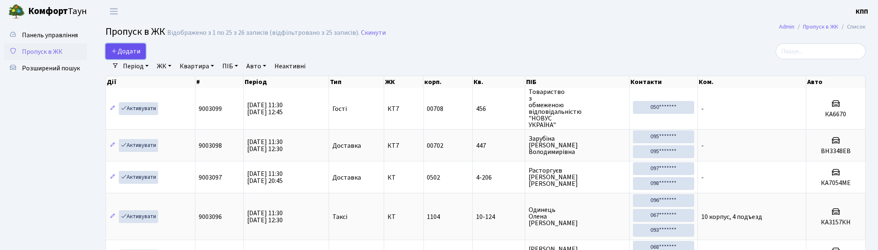
click at [119, 53] on span "Додати" at bounding box center [125, 51] width 29 height 9
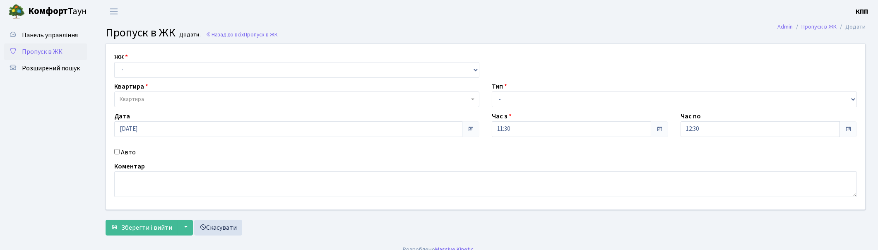
select select "271"
click at [114, 62] on select "- КТ, вул. Регенераторна, 4 КТ2, просп. [STREET_ADDRESS] [STREET_ADDRESS] [PERS…" at bounding box center [296, 70] width 365 height 16
select select
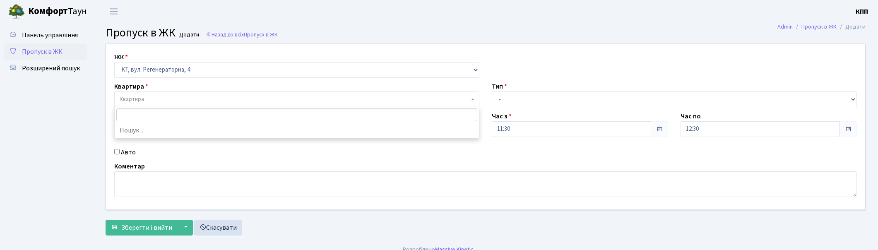
click at [163, 94] on span "Квартира" at bounding box center [296, 100] width 365 height 16
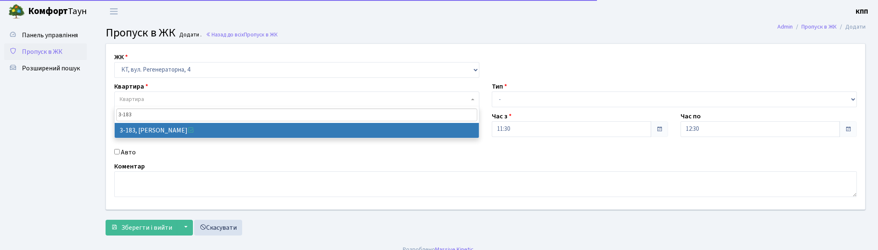
type input "3-183"
select select "850"
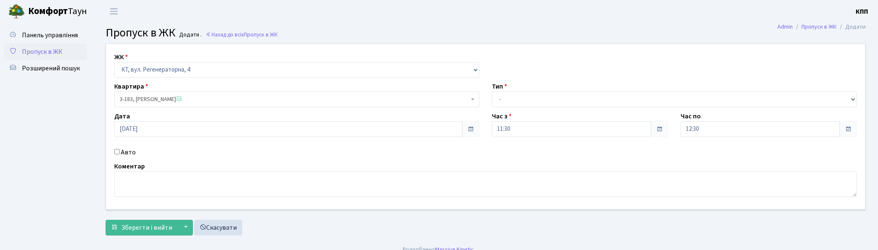
click at [129, 151] on label "Авто" at bounding box center [128, 152] width 15 height 10
click at [120, 151] on input "Авто" at bounding box center [116, 151] width 5 height 5
checkbox input "true"
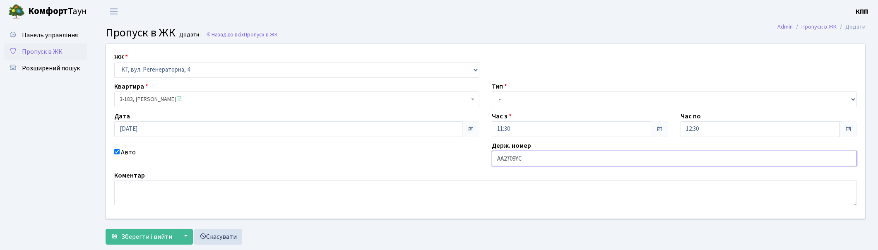
type input "АА2709YС"
click at [537, 94] on select "- Доставка Таксі Гості Сервіс" at bounding box center [674, 100] width 365 height 16
select select "3"
click at [492, 92] on select "- Доставка Таксі Гості Сервіс" at bounding box center [674, 100] width 365 height 16
click at [145, 232] on span "Зберегти і вийти" at bounding box center [146, 236] width 51 height 9
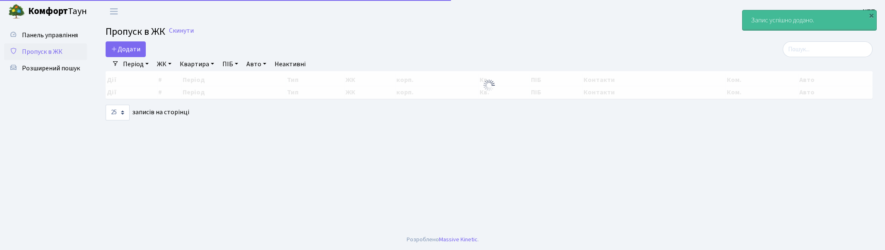
select select "25"
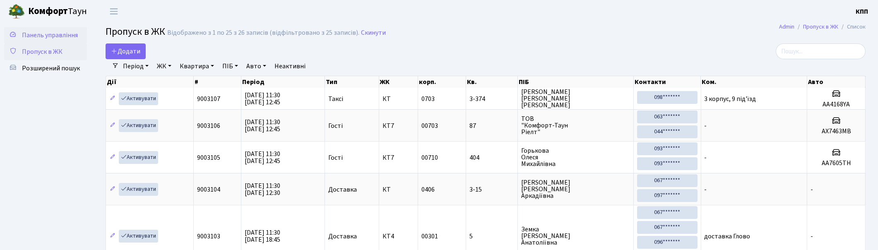
click at [51, 35] on span "Панель управління" at bounding box center [50, 35] width 56 height 9
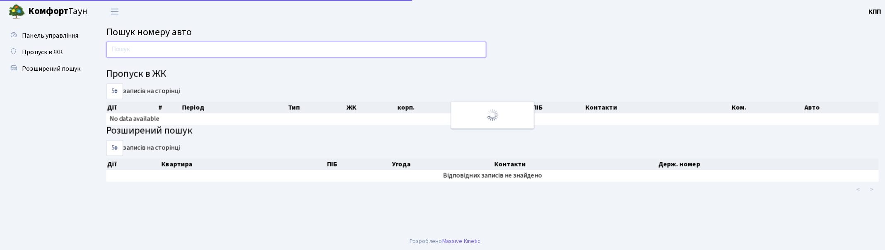
drag, startPoint x: 0, startPoint y: 0, endPoint x: 135, endPoint y: 49, distance: 143.2
click at [135, 49] on input "text" at bounding box center [294, 49] width 377 height 16
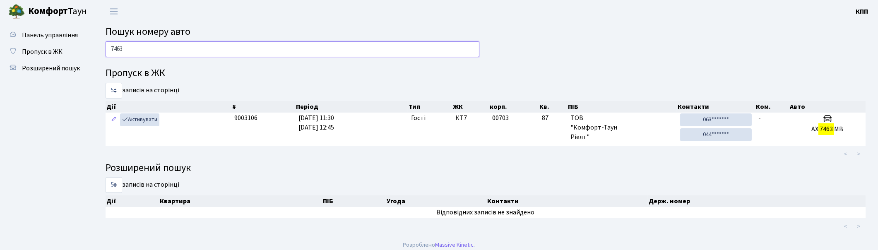
type input "7463"
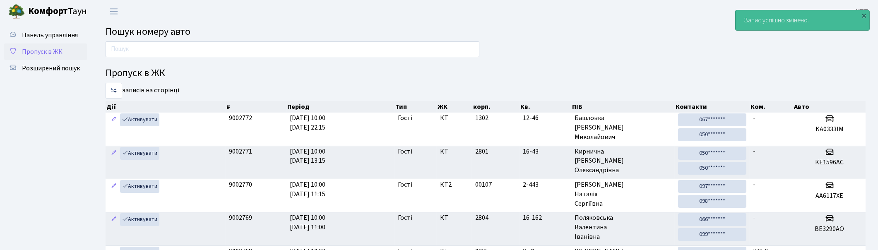
click at [40, 48] on span "Пропуск в ЖК" at bounding box center [42, 51] width 41 height 9
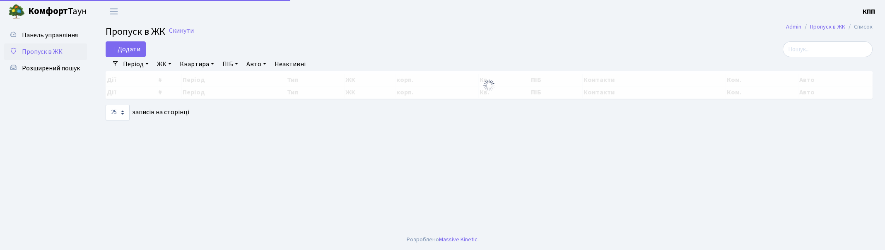
select select "25"
click at [846, 44] on input "search" at bounding box center [828, 49] width 90 height 16
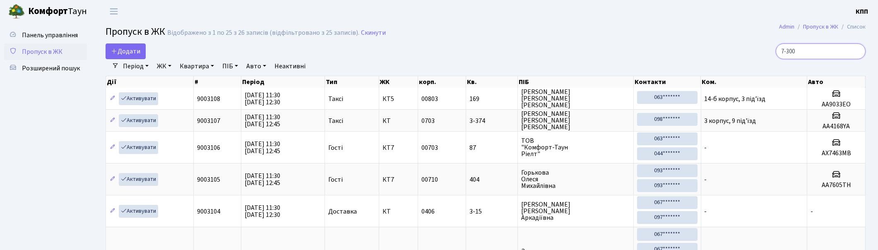
type input "7-300"
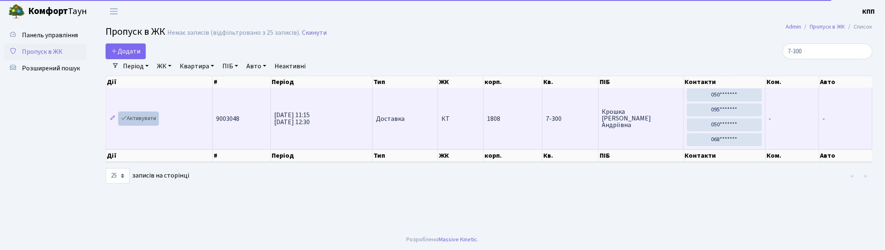
click at [144, 123] on link "Активувати" at bounding box center [138, 118] width 39 height 13
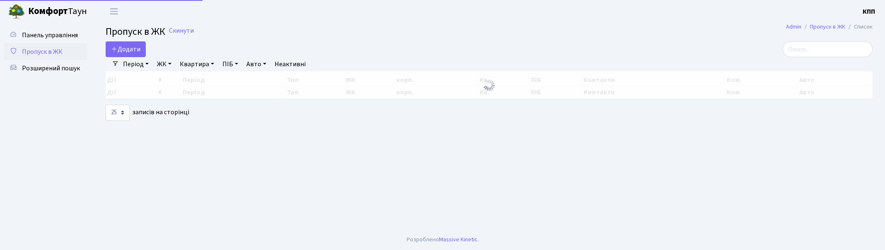
select select "25"
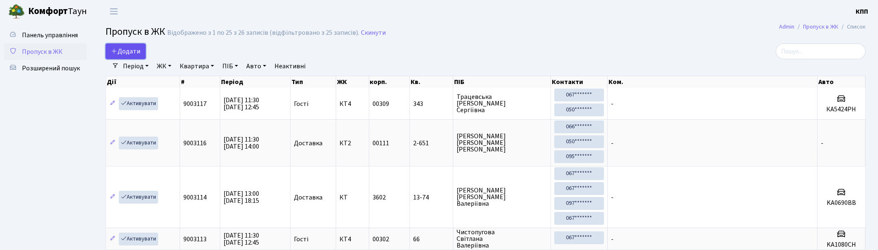
click at [122, 55] on span "Додати" at bounding box center [125, 51] width 29 height 9
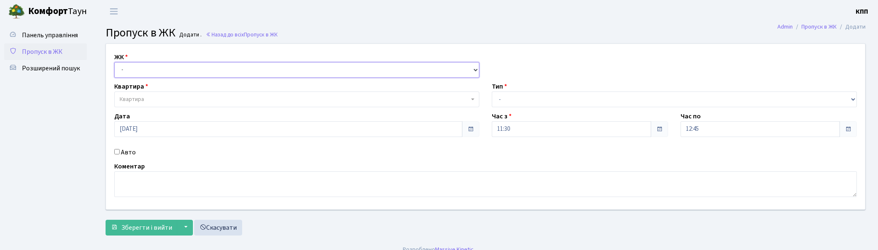
drag, startPoint x: 0, startPoint y: 0, endPoint x: 156, endPoint y: 67, distance: 169.4
click at [156, 67] on select "- КТ, вул. Регенераторна, 4 КТ2, просп. Соборності, 17 КТ3, вул. Березнева, 16 …" at bounding box center [296, 70] width 365 height 16
select select "271"
click at [114, 62] on select "- КТ, вул. Регенераторна, 4 КТ2, просп. Соборності, 17 КТ3, вул. Березнева, 16 …" at bounding box center [296, 70] width 365 height 16
select select
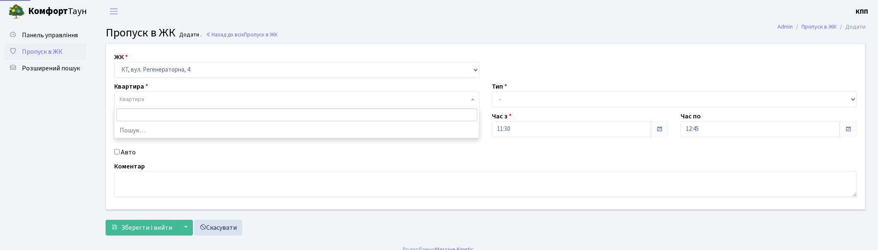
click at [166, 101] on span "Квартира" at bounding box center [295, 99] width 350 height 8
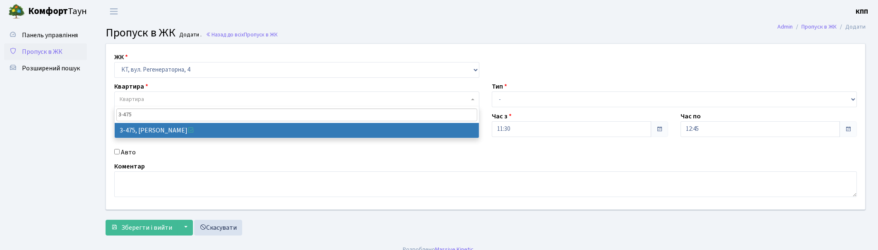
type input "3-475"
select select "1693"
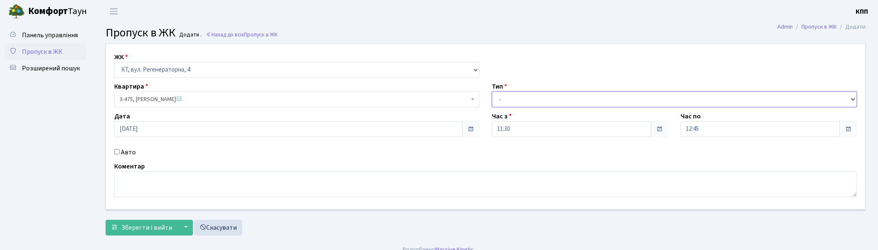
click at [524, 103] on select "- Доставка Таксі Гості Сервіс" at bounding box center [674, 100] width 365 height 16
select select "3"
click at [492, 92] on select "- Доставка Таксі Гості Сервіс" at bounding box center [674, 100] width 365 height 16
click at [144, 224] on span "Зберегти і вийти" at bounding box center [146, 227] width 51 height 9
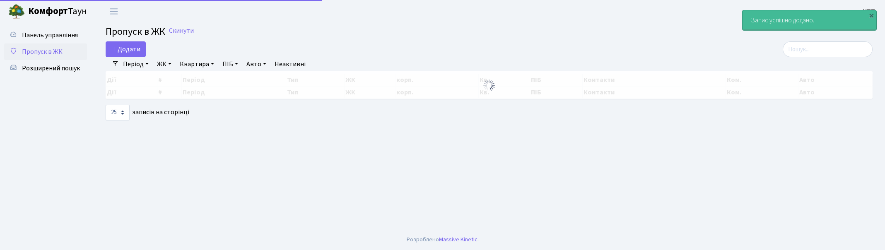
select select "25"
click at [809, 48] on input "search" at bounding box center [828, 49] width 90 height 16
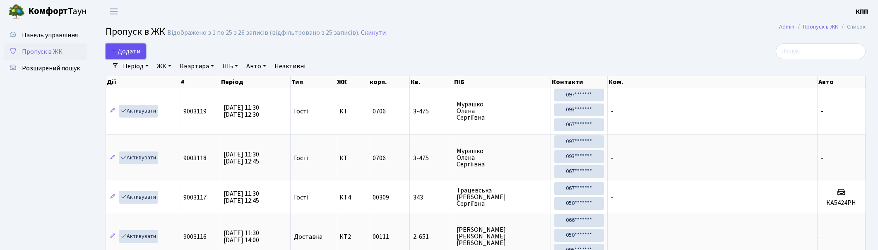
click at [110, 52] on link "Додати" at bounding box center [126, 51] width 40 height 16
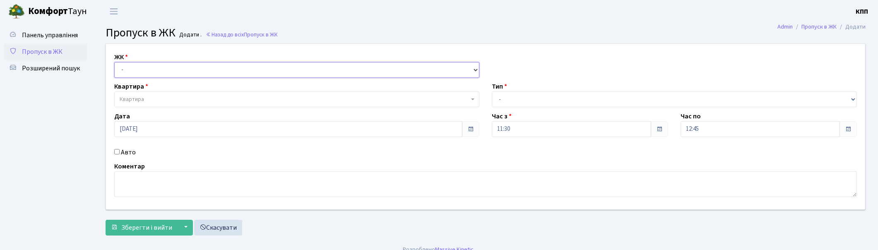
click at [192, 74] on select "- КТ, вул. Регенераторна, 4 КТ2, просп. [STREET_ADDRESS] [STREET_ADDRESS] [PERS…" at bounding box center [296, 70] width 365 height 16
select select "271"
click at [114, 62] on select "- КТ, вул. Регенераторна, 4 КТ2, просп. [STREET_ADDRESS] [STREET_ADDRESS] [PERS…" at bounding box center [296, 70] width 365 height 16
select select
click at [183, 101] on span "Квартира" at bounding box center [295, 99] width 350 height 8
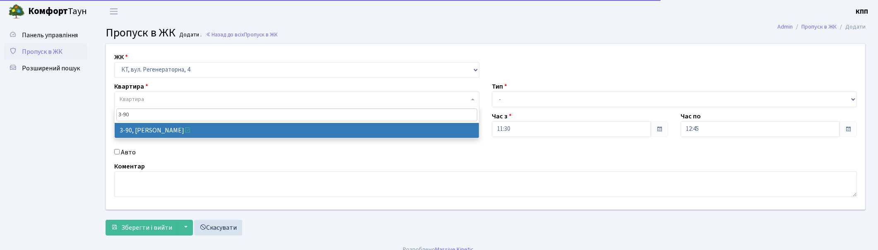
type input "3-90"
select select "899"
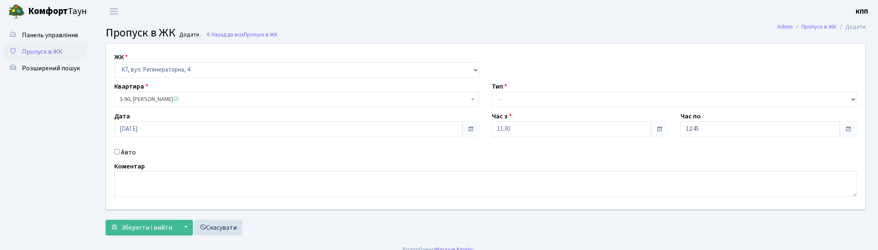
click at [121, 151] on div "Авто" at bounding box center [297, 152] width 378 height 10
click at [130, 152] on label "Авто" at bounding box center [128, 152] width 15 height 10
click at [120, 152] on input "Авто" at bounding box center [116, 151] width 5 height 5
checkbox input "true"
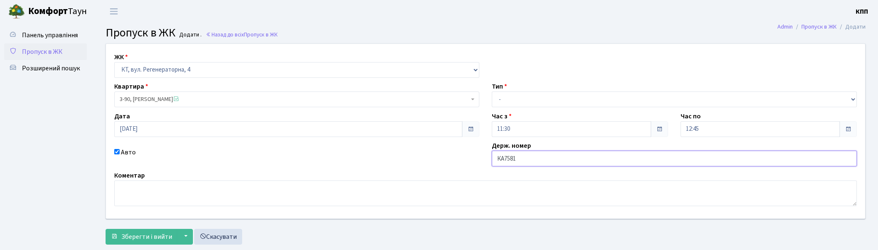
type input "КА7581АМ"
drag, startPoint x: 537, startPoint y: 99, endPoint x: 538, endPoint y: 106, distance: 8.0
click at [537, 99] on select "- Доставка Таксі Гості Сервіс" at bounding box center [674, 100] width 365 height 16
select select "2"
click at [492, 92] on select "- Доставка Таксі Гості Сервіс" at bounding box center [674, 100] width 365 height 16
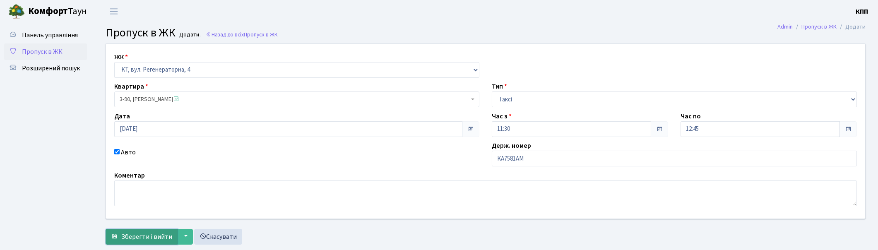
click at [134, 235] on span "Зберегти і вийти" at bounding box center [146, 236] width 51 height 9
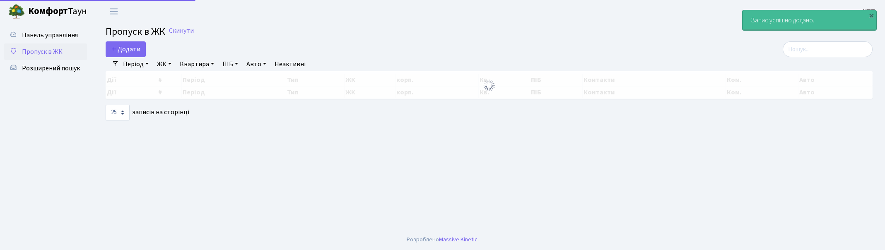
select select "25"
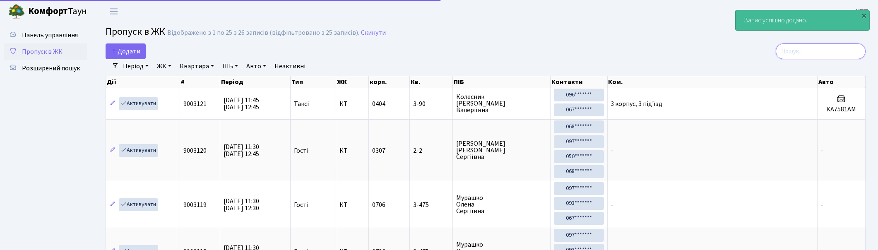
click at [837, 52] on input "search" at bounding box center [821, 51] width 90 height 16
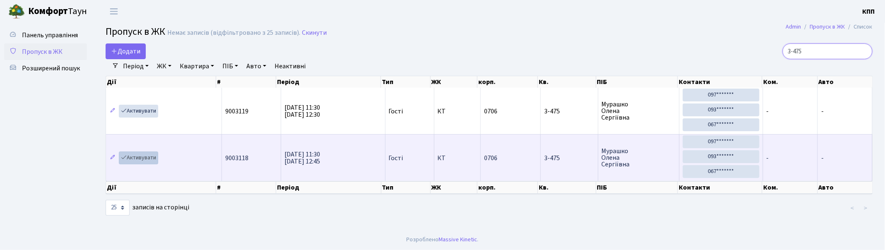
type input "3-475"
click at [134, 159] on link "Активувати" at bounding box center [138, 158] width 39 height 13
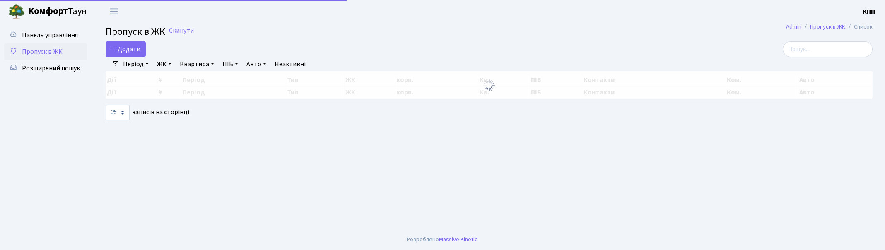
select select "25"
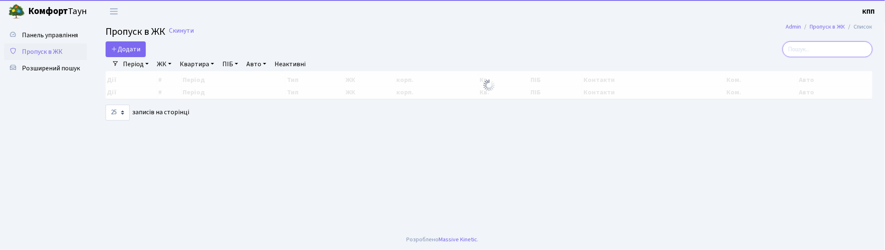
click at [829, 50] on input "search" at bounding box center [828, 49] width 90 height 16
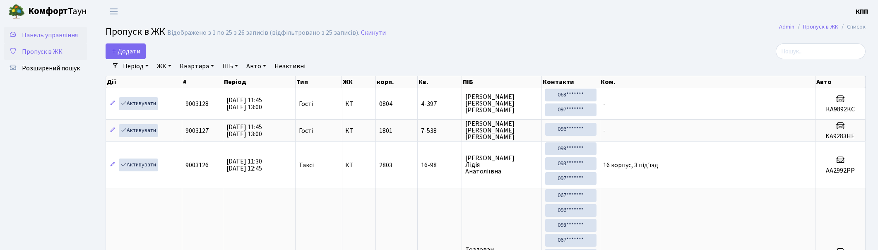
click at [58, 35] on span "Панель управління" at bounding box center [50, 35] width 56 height 9
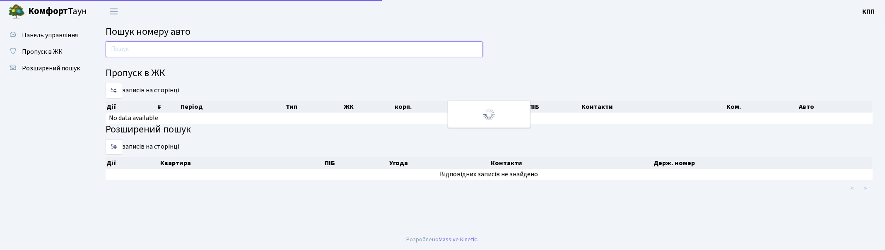
click at [183, 55] on input "text" at bounding box center [294, 49] width 377 height 16
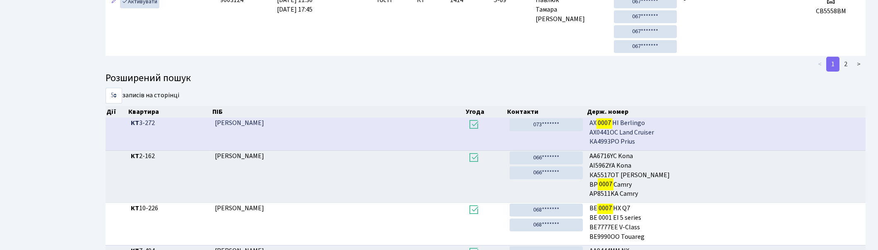
scroll to position [177, 0]
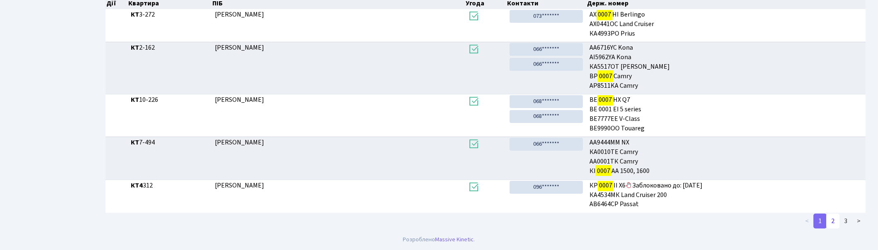
type input "0007"
click at [837, 219] on link "2" at bounding box center [833, 221] width 13 height 15
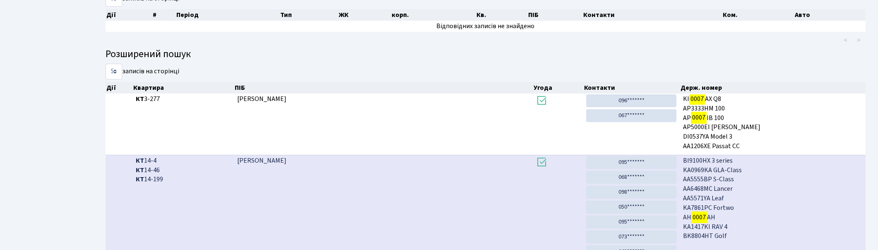
scroll to position [0, 0]
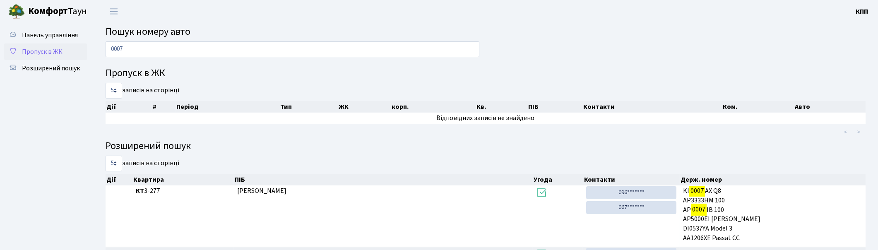
click at [49, 48] on span "Пропуск в ЖК" at bounding box center [42, 51] width 41 height 9
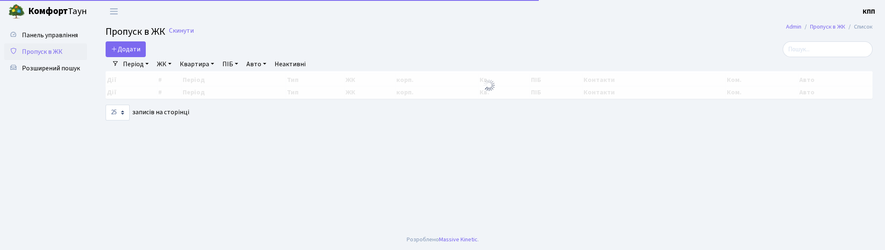
select select "25"
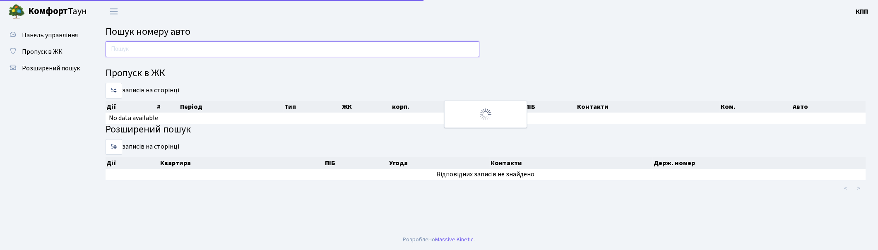
click at [203, 51] on input "text" at bounding box center [293, 49] width 374 height 16
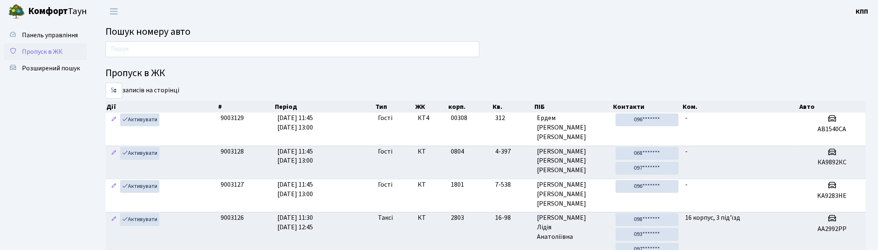
click at [57, 49] on span "Пропуск в ЖК" at bounding box center [42, 51] width 41 height 9
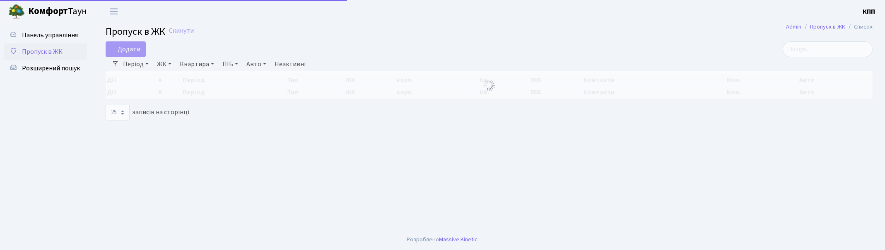
select select "25"
click at [118, 48] on span "Додати" at bounding box center [125, 49] width 29 height 9
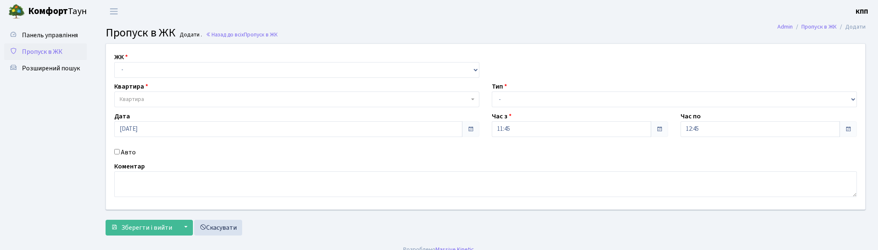
click at [168, 69] on select "- КТ, вул. Регенераторна, 4 КТ2, просп. Соборності, 17 КТ3, вул. Березнева, 16 …" at bounding box center [296, 70] width 365 height 16
select select "271"
click at [114, 62] on select "- КТ, вул. Регенераторна, 4 КТ2, просп. Соборності, 17 КТ3, вул. Березнева, 16 …" at bounding box center [296, 70] width 365 height 16
select select
click at [173, 96] on span "Квартира" at bounding box center [295, 99] width 350 height 8
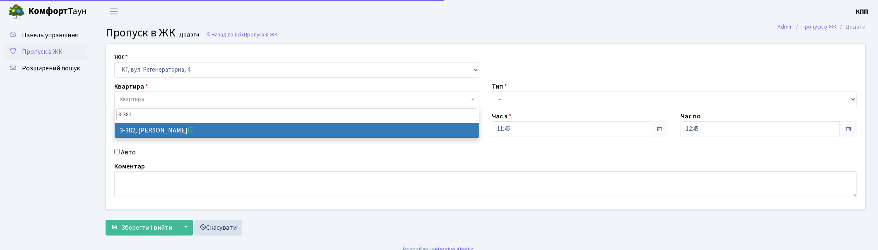
type input "3-382"
select select "1600"
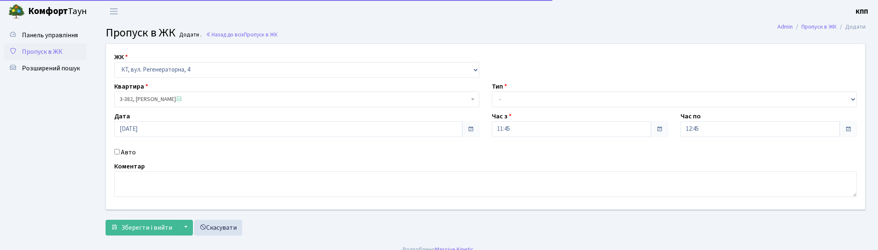
click at [127, 151] on label "Авто" at bounding box center [128, 152] width 15 height 10
click at [120, 151] on input "Авто" at bounding box center [116, 151] width 5 height 5
checkbox input "true"
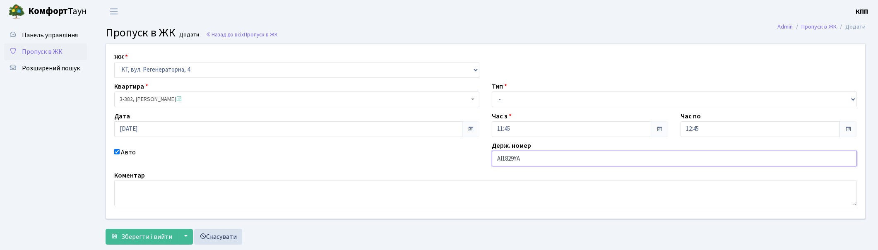
type input "АІ1829YА"
drag, startPoint x: 591, startPoint y: 98, endPoint x: 566, endPoint y: 106, distance: 26.1
click at [591, 98] on select "- Доставка Таксі Гості Сервіс" at bounding box center [674, 100] width 365 height 16
select select "2"
click at [492, 92] on select "- Доставка Таксі Гості Сервіс" at bounding box center [674, 100] width 365 height 16
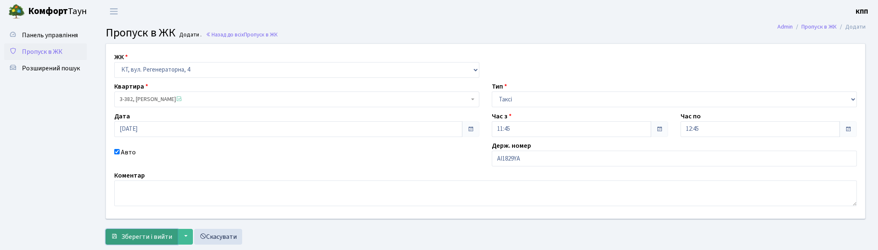
click at [144, 238] on span "Зберегти і вийти" at bounding box center [146, 236] width 51 height 9
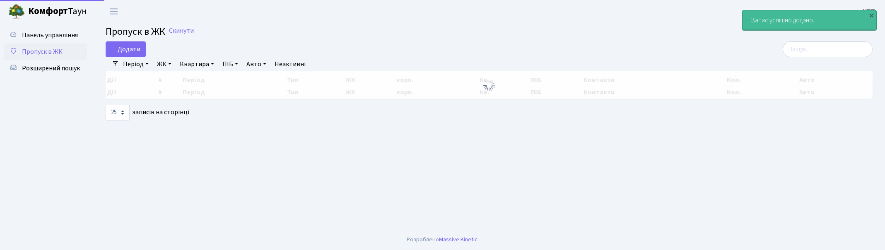
select select "25"
click at [818, 51] on input "search" at bounding box center [828, 49] width 90 height 16
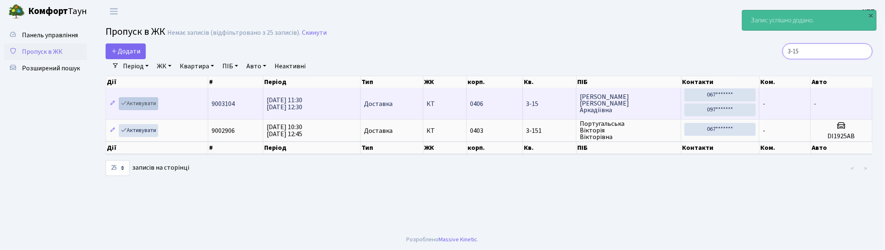
type input "3-15"
click at [129, 107] on link "Активувати" at bounding box center [138, 103] width 39 height 13
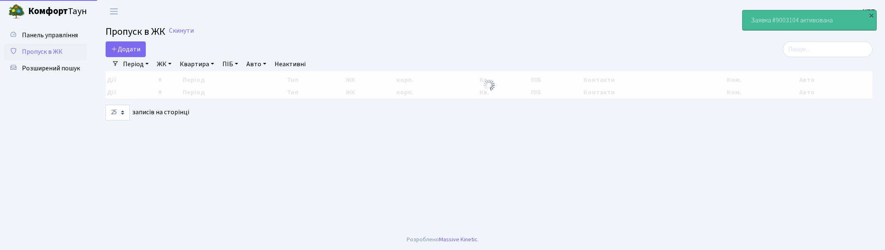
select select "25"
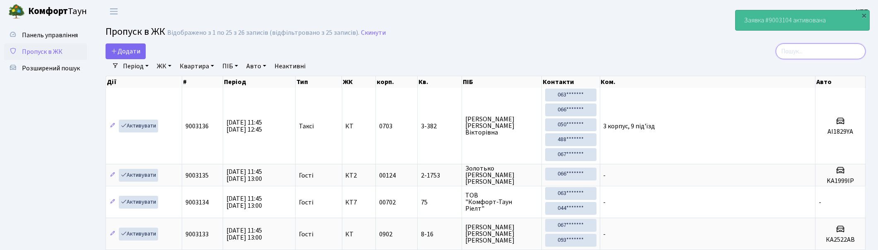
click at [827, 55] on input "search" at bounding box center [821, 51] width 90 height 16
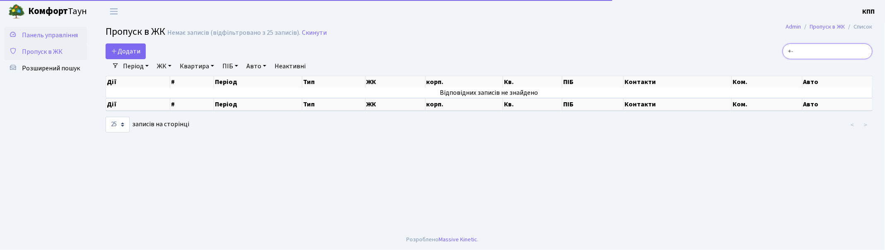
type input "+-"
click at [40, 32] on span "Панель управління" at bounding box center [50, 35] width 56 height 9
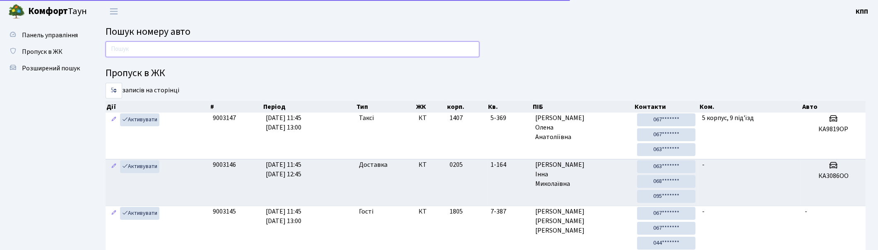
click at [225, 51] on input "text" at bounding box center [293, 49] width 374 height 16
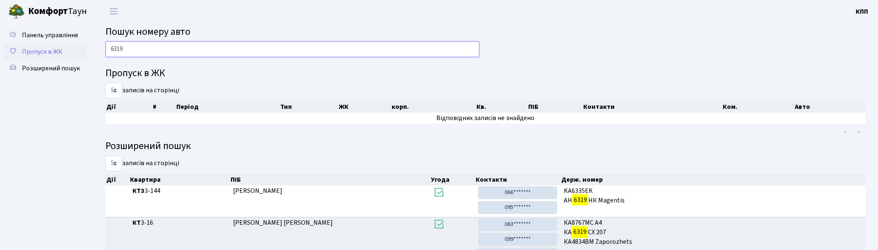
type input "6319"
drag, startPoint x: 39, startPoint y: 52, endPoint x: 44, endPoint y: 51, distance: 5.2
click at [40, 52] on span "Пропуск в ЖК" at bounding box center [42, 51] width 41 height 9
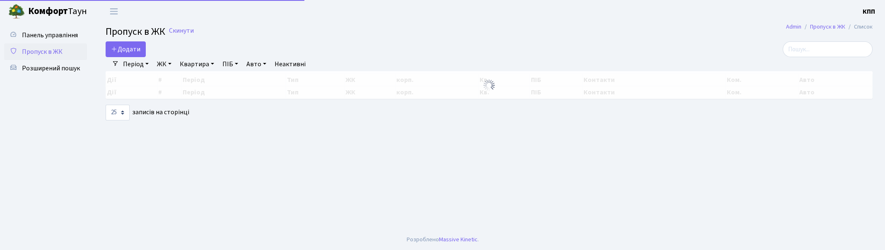
select select "25"
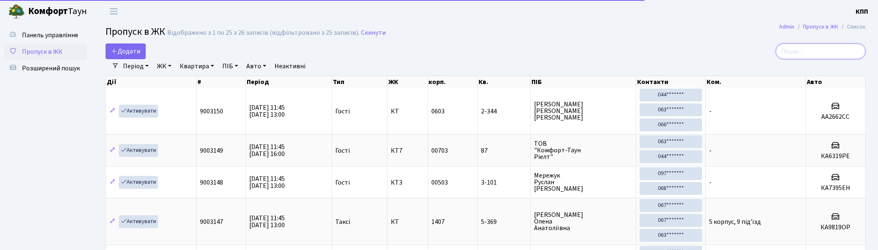
click at [834, 48] on input "search" at bounding box center [821, 51] width 90 height 16
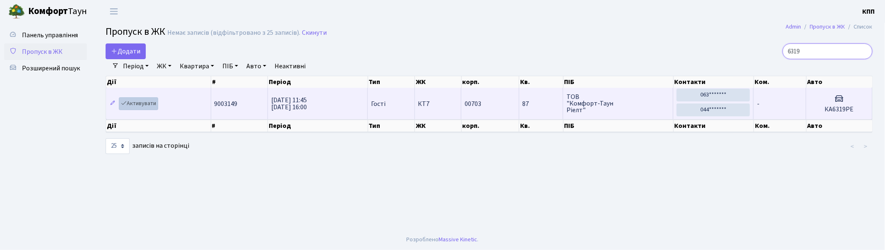
type input "6319"
click at [156, 106] on link "Активувати" at bounding box center [138, 103] width 39 height 13
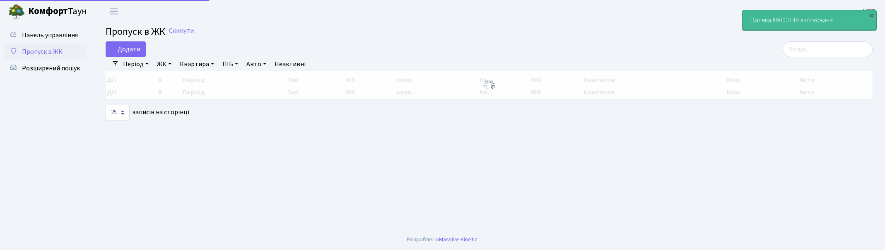
select select "25"
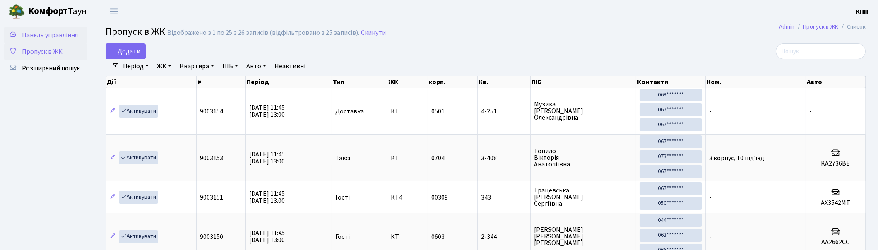
click at [52, 36] on span "Панель управління" at bounding box center [50, 35] width 56 height 9
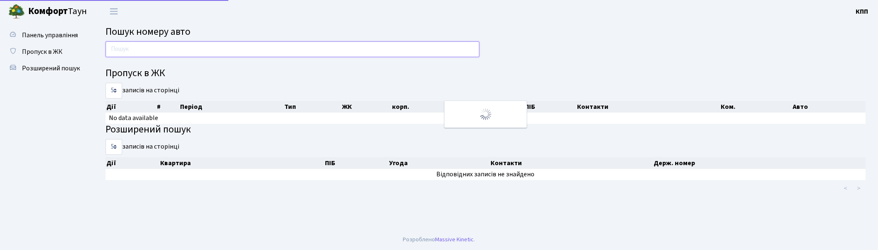
drag, startPoint x: 0, startPoint y: 0, endPoint x: 167, endPoint y: 52, distance: 174.7
click at [167, 52] on input "text" at bounding box center [293, 49] width 374 height 16
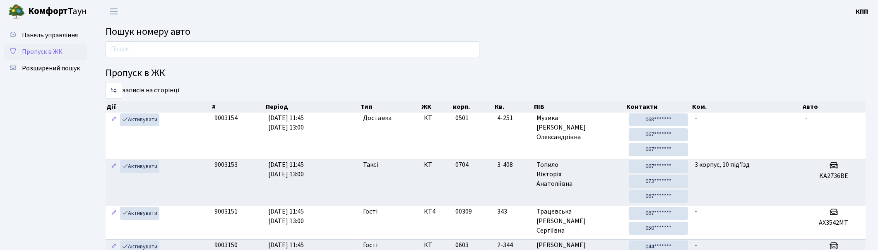
click at [30, 57] on link "Пропуск в ЖК" at bounding box center [45, 51] width 83 height 17
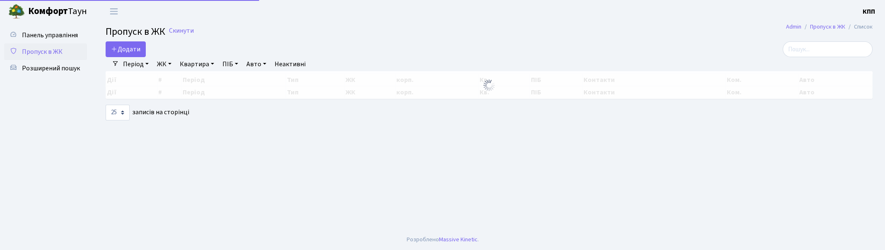
select select "25"
click at [118, 55] on link "Додати" at bounding box center [126, 49] width 40 height 16
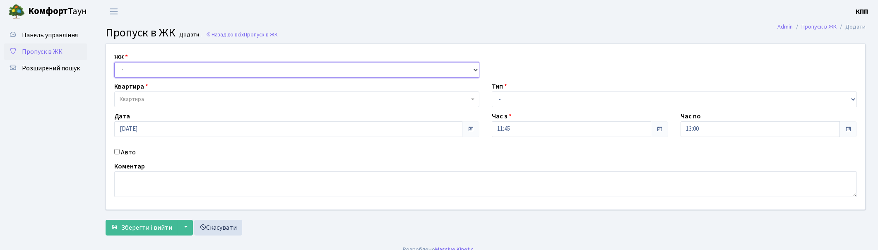
click at [143, 75] on select "- КТ, вул. Регенераторна, 4 КТ2, просп. Соборності, 17 КТ3, вул. Березнева, 16 …" at bounding box center [296, 70] width 365 height 16
select select "271"
click at [114, 62] on select "- КТ, вул. Регенераторна, 4 КТ2, просп. Соборності, 17 КТ3, вул. Березнева, 16 …" at bounding box center [296, 70] width 365 height 16
select select
click at [162, 93] on span "Квартира" at bounding box center [296, 100] width 365 height 16
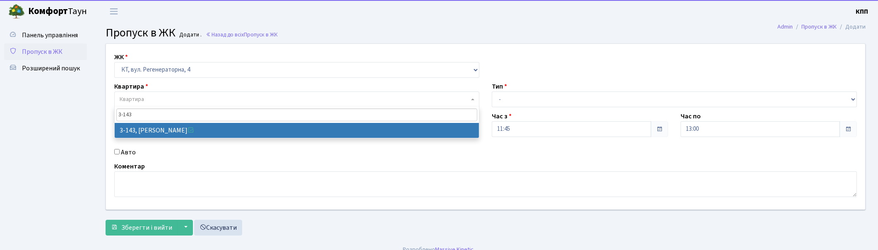
type input "3-143"
drag, startPoint x: 168, startPoint y: 125, endPoint x: 336, endPoint y: 110, distance: 168.8
select select "810"
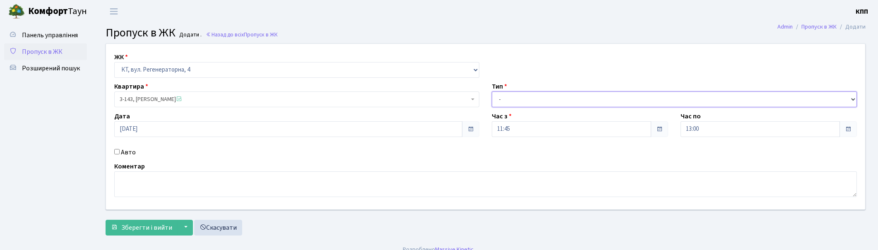
drag, startPoint x: 520, startPoint y: 100, endPoint x: 523, endPoint y: 105, distance: 5.6
click at [520, 100] on select "- Доставка Таксі Гості Сервіс" at bounding box center [674, 100] width 365 height 16
select select "1"
click at [492, 92] on select "- Доставка Таксі Гості Сервіс" at bounding box center [674, 100] width 365 height 16
drag, startPoint x: 129, startPoint y: 149, endPoint x: 239, endPoint y: 167, distance: 111.2
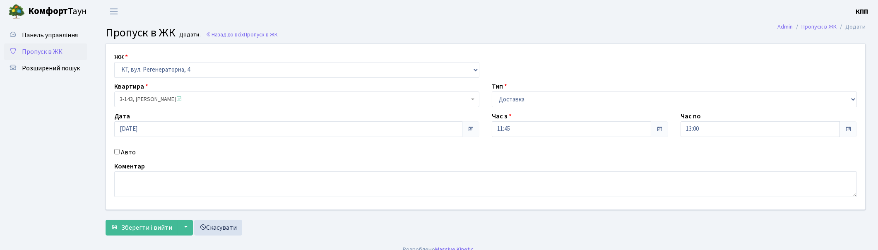
click at [130, 148] on label "Авто" at bounding box center [128, 152] width 15 height 10
click at [121, 149] on div "Авто" at bounding box center [297, 152] width 378 height 10
click at [124, 150] on label "Авто" at bounding box center [128, 152] width 15 height 10
click at [120, 150] on input "Авто" at bounding box center [116, 151] width 5 height 5
checkbox input "true"
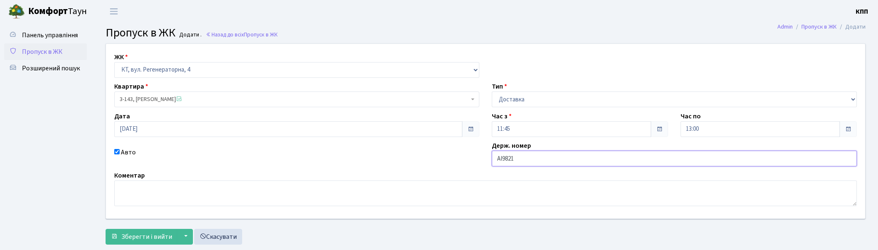
type input "АІ9821КТ"
click at [143, 238] on span "Зберегти і вийти" at bounding box center [146, 236] width 51 height 9
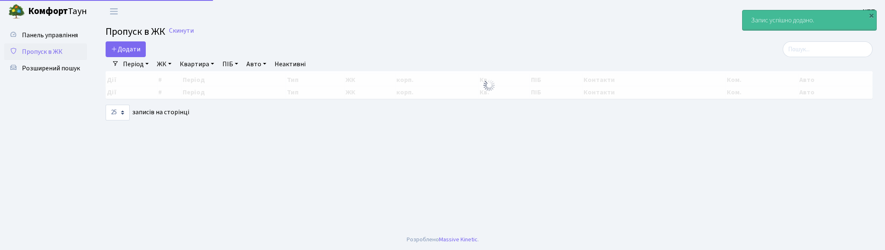
select select "25"
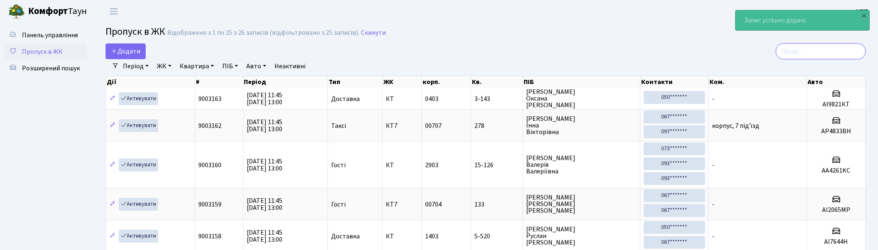
click at [822, 55] on input "search" at bounding box center [821, 51] width 90 height 16
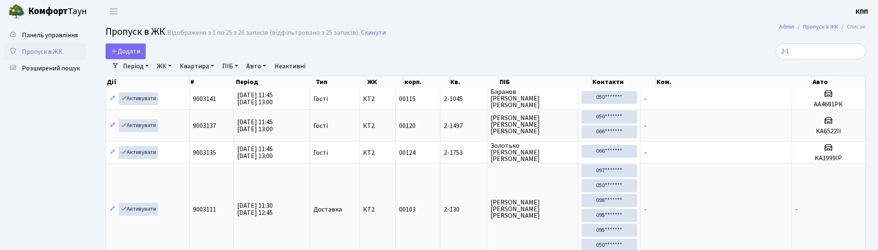
click at [163, 68] on link "ЖК" at bounding box center [164, 66] width 21 height 14
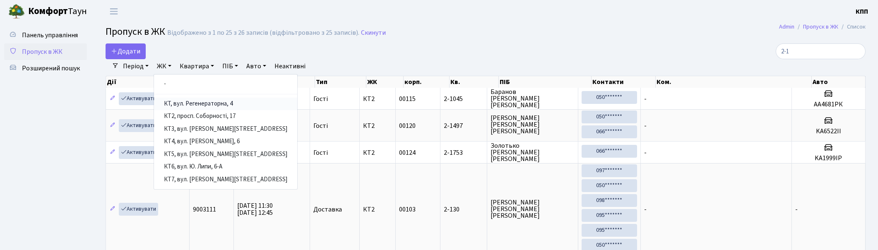
click at [202, 102] on link "КТ, вул. Регенераторна, 4" at bounding box center [225, 104] width 143 height 13
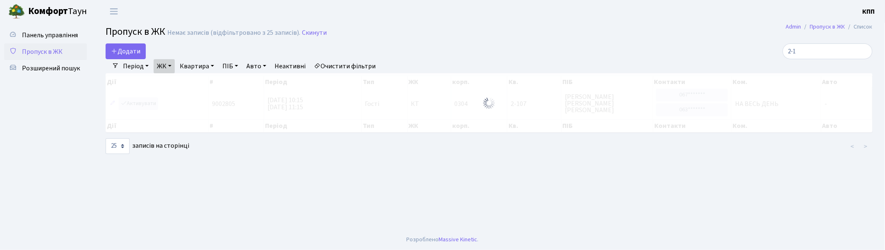
click at [170, 64] on link "ЖК" at bounding box center [164, 66] width 21 height 14
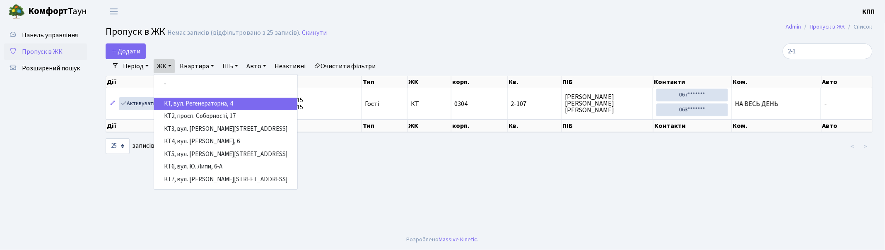
click at [202, 103] on link "КТ, вул. Регенераторна, 4" at bounding box center [225, 104] width 143 height 13
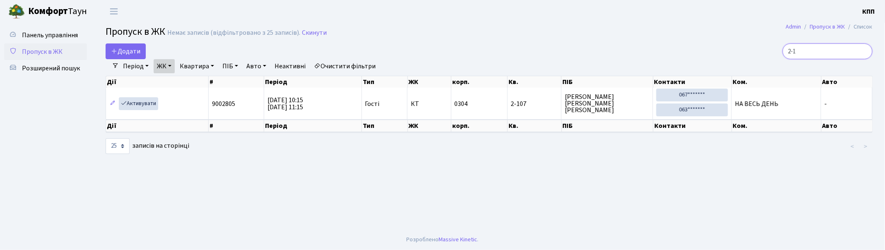
click at [829, 54] on input "2-1" at bounding box center [828, 51] width 90 height 16
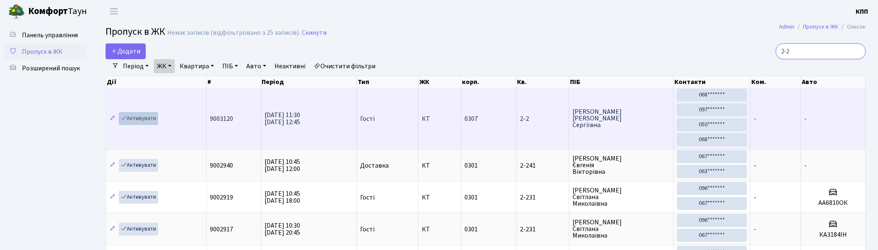
type input "2-2"
click at [144, 121] on link "Активувати" at bounding box center [138, 118] width 39 height 13
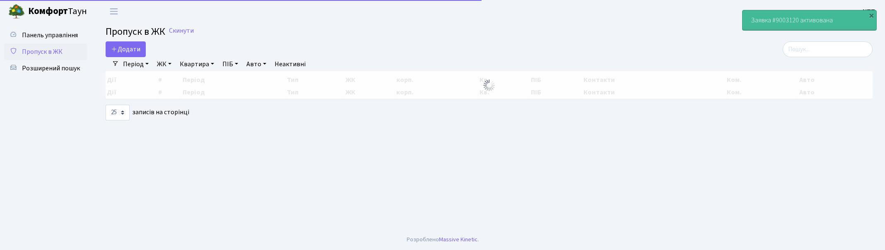
select select "25"
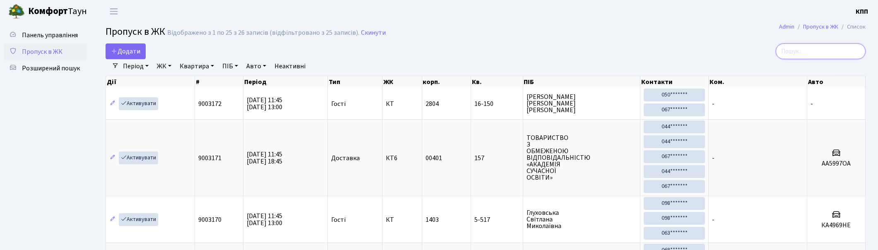
click at [798, 52] on input "search" at bounding box center [821, 51] width 90 height 16
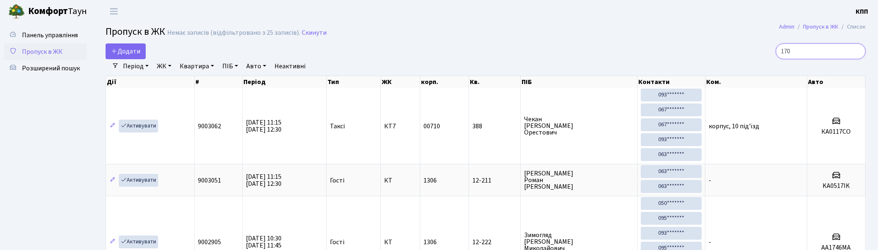
type input "170"
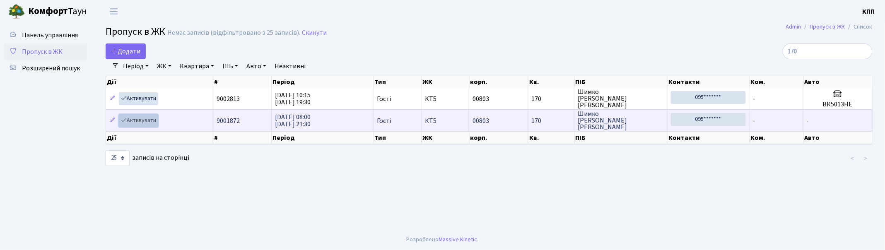
click at [139, 121] on link "Активувати" at bounding box center [138, 120] width 39 height 13
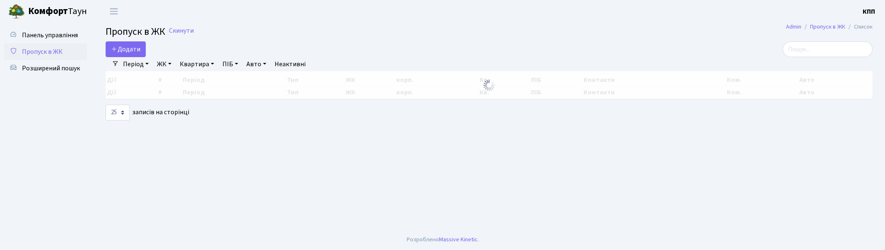
select select "25"
click at [822, 48] on input "search" at bounding box center [828, 49] width 90 height 16
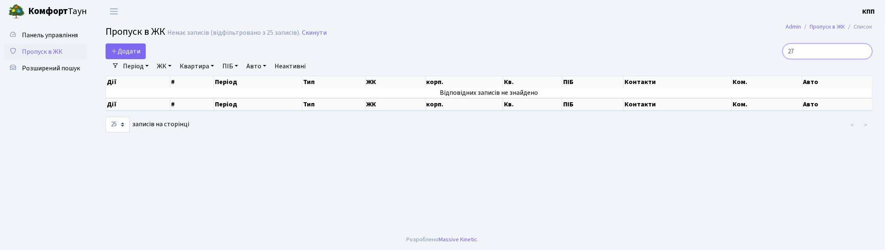
type input "2"
type input "4"
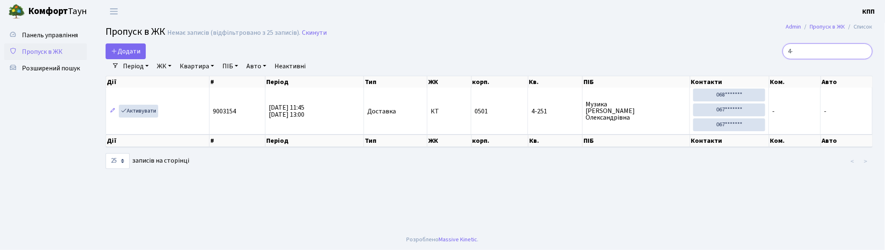
type input "4"
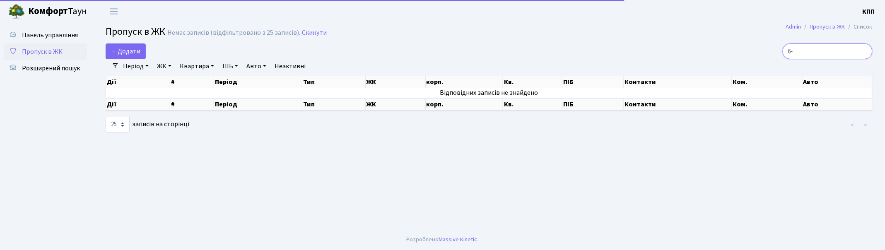
type input "6"
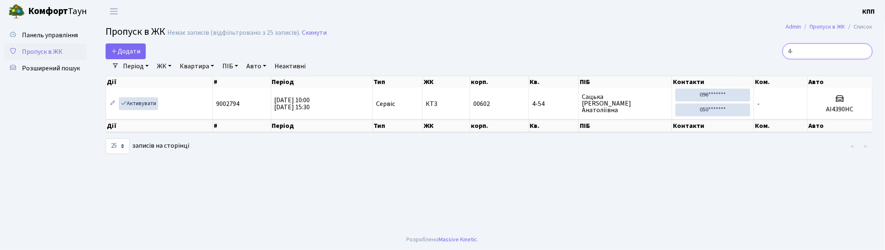
type input "4"
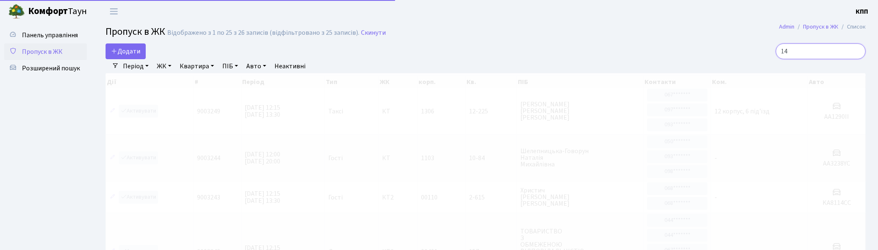
type input "145"
